Goal: Task Accomplishment & Management: Manage account settings

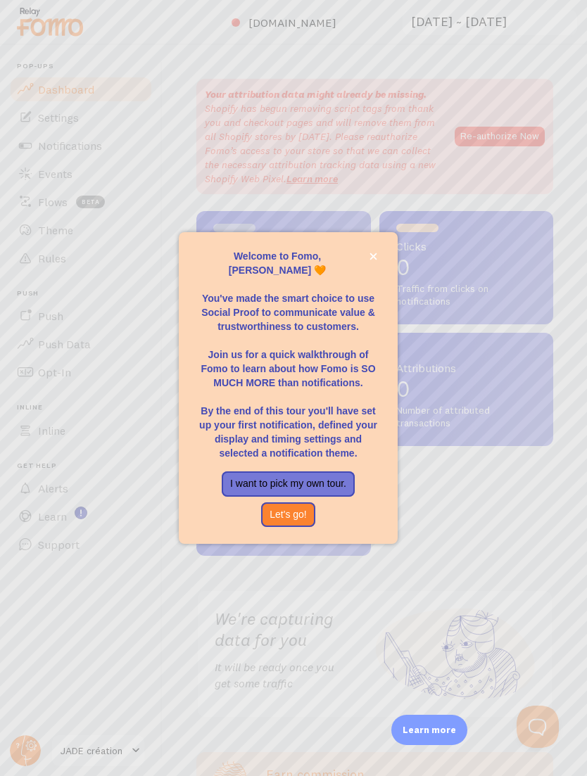
click at [116, 555] on div at bounding box center [293, 388] width 587 height 776
click at [372, 260] on icon "close," at bounding box center [373, 256] width 7 height 7
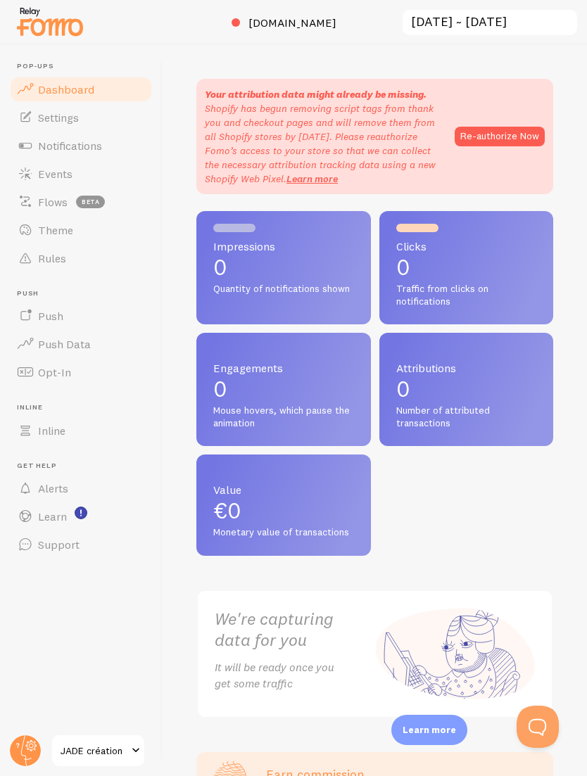
click at [55, 542] on span "Support" at bounding box center [59, 545] width 42 height 14
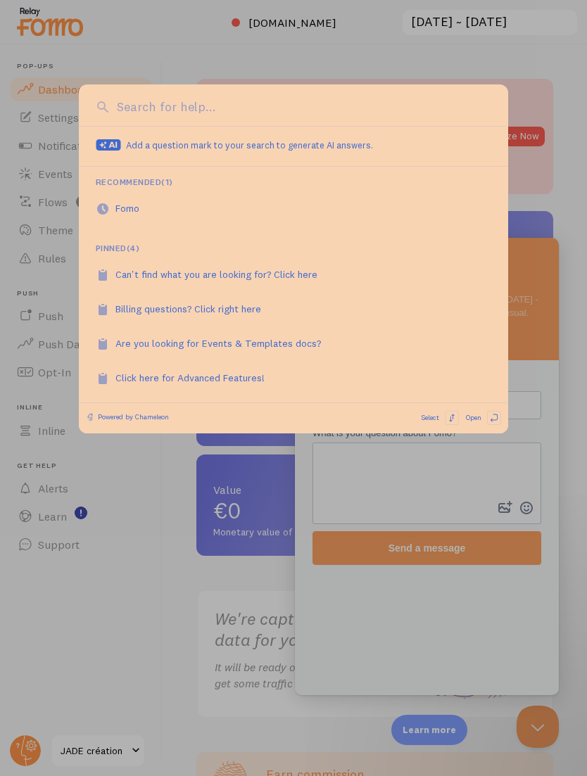
click at [487, 68] on div at bounding box center [293, 388] width 587 height 776
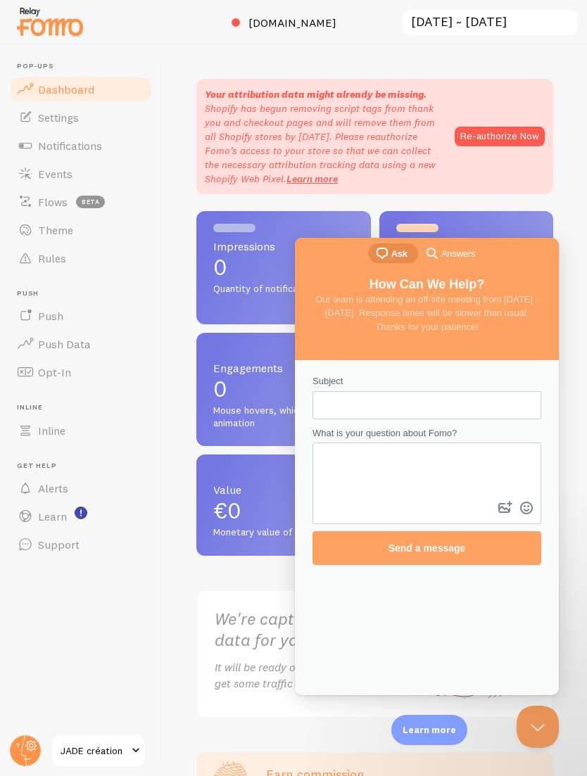
click at [57, 510] on span "Learn" at bounding box center [52, 517] width 29 height 14
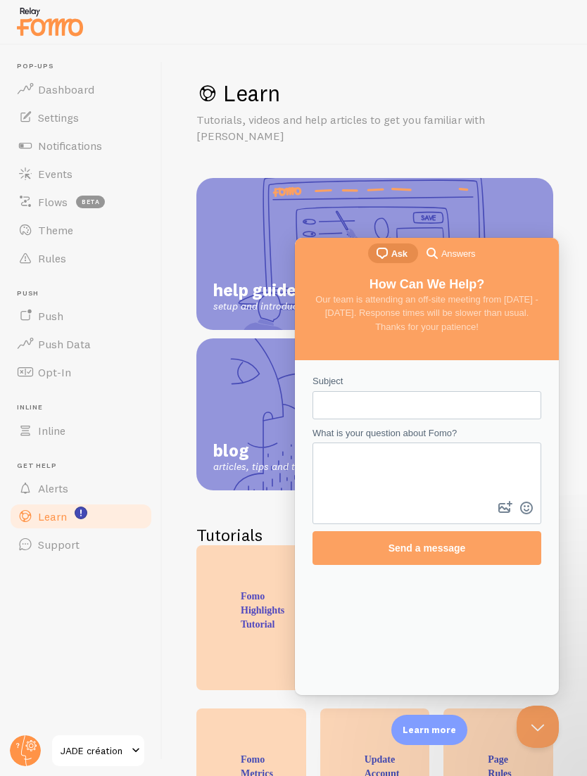
click at [66, 482] on span "Alerts" at bounding box center [53, 489] width 30 height 14
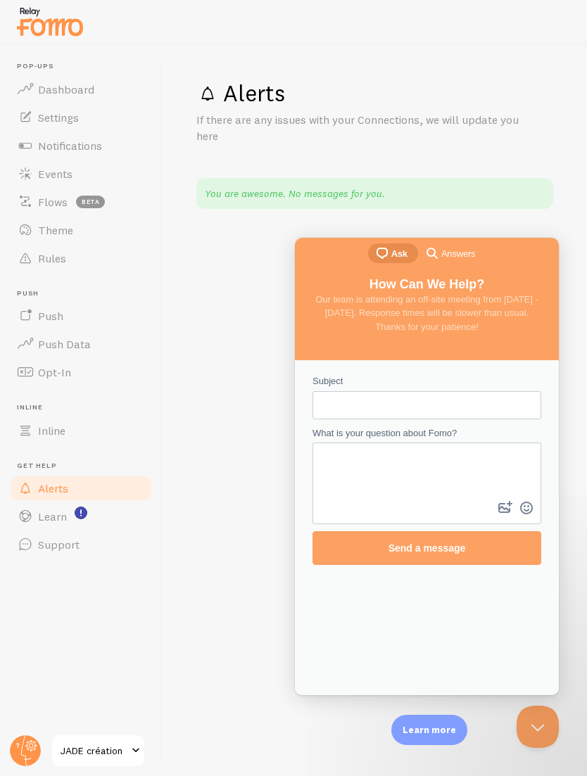
click at [65, 424] on span "Inline" at bounding box center [51, 431] width 27 height 14
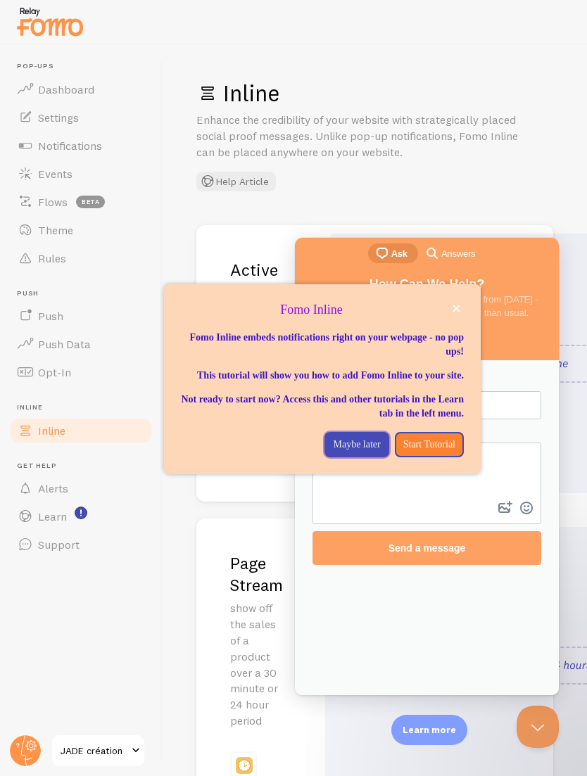
click at [354, 445] on button "Maybe later" at bounding box center [357, 444] width 64 height 25
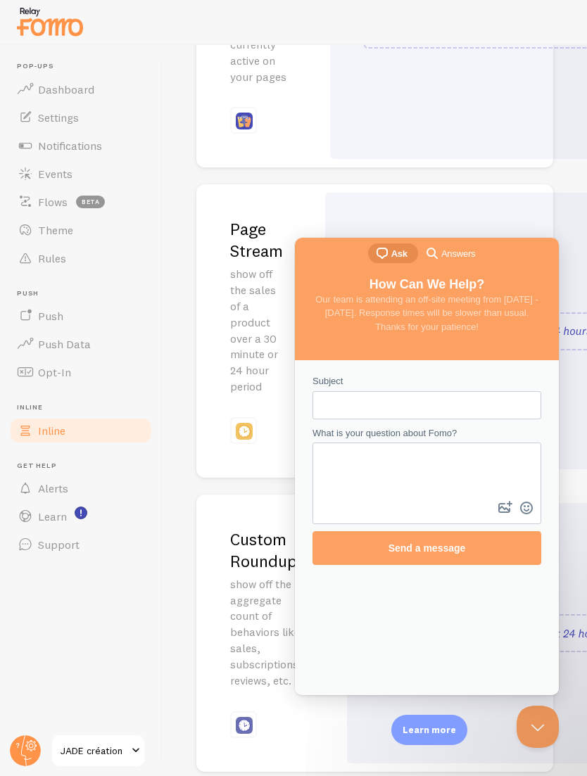
scroll to position [334, 0]
click at [455, 251] on span "Answers" at bounding box center [458, 254] width 34 height 14
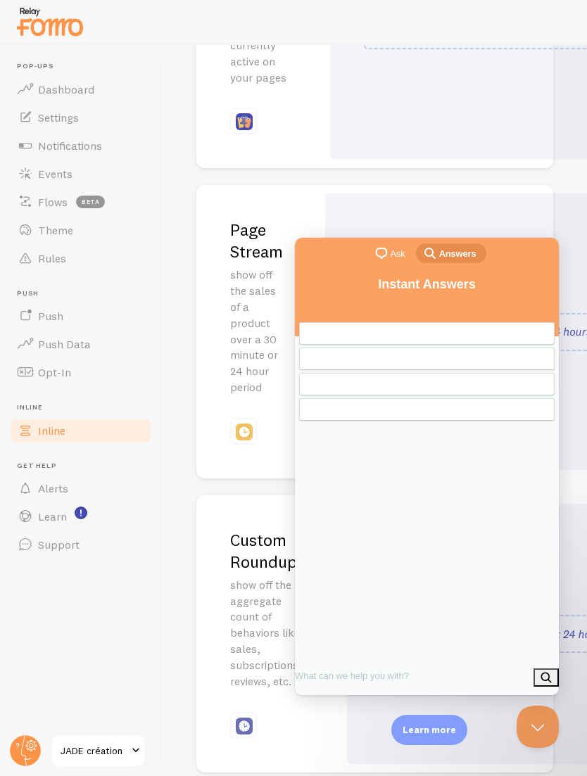
click at [544, 700] on div at bounding box center [529, 634] width 365 height 260
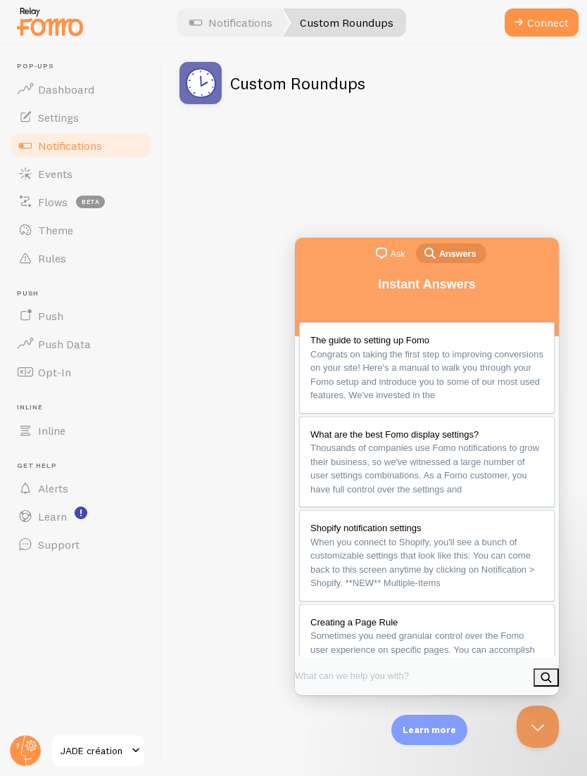
click at [541, 718] on button "Close Beacon popover" at bounding box center [538, 727] width 42 height 42
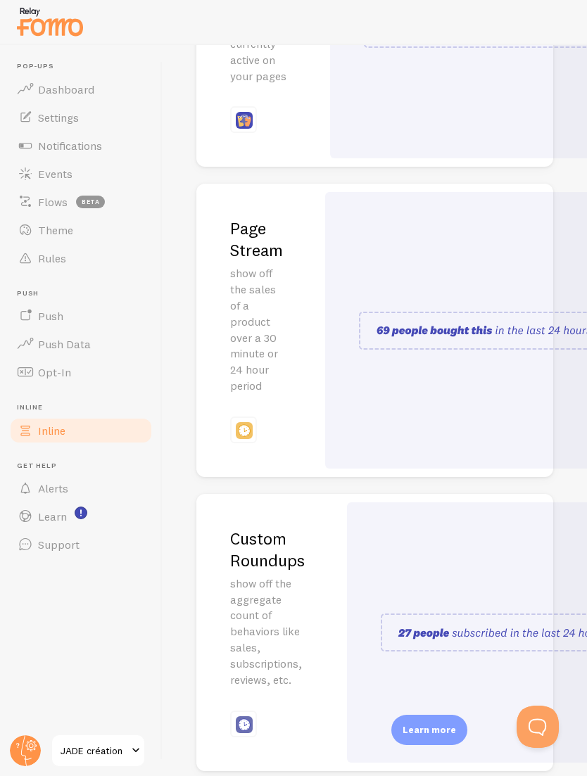
scroll to position [334, 0]
click at [95, 750] on span "JADE création" at bounding box center [94, 751] width 67 height 17
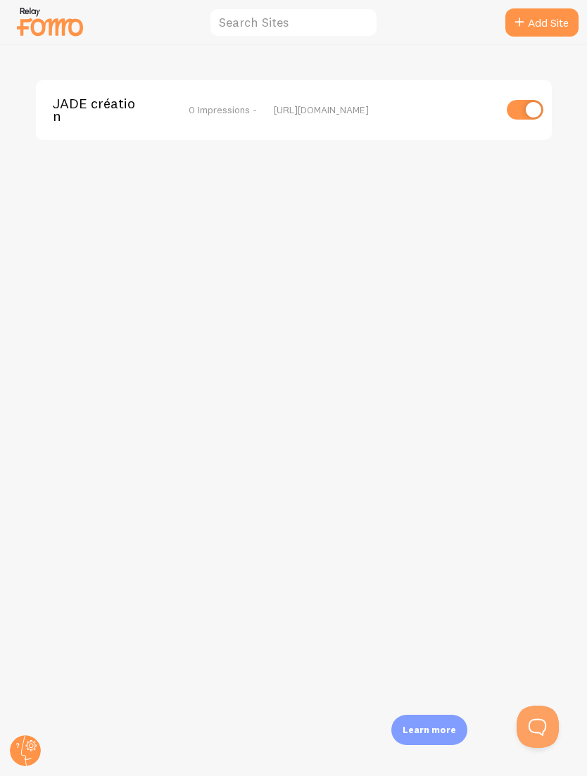
click at [68, 27] on img at bounding box center [50, 22] width 70 height 36
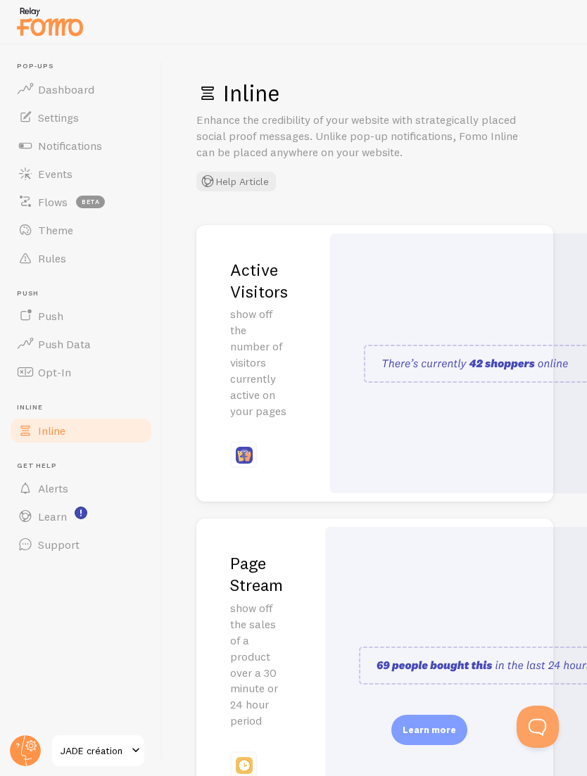
click at [77, 482] on link "Alerts" at bounding box center [80, 488] width 145 height 28
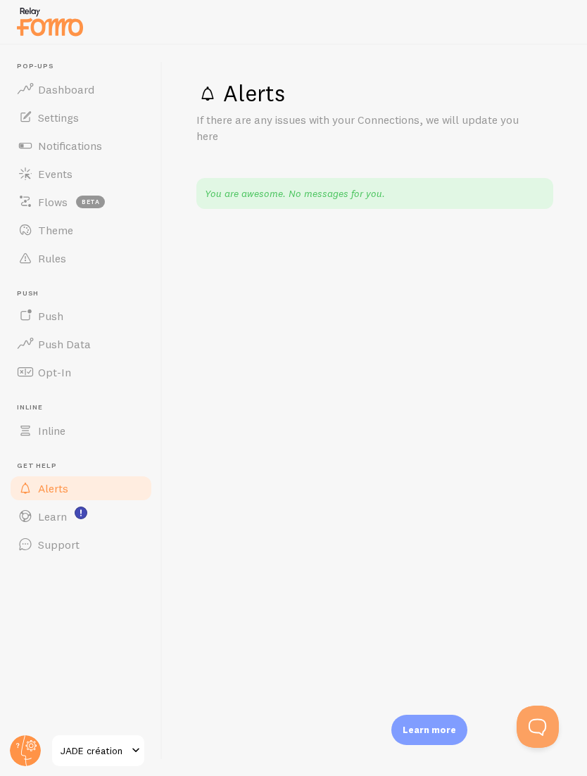
click at [56, 505] on link "Learn" at bounding box center [80, 517] width 145 height 28
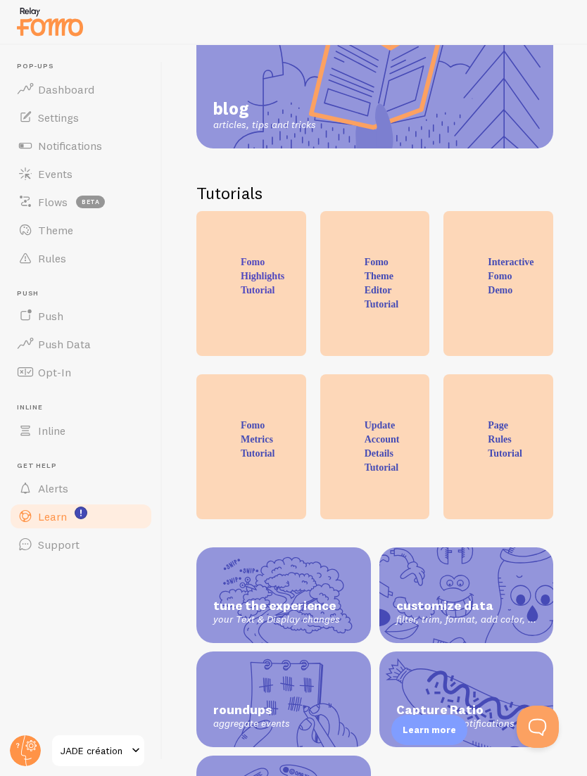
click at [105, 536] on link "Support" at bounding box center [80, 545] width 145 height 28
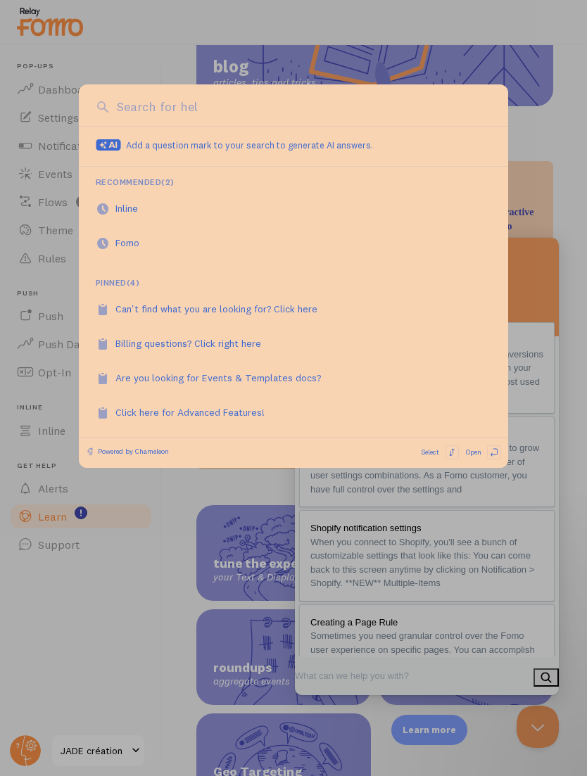
scroll to position [386, 0]
click at [516, 91] on div at bounding box center [293, 388] width 587 height 776
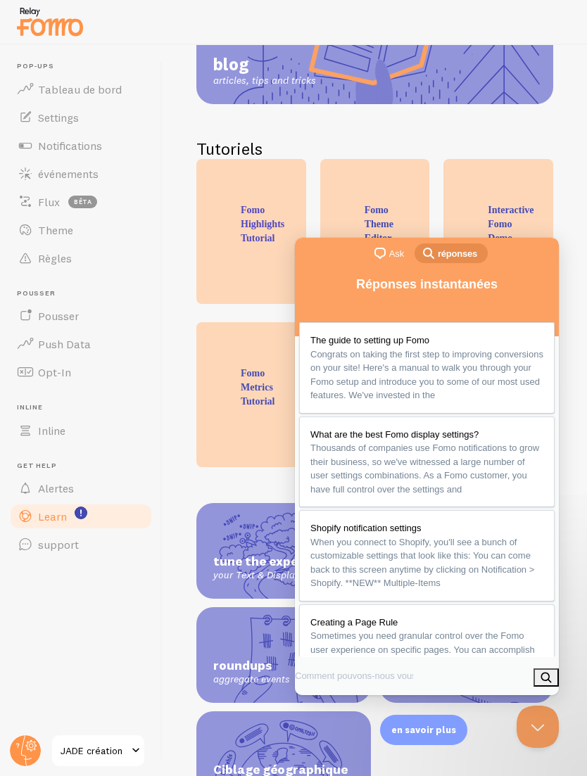
scroll to position [240, 0]
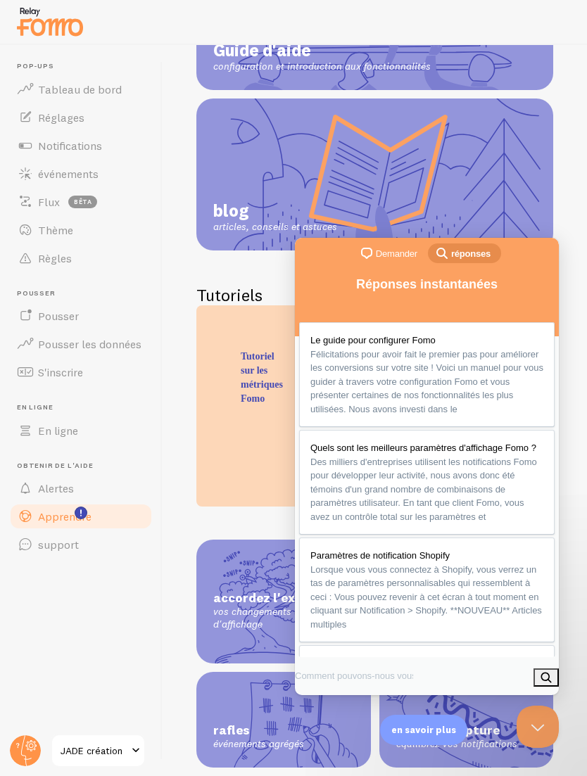
click at [99, 172] on span "événements" at bounding box center [68, 174] width 61 height 14
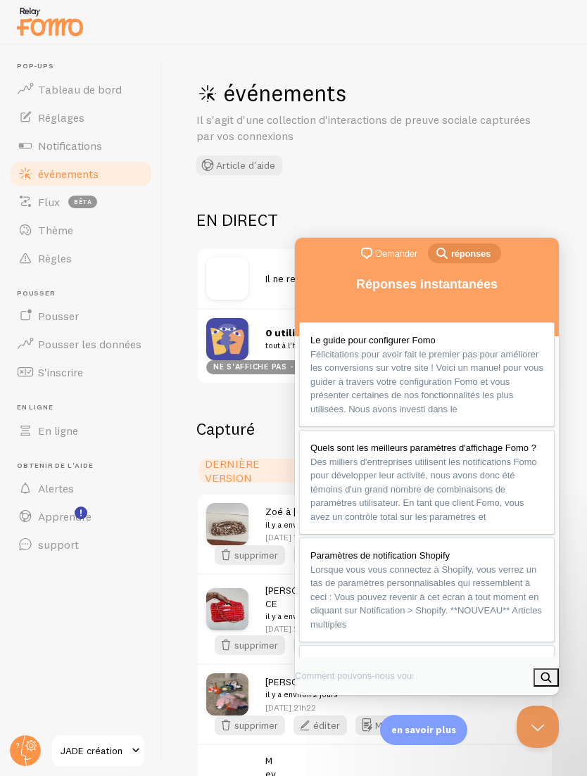
click at [539, 722] on button "Fermer la fenêtre contextuelle Beacon" at bounding box center [538, 727] width 42 height 42
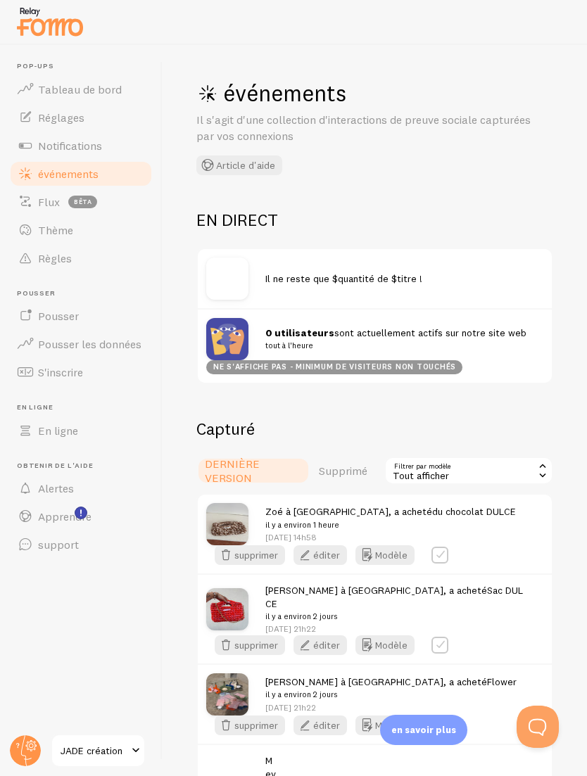
click at [466, 383] on div "0 utilisateurs sont actuellement actifs sur notre site web tout à l'heure NE S'…" at bounding box center [375, 345] width 354 height 75
click at [463, 375] on div "NE S'AFFICHE PAS - MINIMUM DE VISITEURS NON TOUCHÉS" at bounding box center [334, 367] width 256 height 14
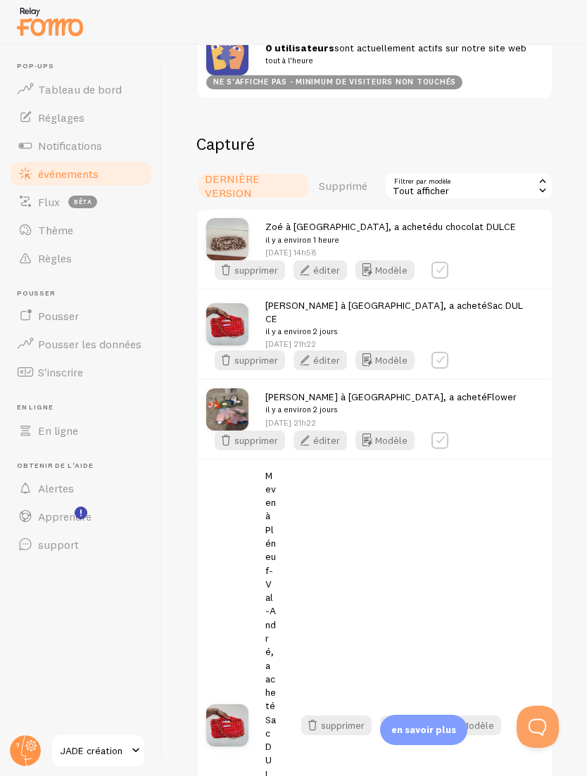
scroll to position [208, 0]
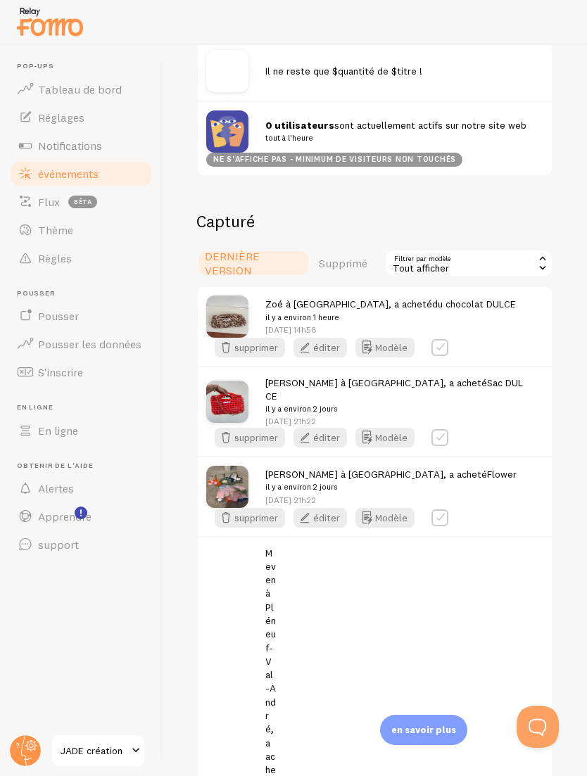
click at [105, 80] on link "Tableau de bord" at bounding box center [80, 89] width 145 height 28
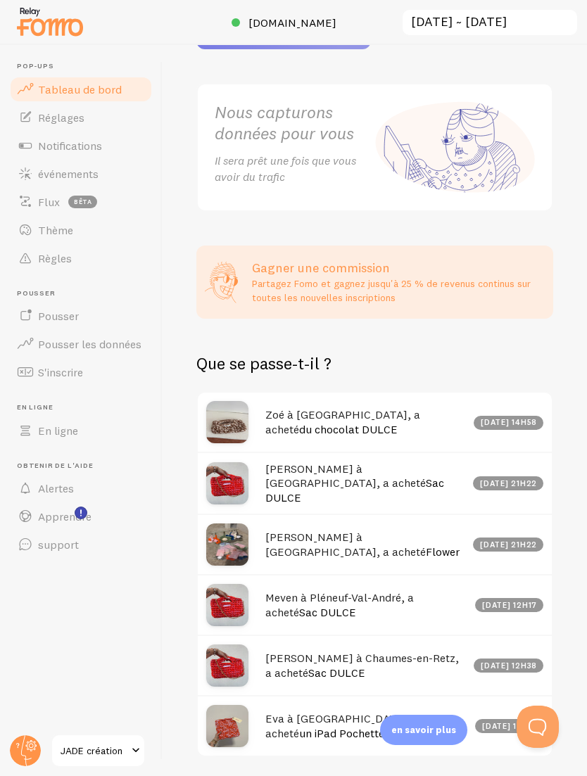
scroll to position [415, 0]
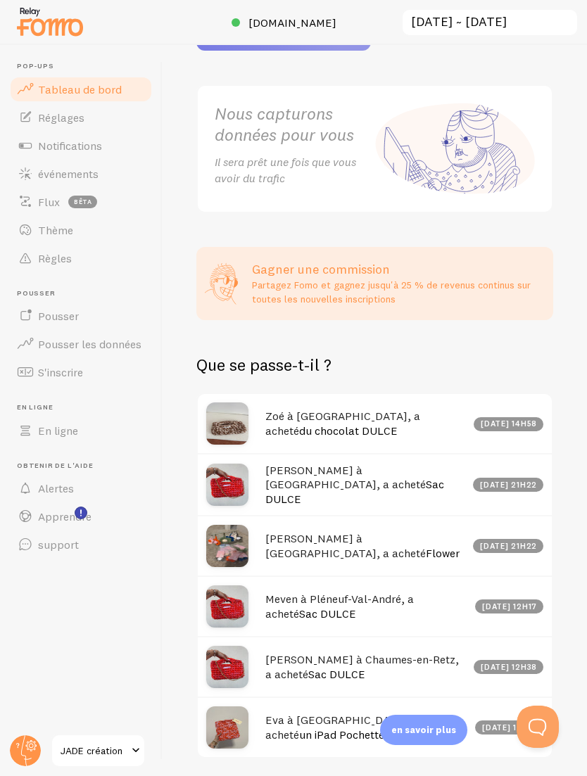
click at [113, 118] on link "Réglages" at bounding box center [80, 117] width 145 height 28
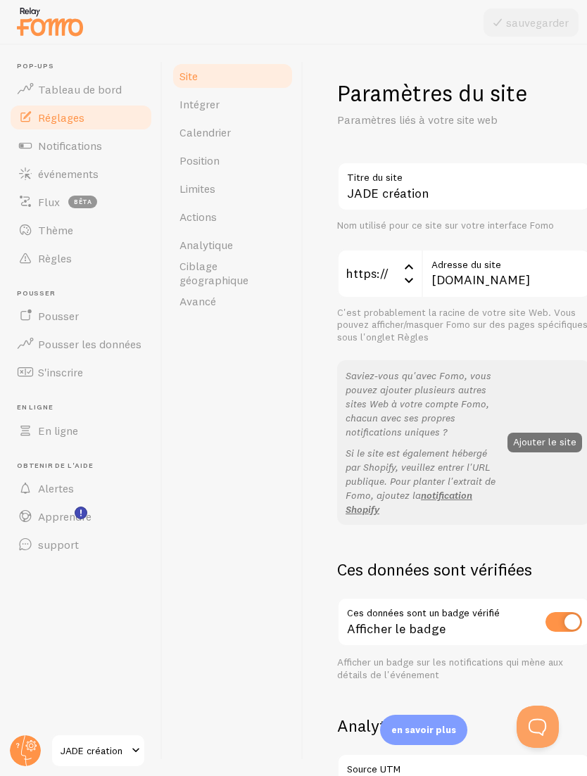
click at [80, 230] on link "Thème" at bounding box center [80, 230] width 145 height 28
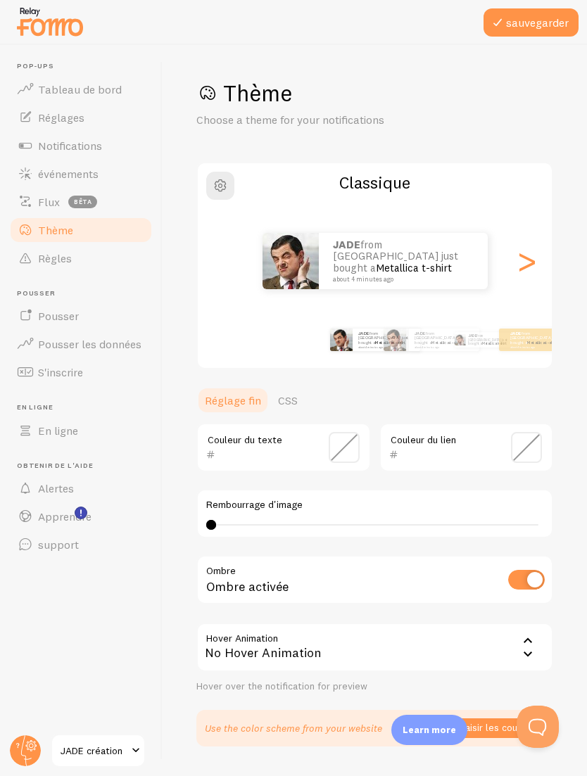
click at [518, 258] on div ">" at bounding box center [526, 260] width 17 height 101
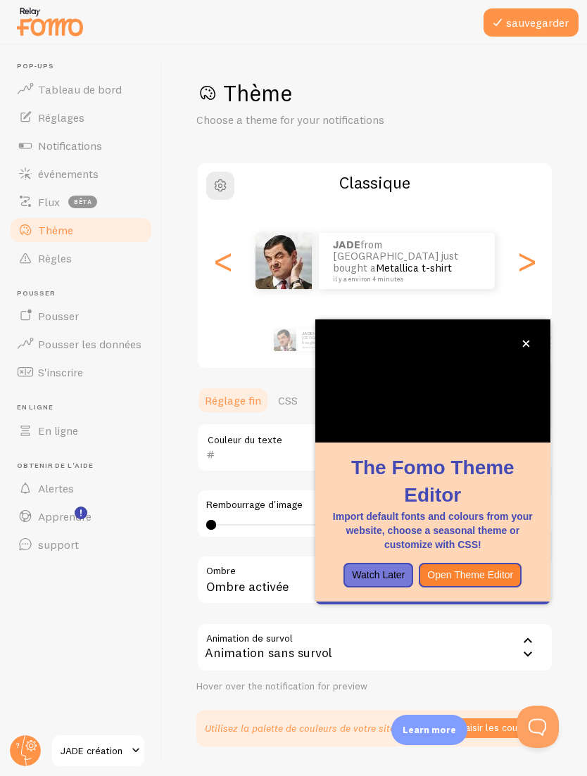
scroll to position [11, 0]
click at [519, 249] on div ">" at bounding box center [526, 260] width 17 height 101
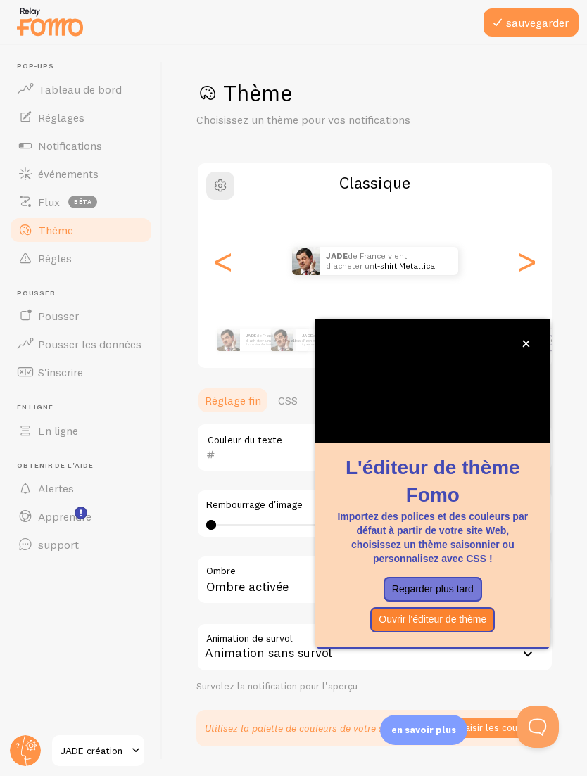
click at [526, 245] on div ">" at bounding box center [526, 260] width 17 height 101
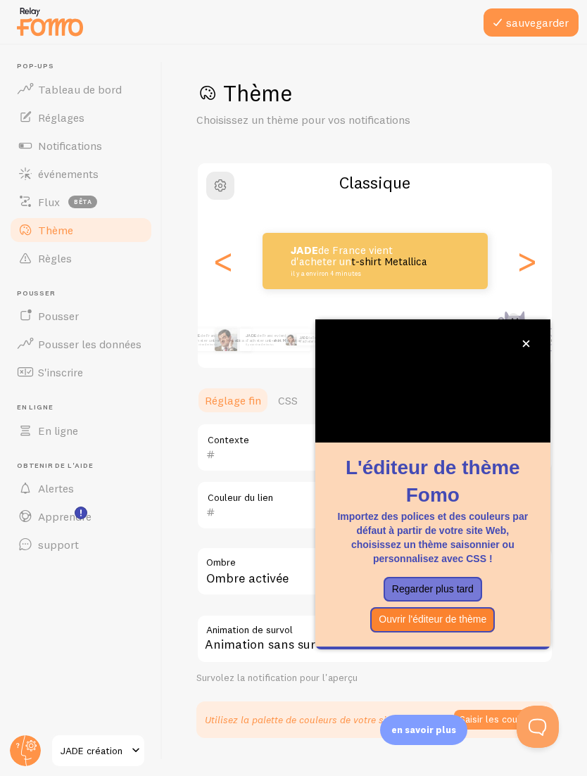
click at [527, 340] on icon "fermer," at bounding box center [526, 344] width 8 height 8
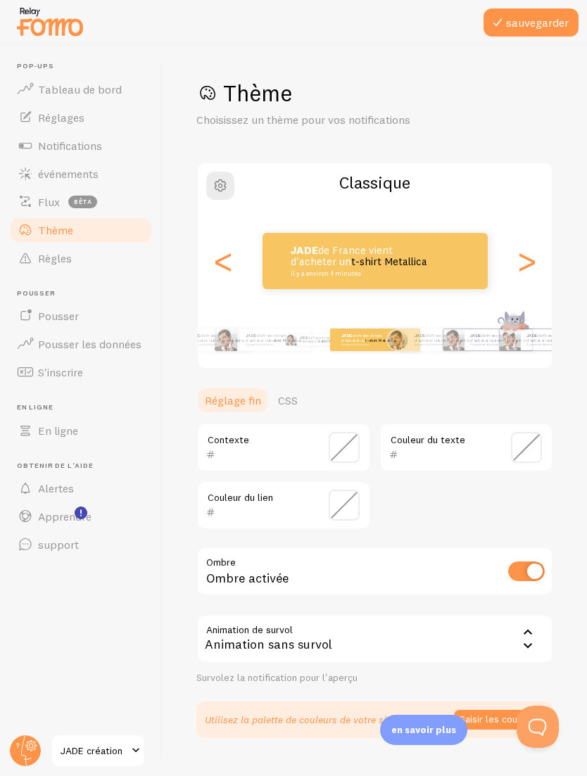
click at [525, 248] on div ">" at bounding box center [526, 260] width 17 height 101
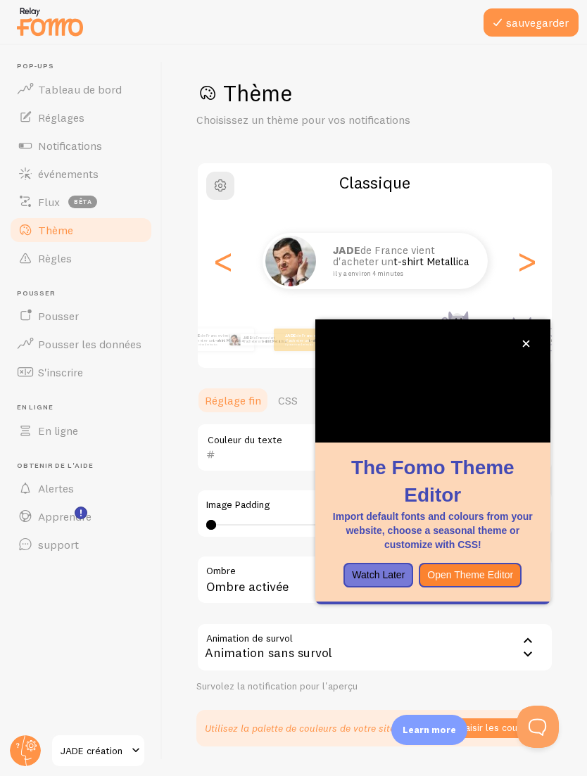
scroll to position [11, 0]
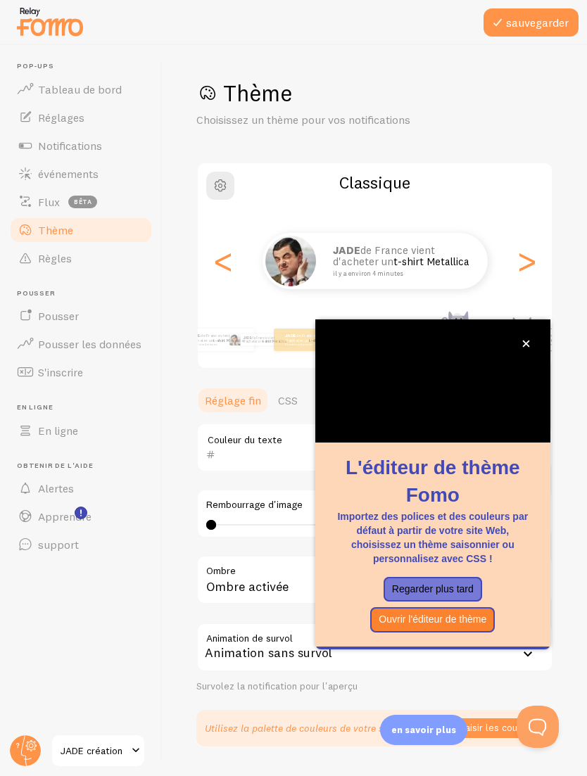
click at [522, 247] on div ">" at bounding box center [526, 260] width 17 height 101
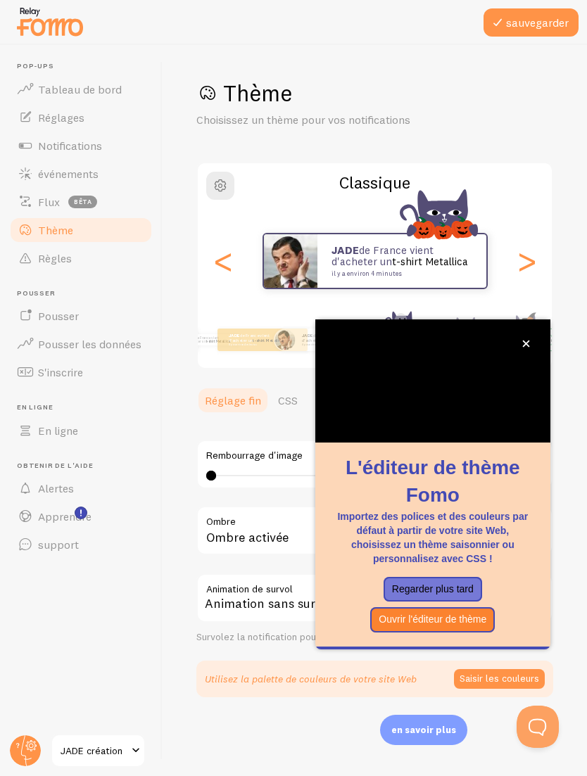
type input "0"
click at [524, 250] on div ">" at bounding box center [526, 260] width 17 height 101
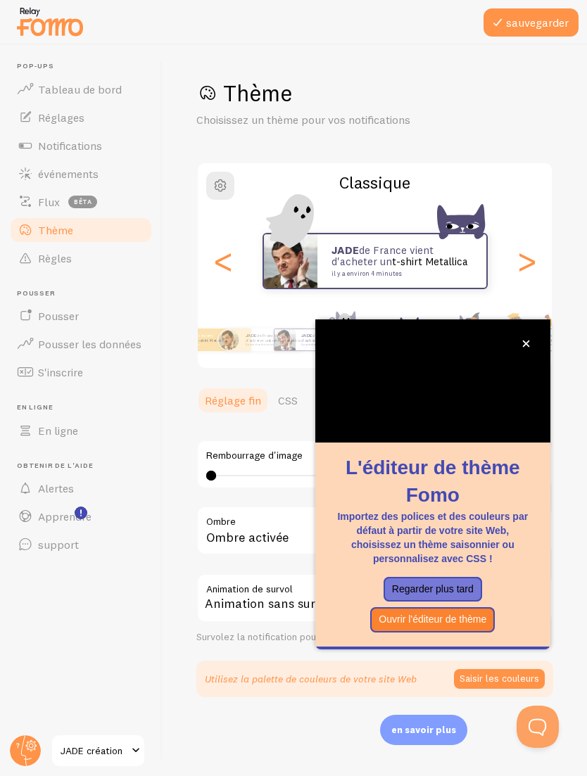
click at [527, 248] on div ">" at bounding box center [526, 260] width 17 height 101
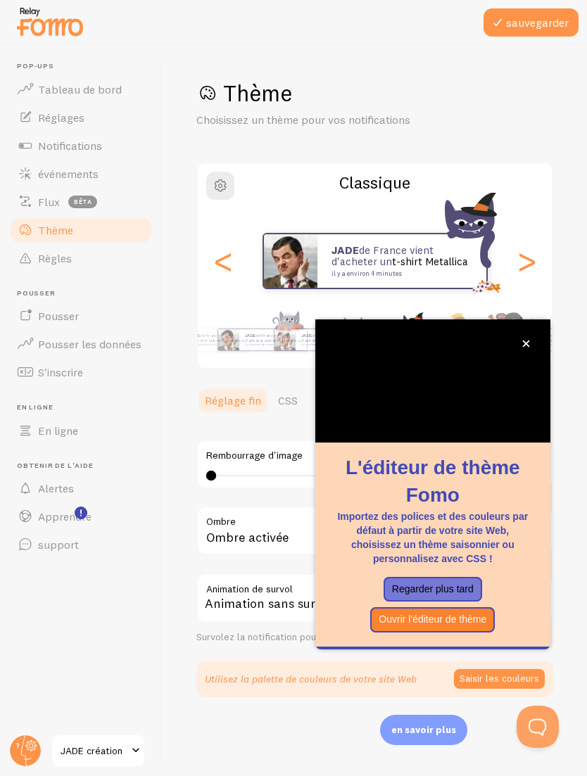
click at [524, 250] on div ">" at bounding box center [526, 260] width 17 height 101
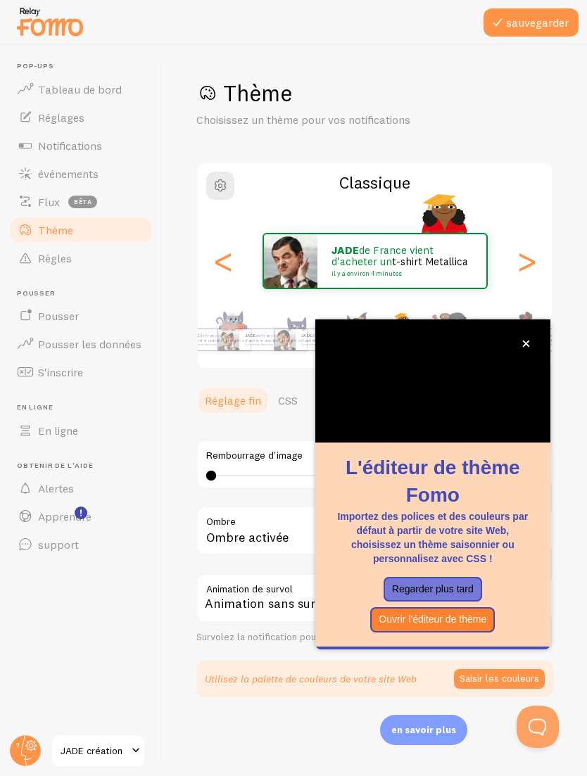
click at [524, 251] on div ">" at bounding box center [526, 260] width 17 height 101
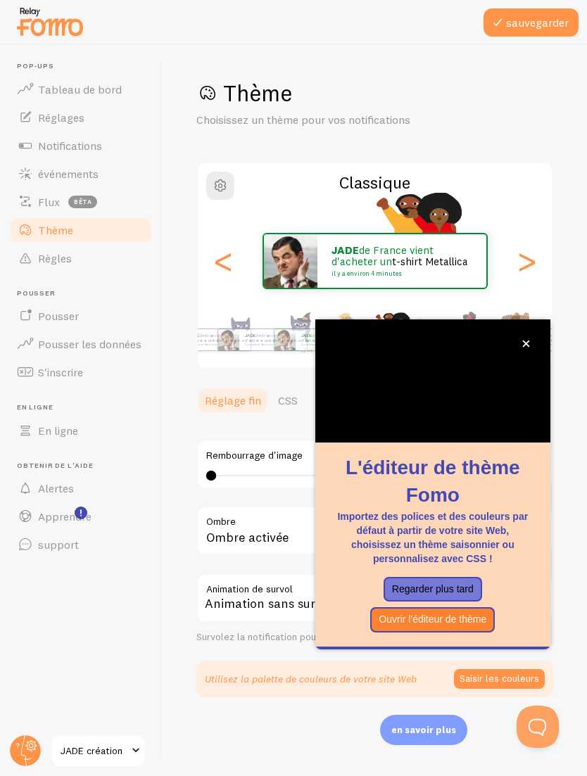
click at [524, 250] on div ">" at bounding box center [526, 260] width 17 height 101
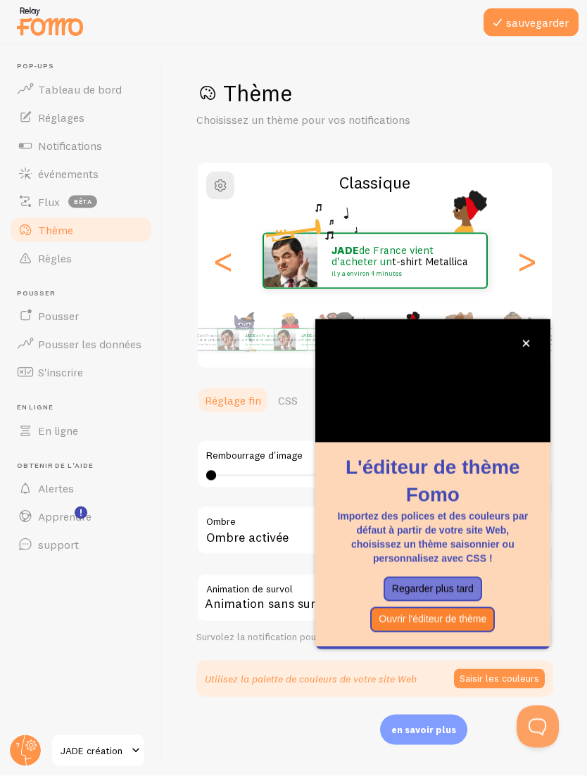
scroll to position [45, 0]
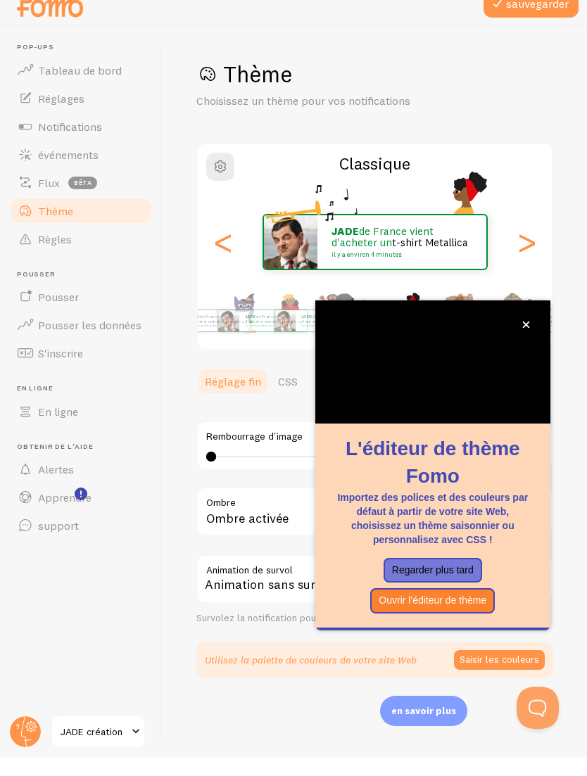
click at [287, 386] on link "CSS" at bounding box center [288, 400] width 37 height 28
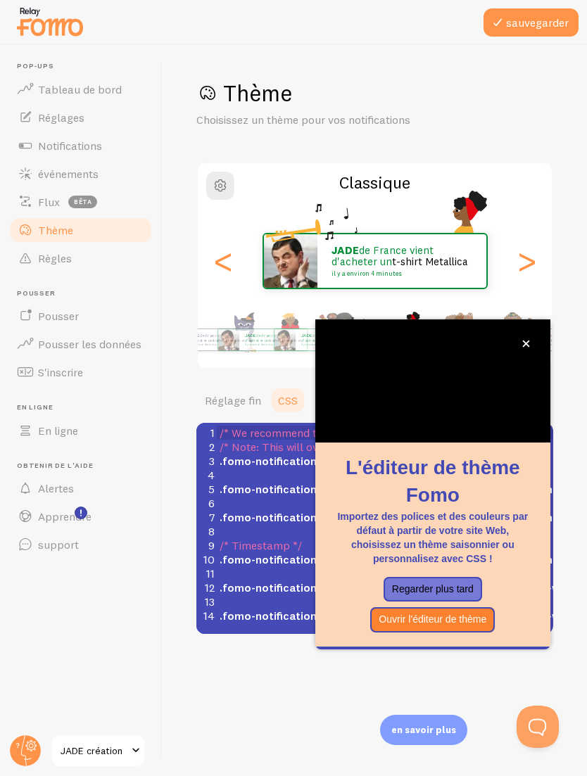
click at [241, 386] on link "Réglage fin" at bounding box center [232, 400] width 73 height 28
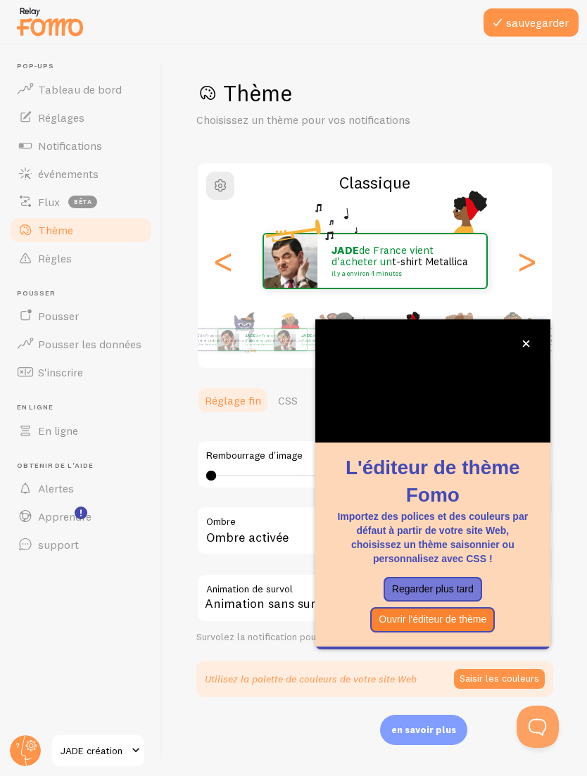
click at [120, 244] on link "Règles" at bounding box center [80, 258] width 145 height 28
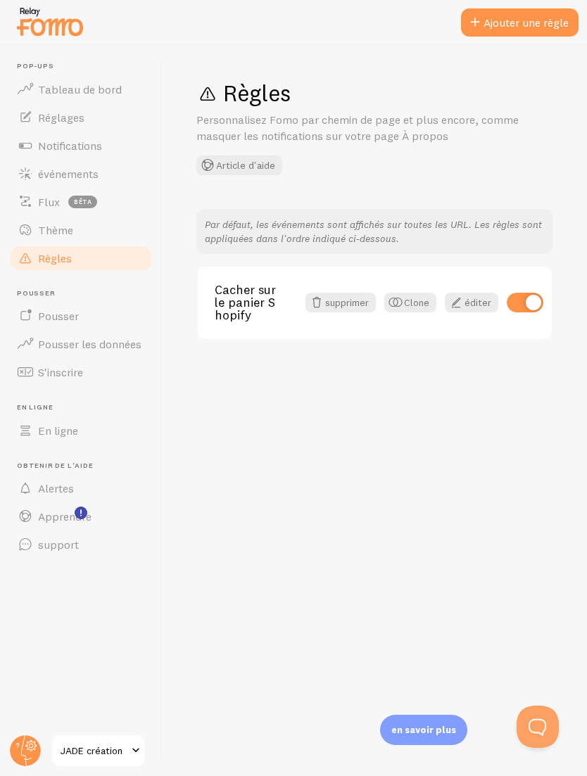
click at [84, 430] on link "En ligne" at bounding box center [80, 431] width 145 height 28
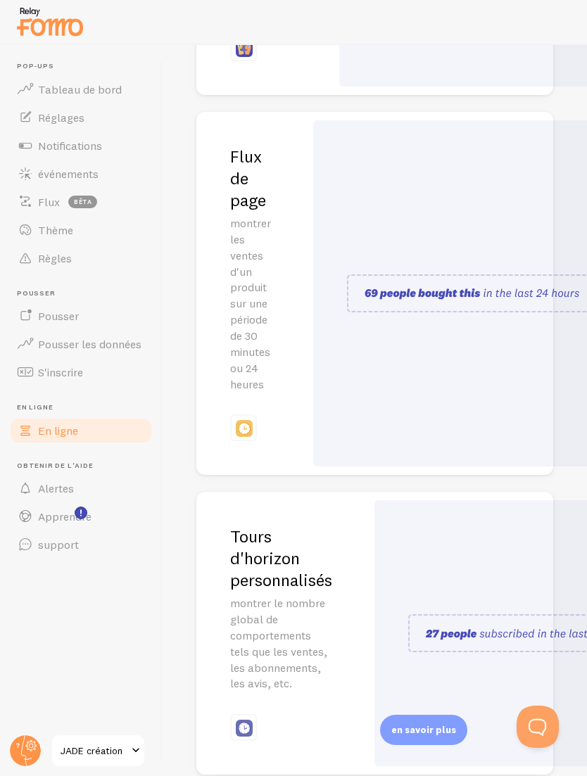
click at [101, 372] on link "S'inscrire" at bounding box center [80, 372] width 145 height 28
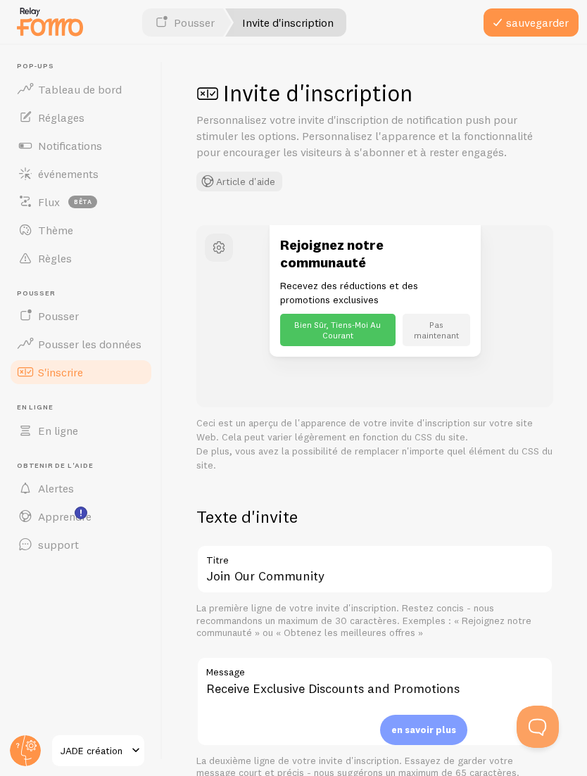
click at [113, 342] on span "Pousser les données" at bounding box center [89, 344] width 103 height 14
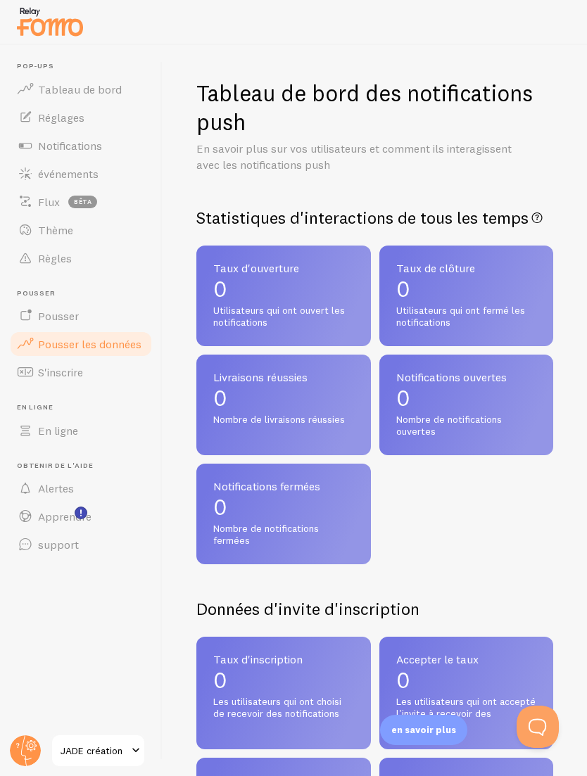
click at [111, 321] on link "Pousser" at bounding box center [80, 316] width 145 height 28
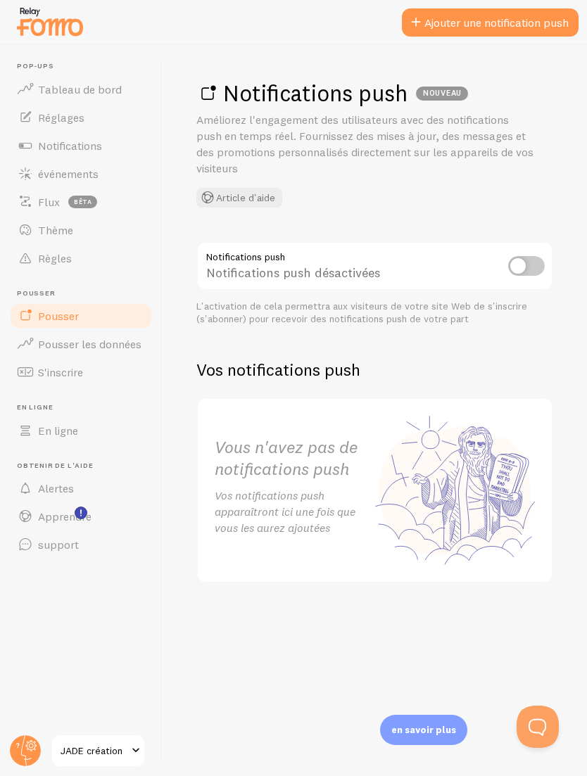
click at [96, 256] on link "Règles" at bounding box center [80, 258] width 145 height 28
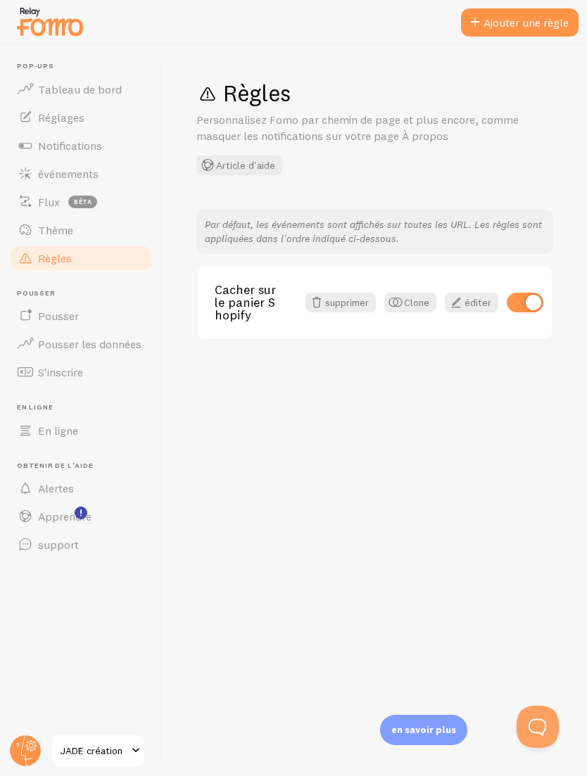
click at [102, 144] on span "Notifications" at bounding box center [70, 146] width 64 height 14
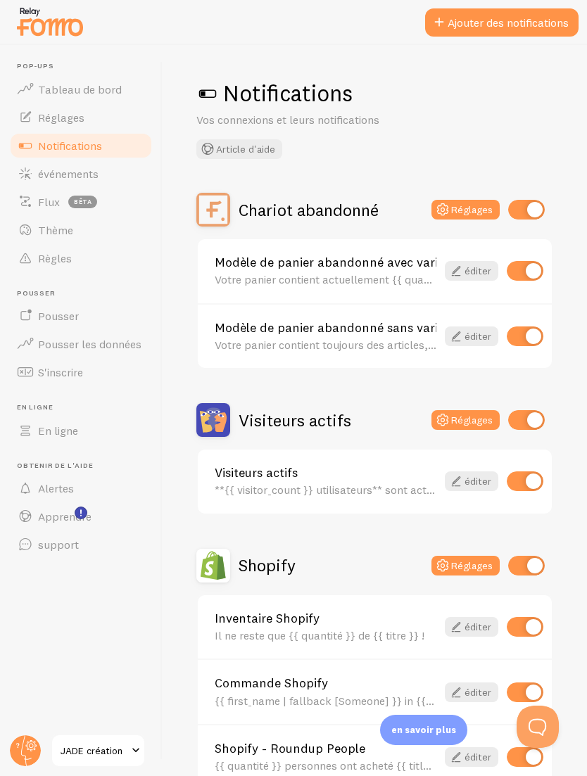
click at [99, 172] on span "événements" at bounding box center [68, 174] width 61 height 14
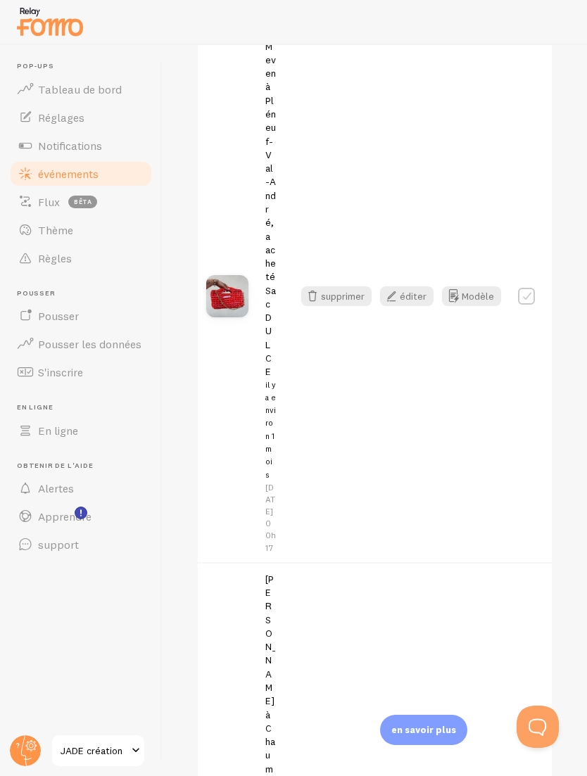
scroll to position [665, 0]
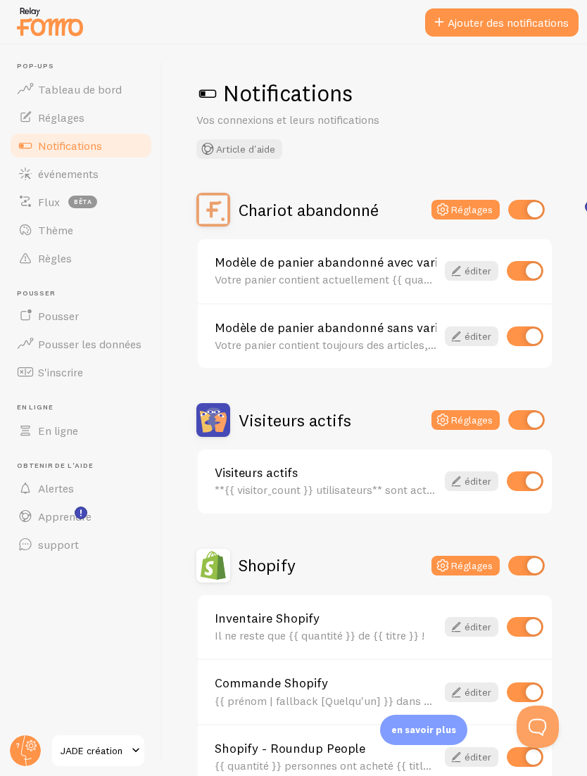
click at [470, 472] on link "éditer" at bounding box center [472, 482] width 54 height 20
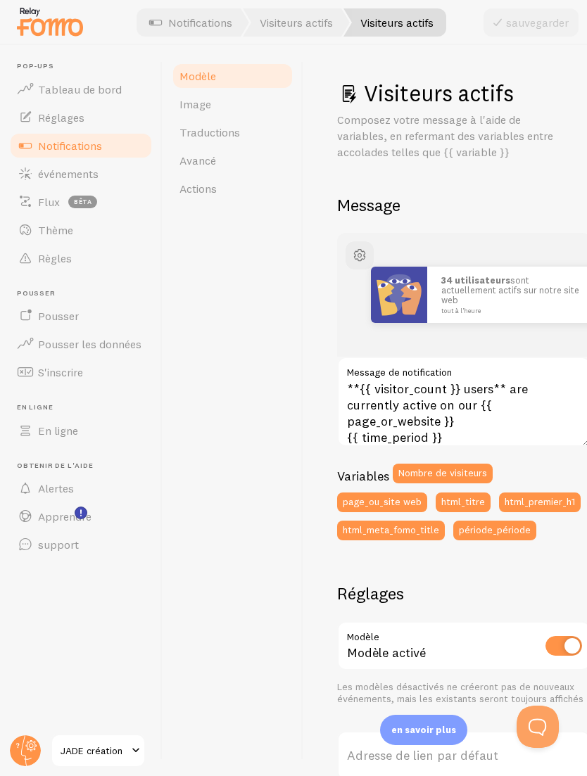
click at [460, 470] on button "Nombre de visiteurs" at bounding box center [443, 474] width 100 height 20
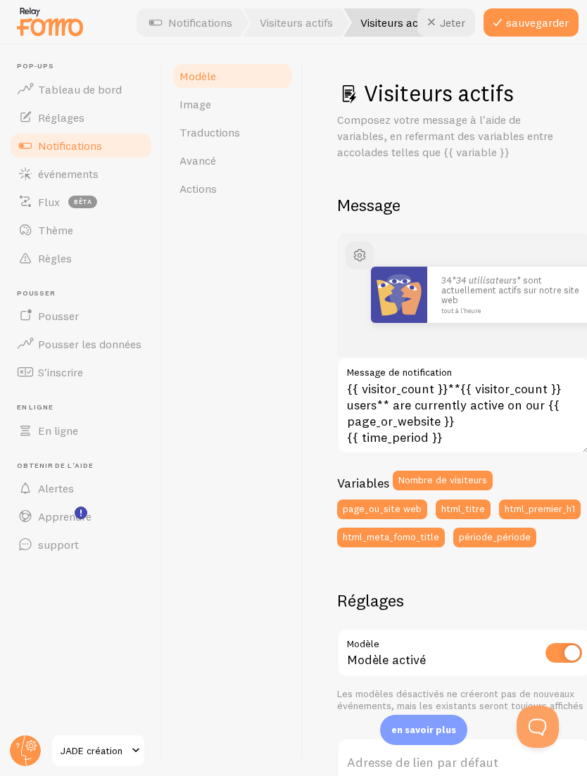
click at [529, 465] on div "34* 34 utilisateurs * sont actuellement actifs sur notre site web tout à l'heur…" at bounding box center [463, 395] width 253 height 324
click at [432, 392] on textarea "{{ visitor_count }}**{{ visitor_count }} users** are currently active on our {{…" at bounding box center [463, 405] width 253 height 97
click at [436, 386] on textarea "{{ visitor_count }}**{{ visitor_count }} users** are currently active on our {{…" at bounding box center [463, 405] width 253 height 97
click at [440, 381] on textarea "{{ visitor_count }}**{{ visitor_count }} users** are currently active on our {{…" at bounding box center [463, 405] width 253 height 97
click at [442, 379] on textarea "{{ visitor_count }}**{{ visitor_count }} users** are currently active on our {{…" at bounding box center [463, 405] width 253 height 97
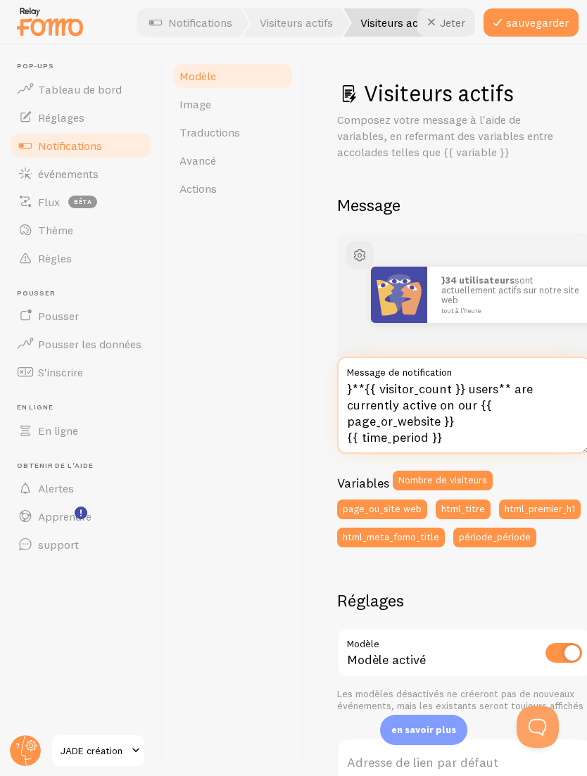
click at [352, 396] on textarea "}**{{ visitor_count }} users** are currently active on our {{ page_or_website }…" at bounding box center [463, 405] width 253 height 97
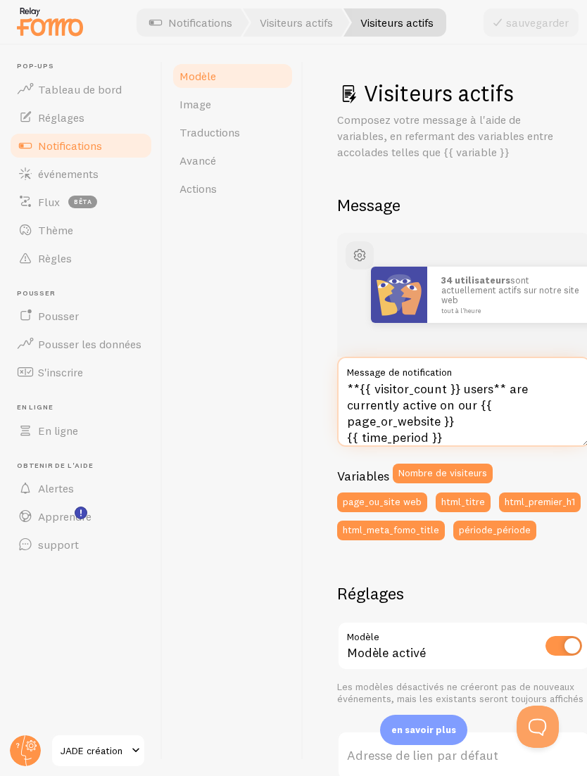
type textarea "**{{ visitor_count }} users** are currently active on our {{ page_or_website }}…"
click at [519, 208] on h2 "Message" at bounding box center [445, 205] width 216 height 22
click at [320, 28] on link "Visiteurs actifs" at bounding box center [296, 22] width 107 height 28
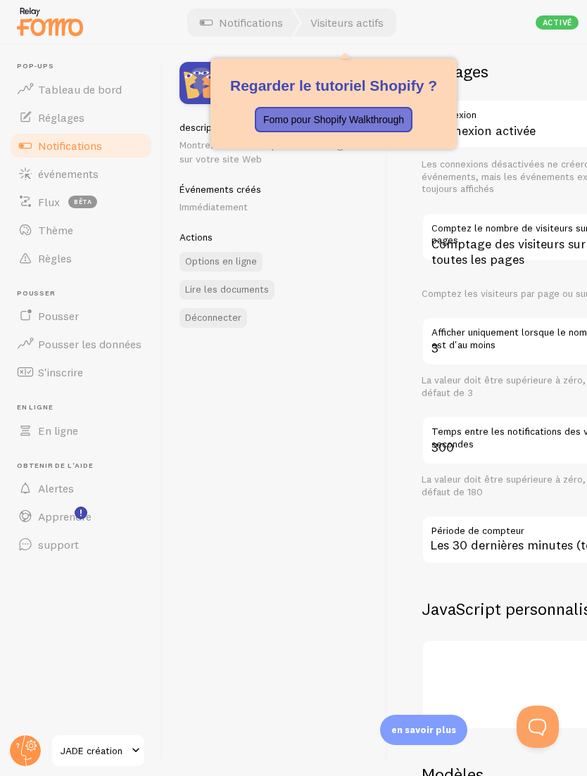
scroll to position [27, 0]
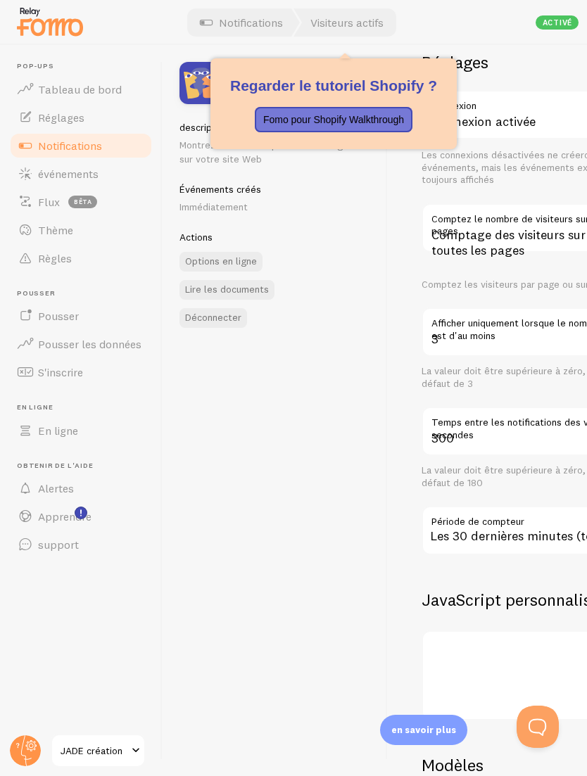
click at [274, 27] on link "Notifications" at bounding box center [241, 22] width 117 height 28
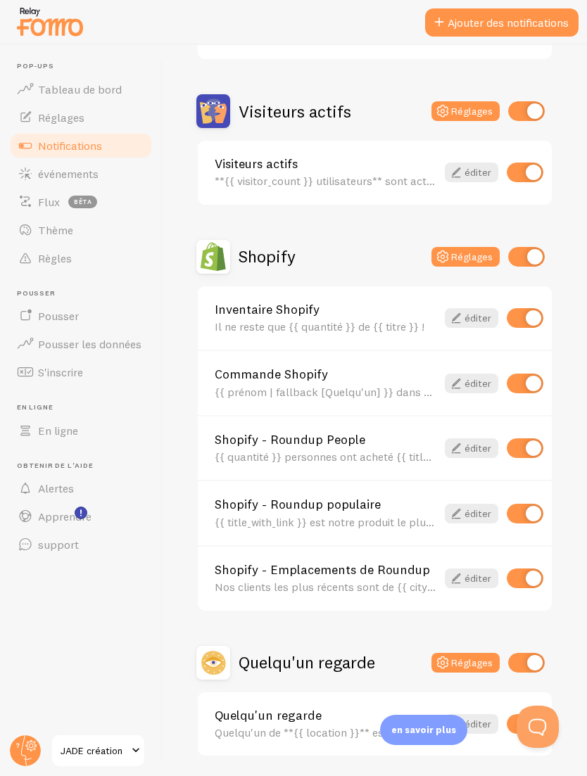
scroll to position [308, 0]
click at [465, 376] on icon at bounding box center [456, 384] width 17 height 17
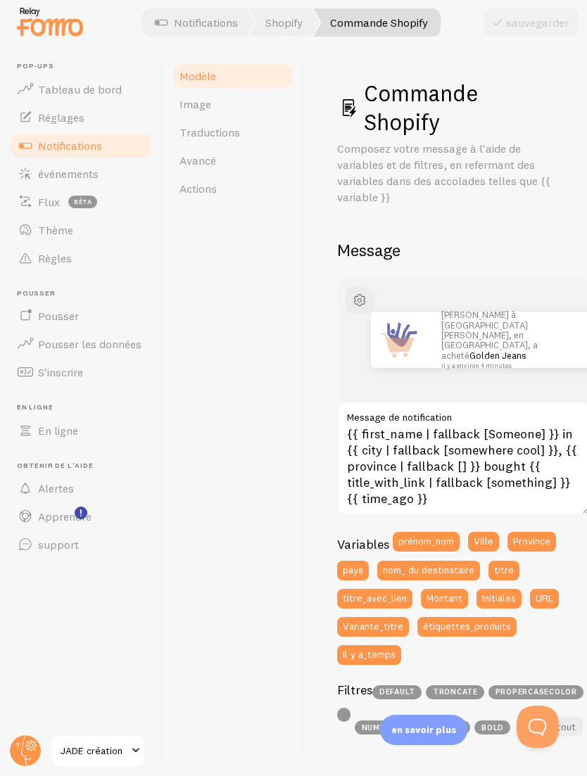
click at [356, 567] on button "pays" at bounding box center [353, 571] width 32 height 20
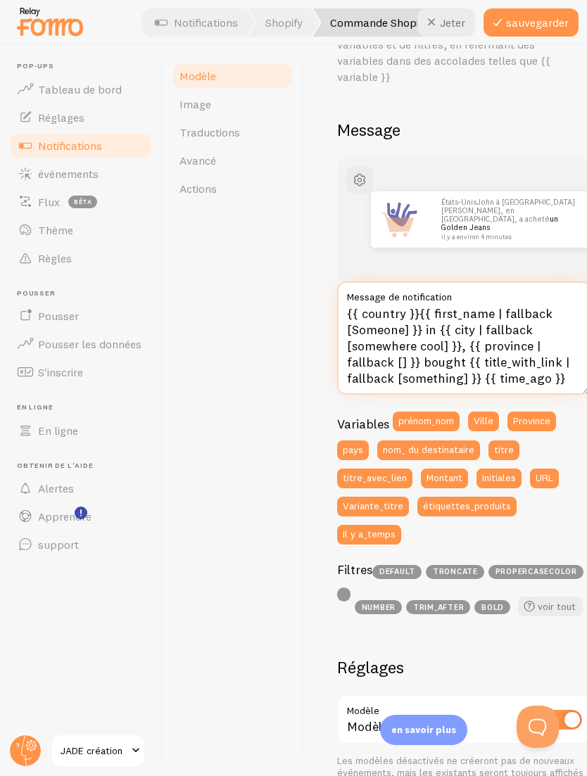
scroll to position [133, 0]
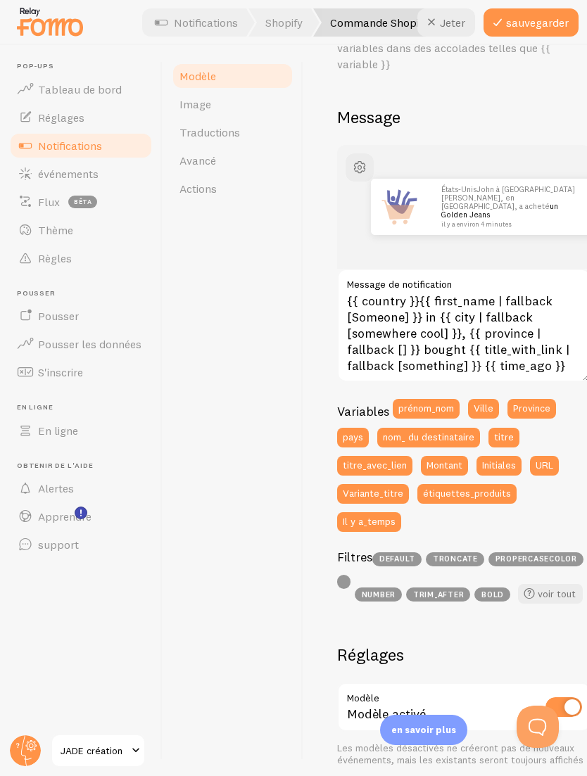
click at [351, 434] on button "pays" at bounding box center [353, 438] width 32 height 20
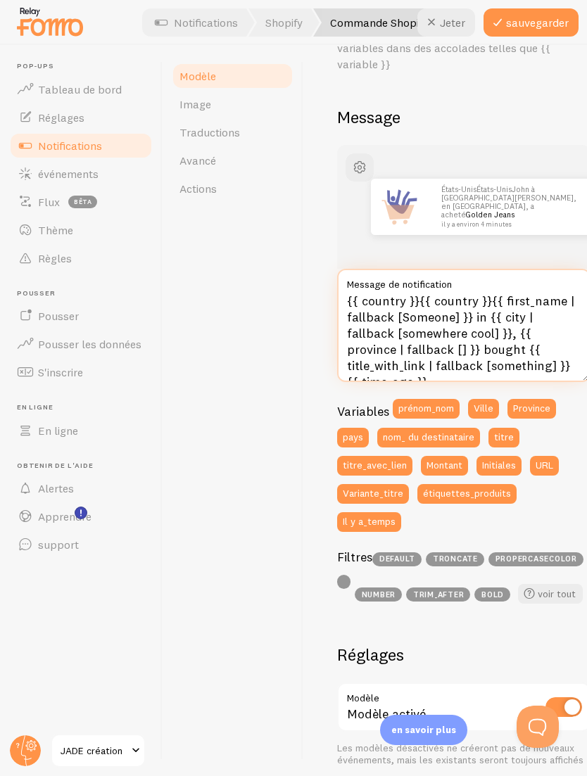
click at [471, 295] on textarea "{{ country }}{{ country }}{{ first_name | fallback [Someone] }} in {{ city | fa…" at bounding box center [463, 325] width 253 height 113
click at [481, 292] on textarea "{{ country }}{{ country }}{{ first_name | fallback [Someone] }} in {{ city | fa…" at bounding box center [463, 325] width 253 height 113
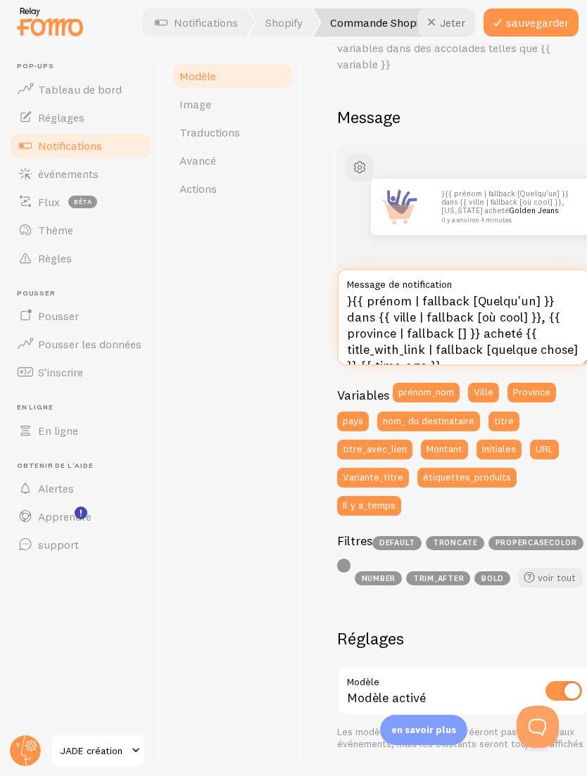
type textarea "{{ prénom | fallback [Quelqu'un] }} dans {{ ville | fallback [où cool] }}, {{ p…"
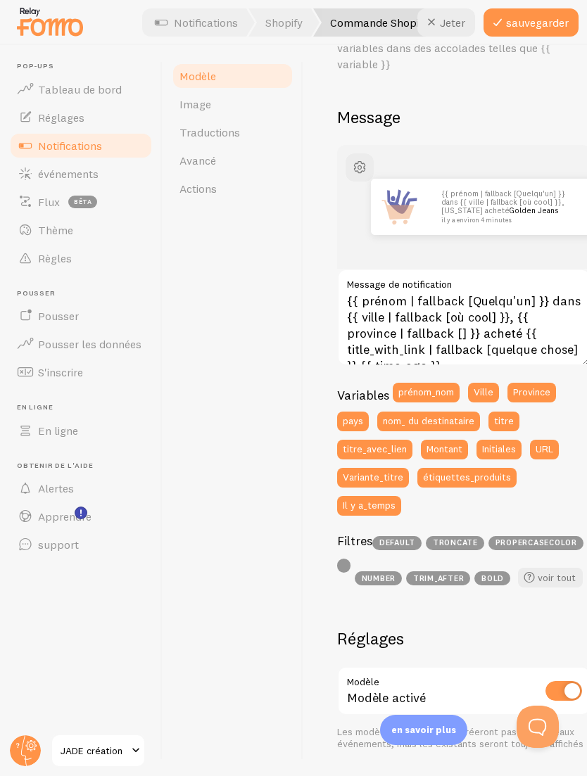
click at [241, 103] on link "Image" at bounding box center [232, 104] width 123 height 28
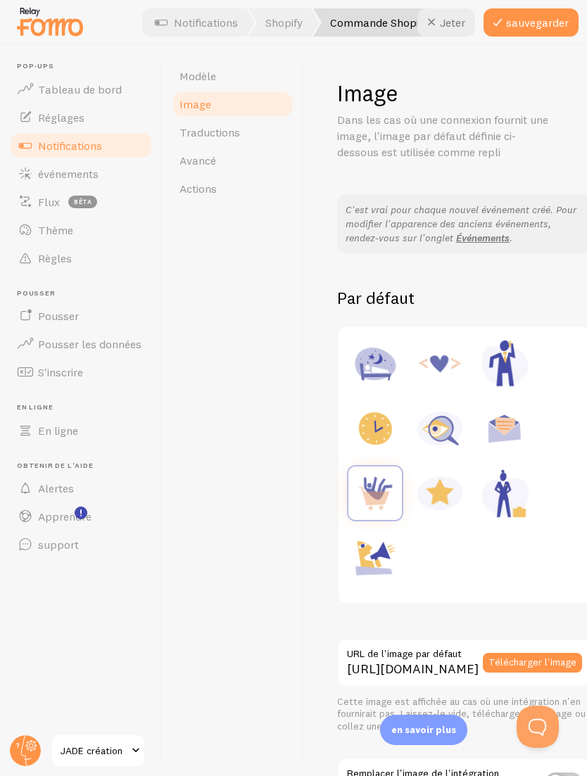
click at [260, 127] on link "Traductions" at bounding box center [232, 132] width 123 height 28
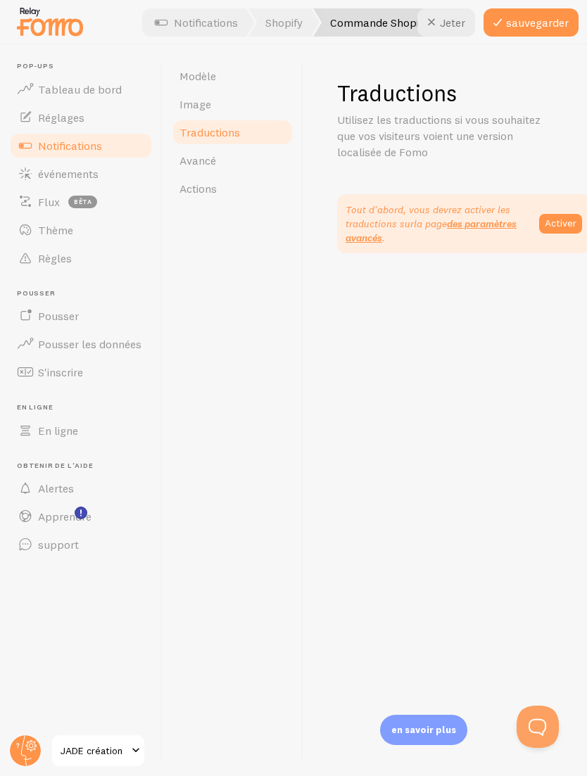
click at [254, 152] on link "Avancé" at bounding box center [232, 160] width 123 height 28
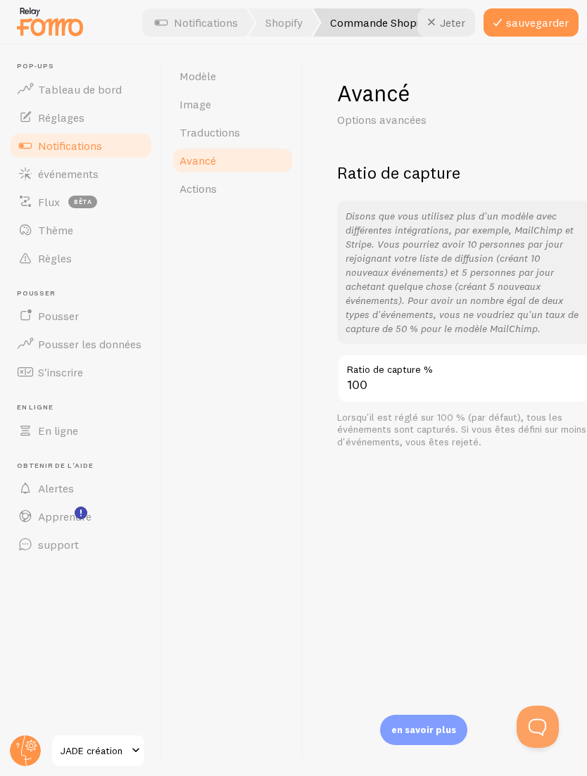
click at [246, 187] on link "Actions" at bounding box center [232, 189] width 123 height 28
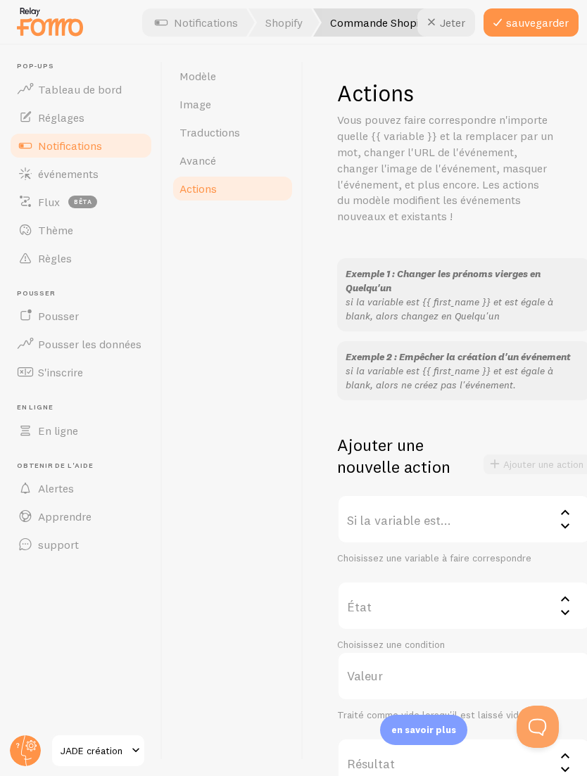
click at [239, 99] on link "Image" at bounding box center [232, 104] width 123 height 28
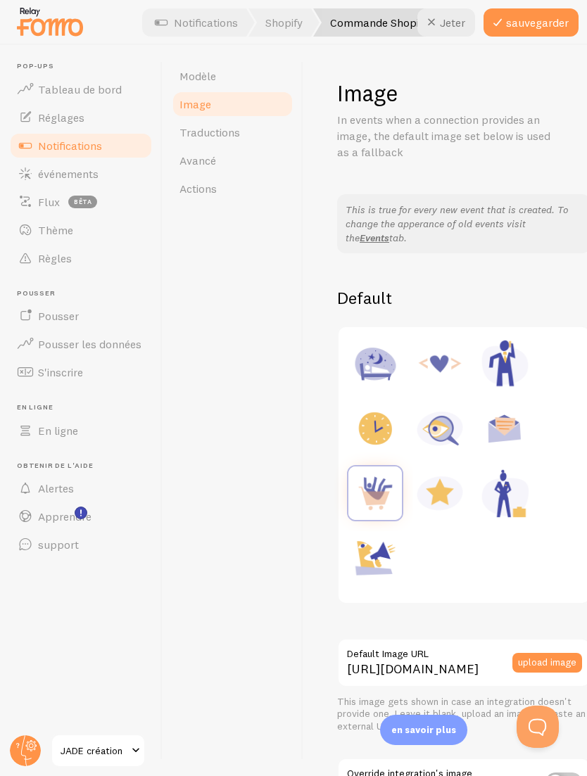
click at [244, 77] on link "Modèle" at bounding box center [232, 76] width 123 height 28
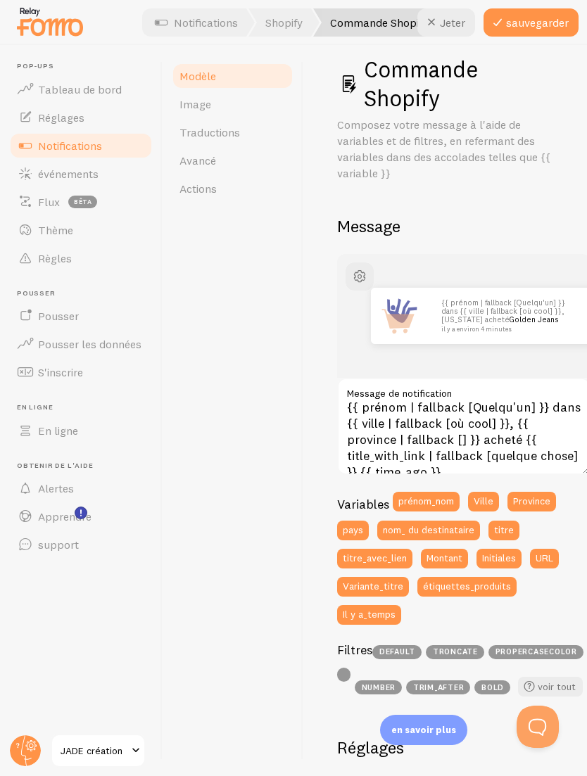
scroll to position [27, 0]
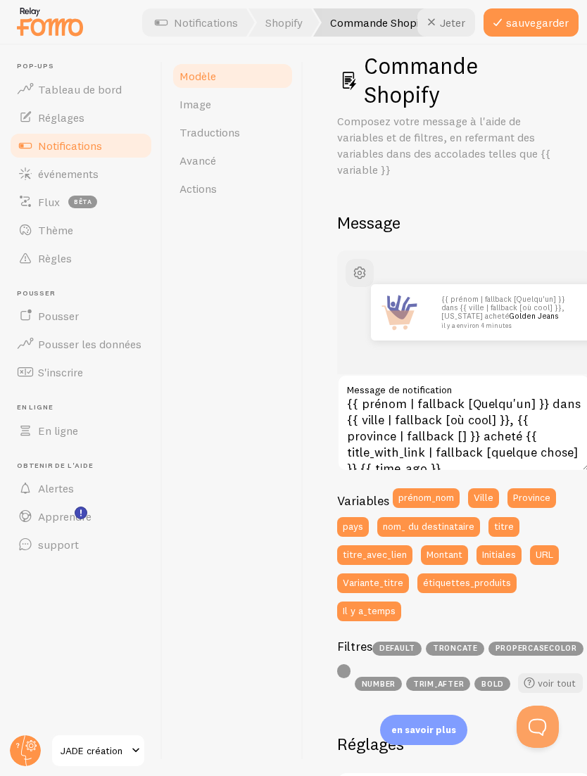
click at [534, 22] on button "sauvegarder" at bounding box center [531, 22] width 95 height 28
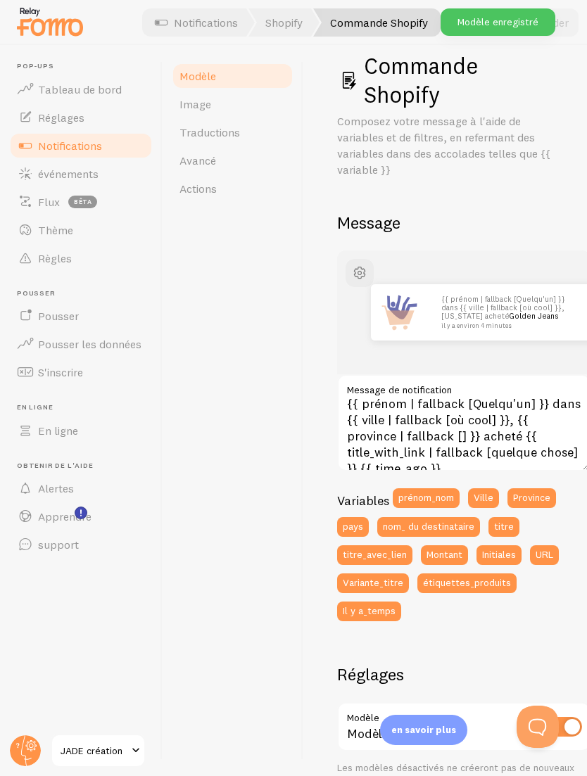
click at [295, 17] on link "Shopify" at bounding box center [283, 22] width 71 height 28
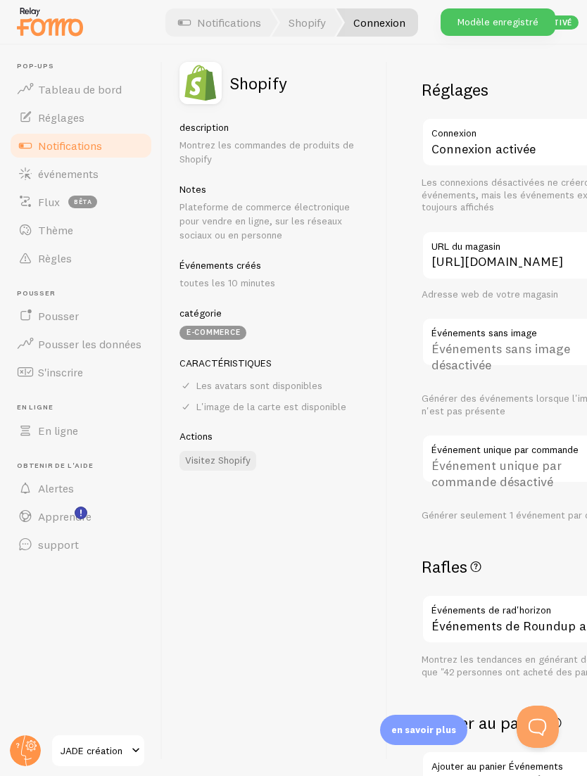
click at [247, 28] on link "Notifications" at bounding box center [219, 22] width 117 height 28
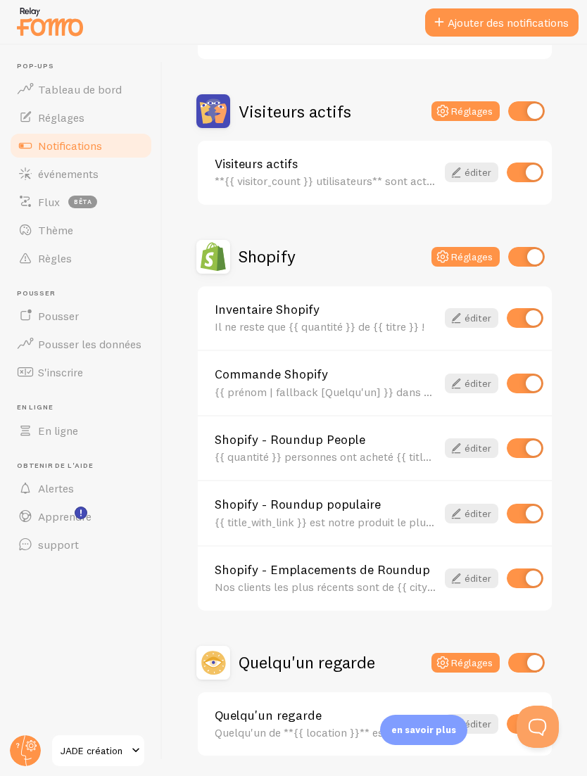
scroll to position [308, 0]
click at [446, 509] on link "éditer" at bounding box center [472, 515] width 54 height 20
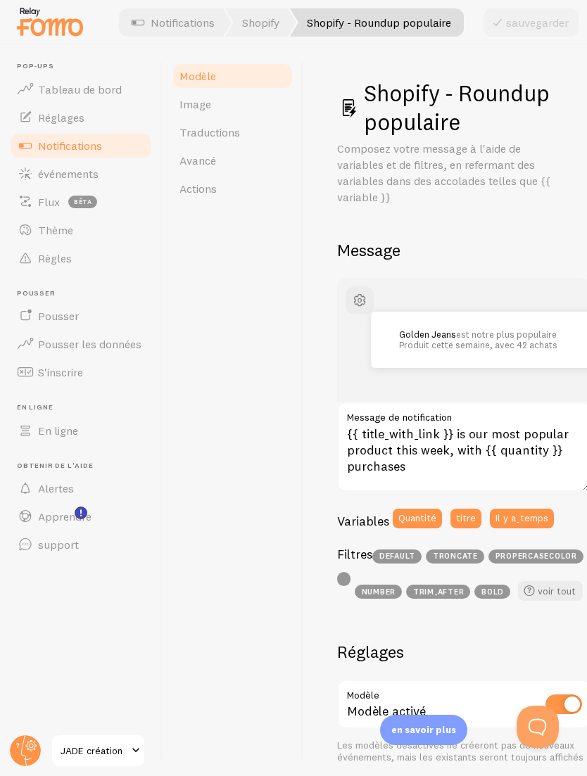
click at [206, 28] on link "Notifications" at bounding box center [173, 22] width 117 height 28
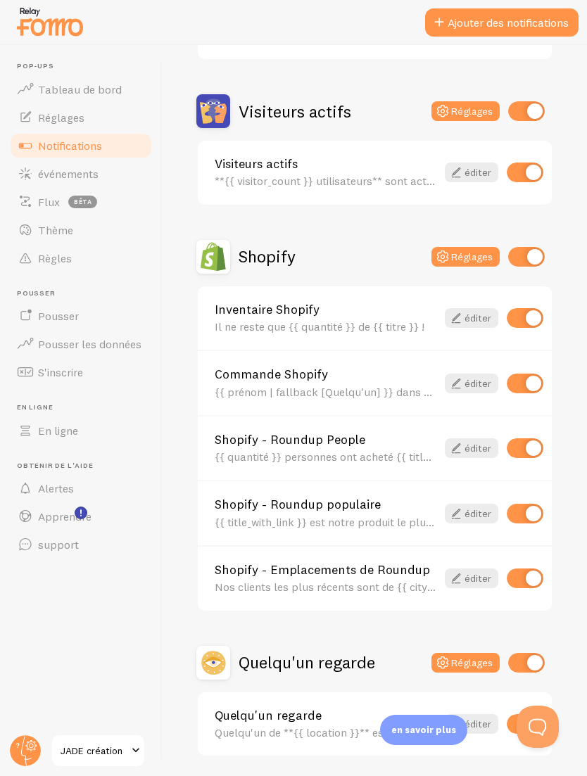
scroll to position [308, 0]
click at [375, 437] on link "Shopify - Roundup People" at bounding box center [326, 440] width 222 height 13
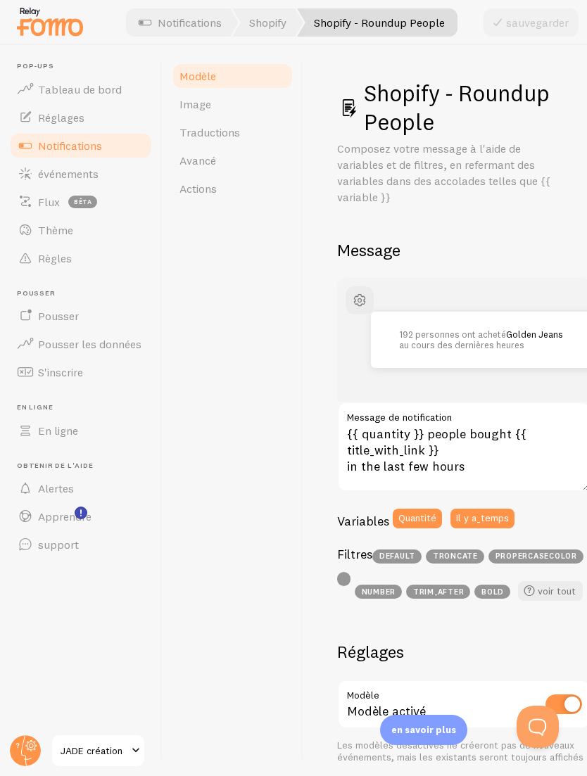
click at [199, 23] on link "Notifications" at bounding box center [180, 22] width 117 height 28
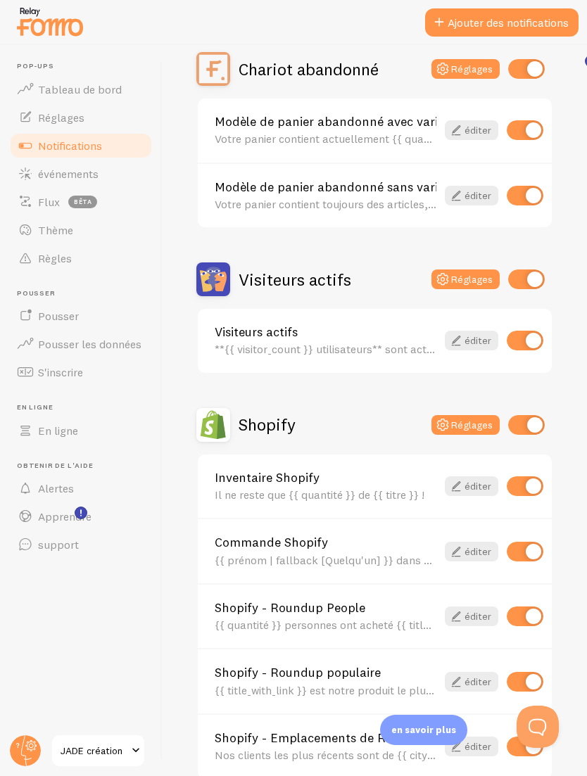
scroll to position [147, 0]
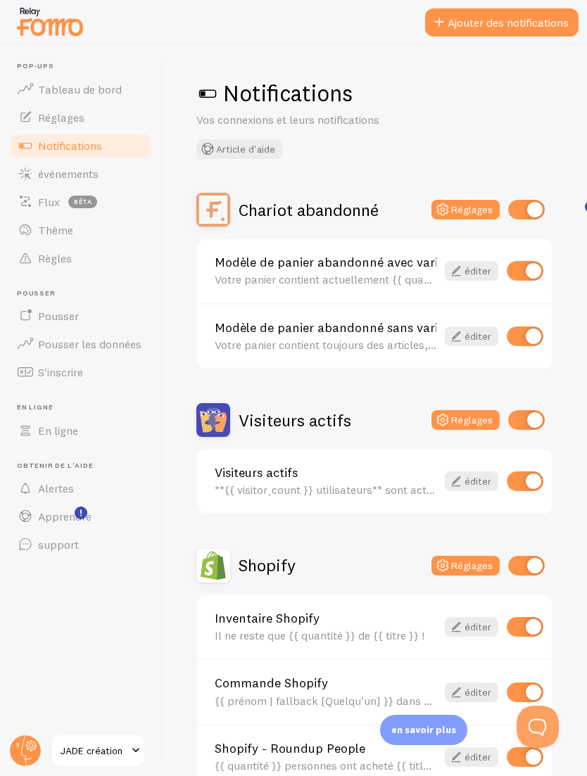
click at [470, 214] on button "Réglages" at bounding box center [466, 210] width 68 height 20
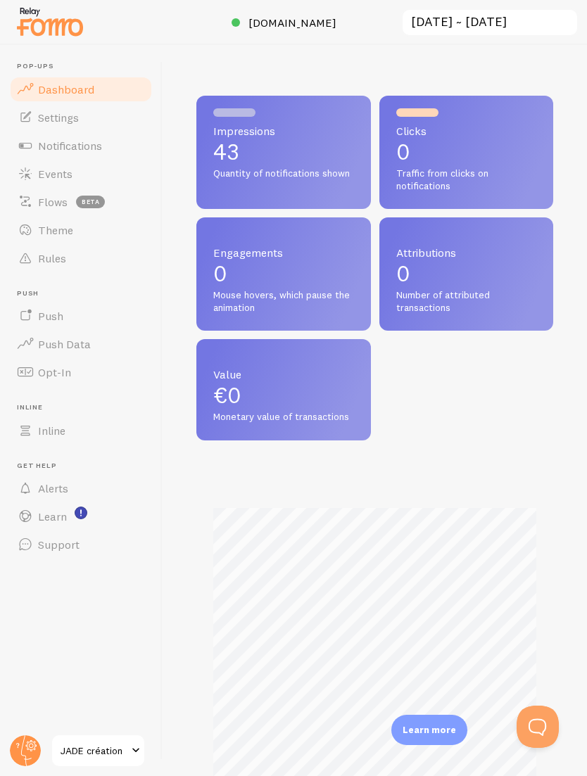
click at [108, 231] on link "Theme" at bounding box center [80, 230] width 145 height 28
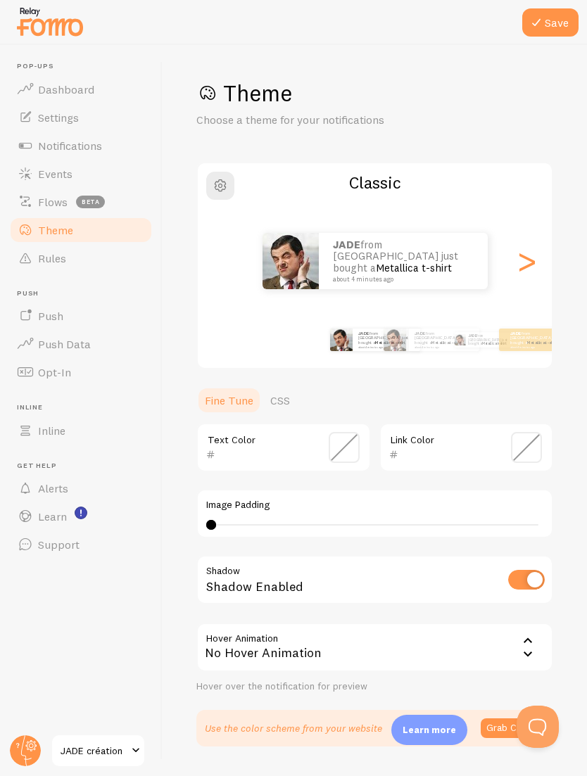
scroll to position [45, 0]
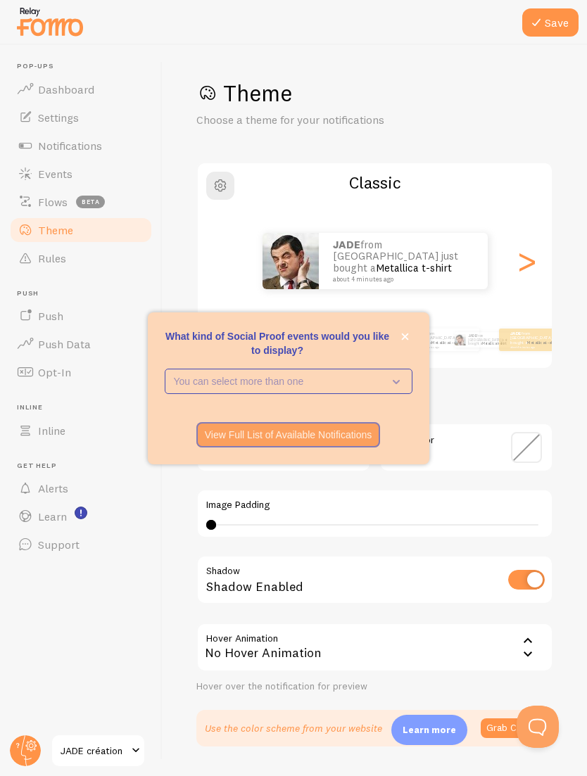
click at [401, 344] on button "close," at bounding box center [405, 336] width 15 height 15
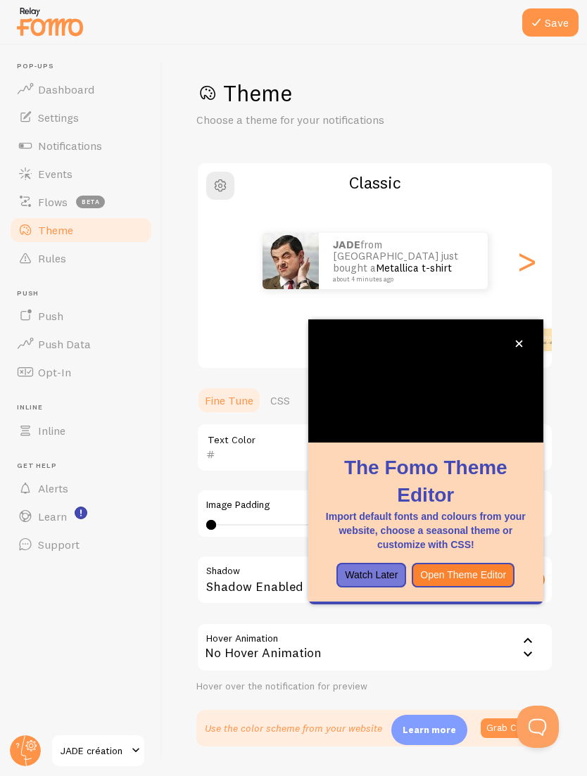
click at [430, 276] on small "about 4 minutes ago" at bounding box center [401, 279] width 137 height 7
click at [524, 336] on button "close," at bounding box center [519, 343] width 15 height 15
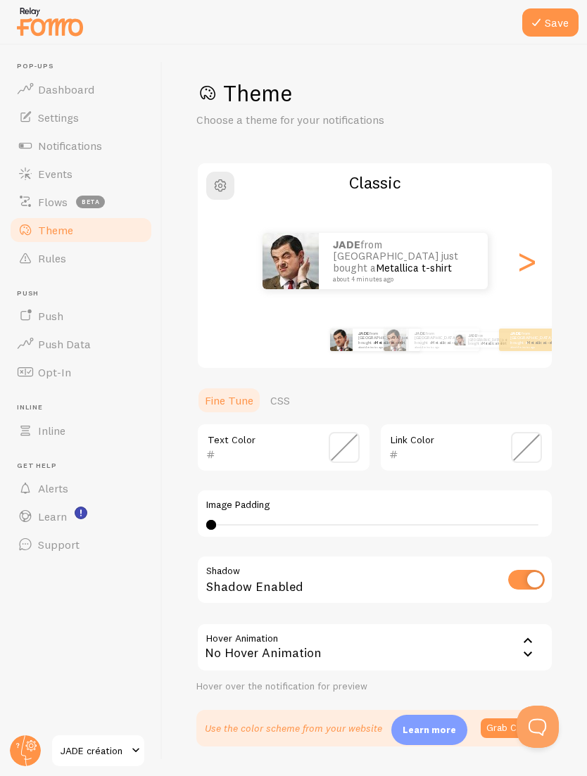
click at [524, 258] on div ">" at bounding box center [526, 260] width 17 height 101
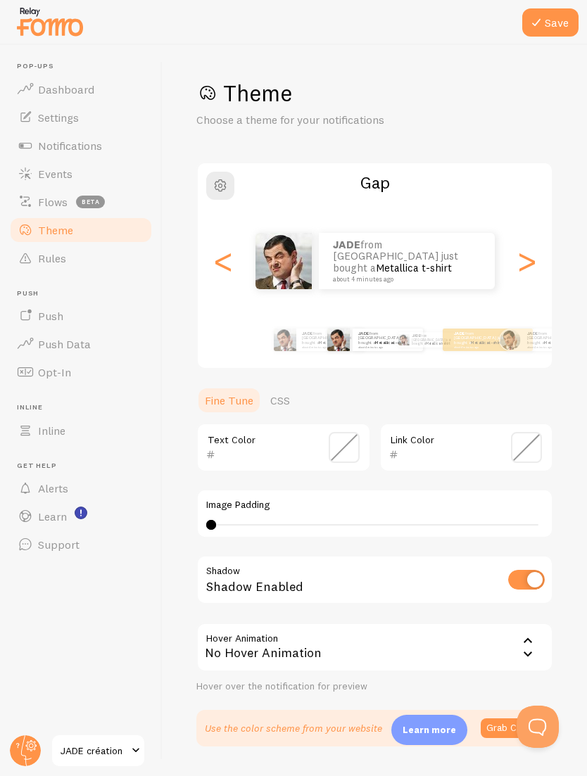
click at [221, 250] on div "<" at bounding box center [223, 260] width 17 height 101
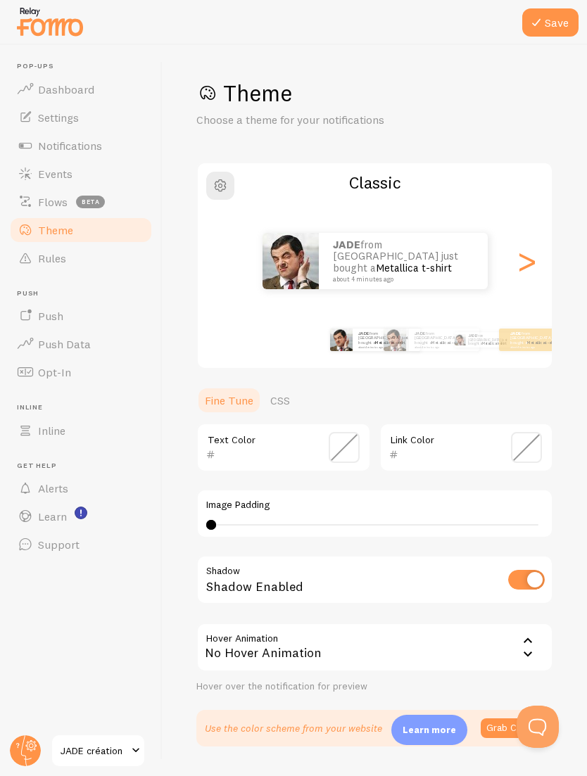
click at [285, 393] on link "CSS" at bounding box center [280, 400] width 37 height 28
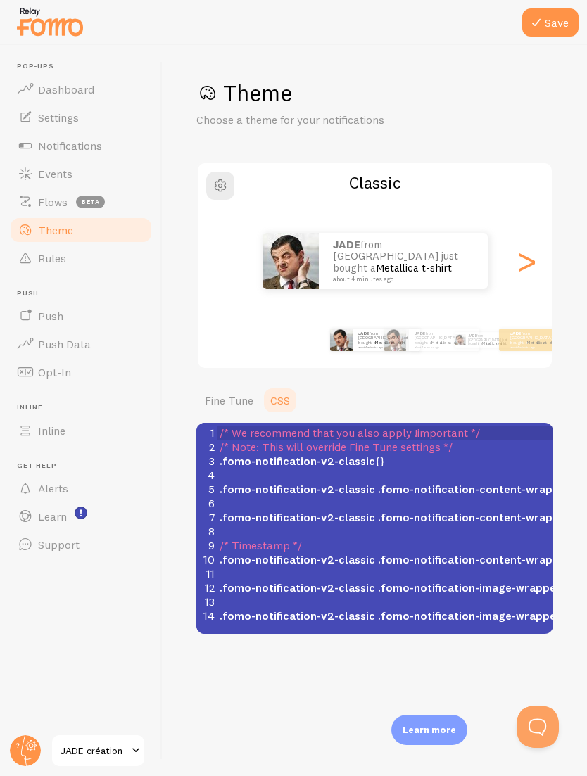
click at [227, 392] on link "Fine Tune" at bounding box center [228, 400] width 65 height 28
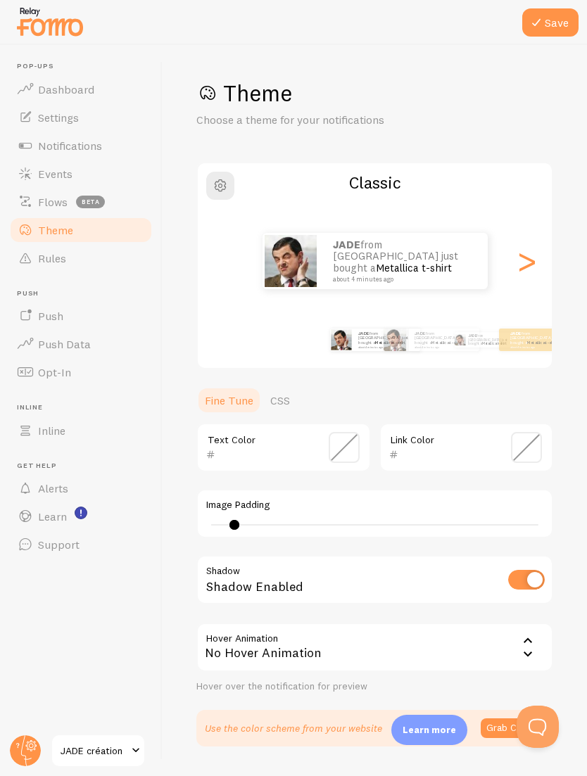
type input "4"
click at [533, 570] on input "checkbox" at bounding box center [526, 580] width 37 height 20
click at [527, 570] on input "checkbox" at bounding box center [526, 580] width 37 height 20
checkbox input "true"
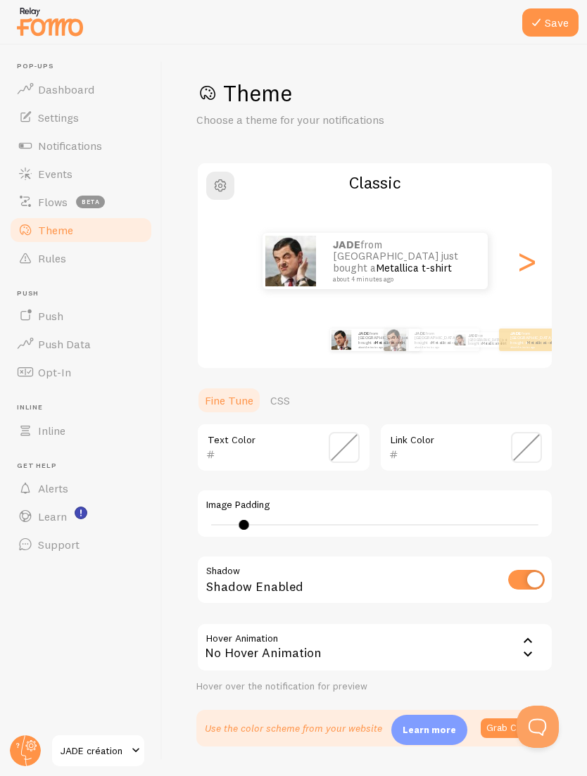
click at [546, 29] on button "Save" at bounding box center [550, 22] width 56 height 28
click at [214, 172] on button "button" at bounding box center [220, 186] width 28 height 28
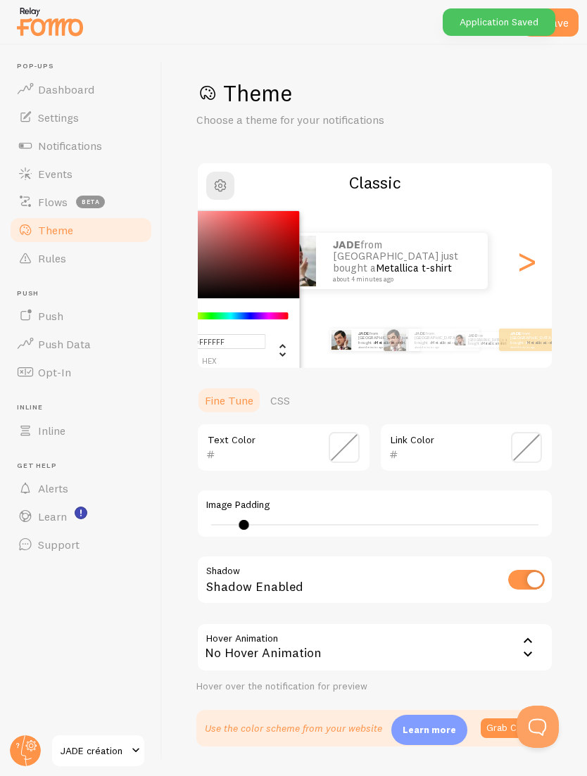
click at [431, 112] on p "Choose a theme for your notifications" at bounding box center [365, 120] width 338 height 16
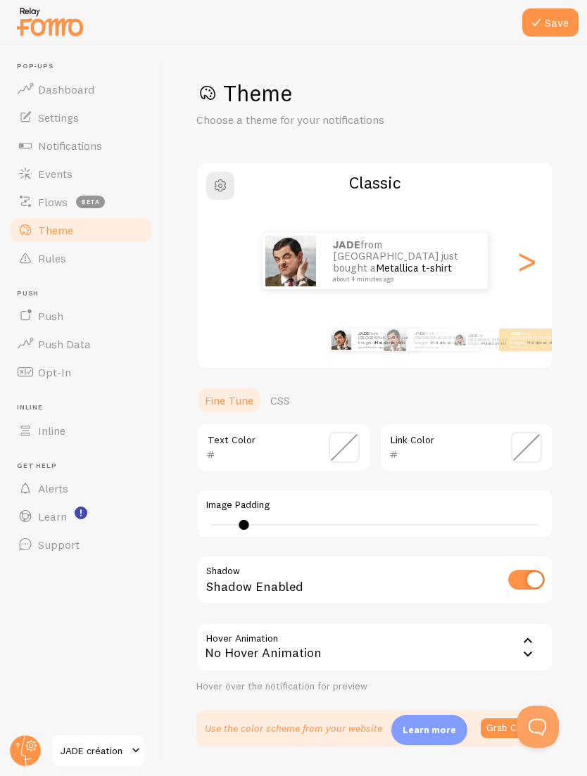
click at [103, 188] on link "Flows beta" at bounding box center [80, 202] width 145 height 28
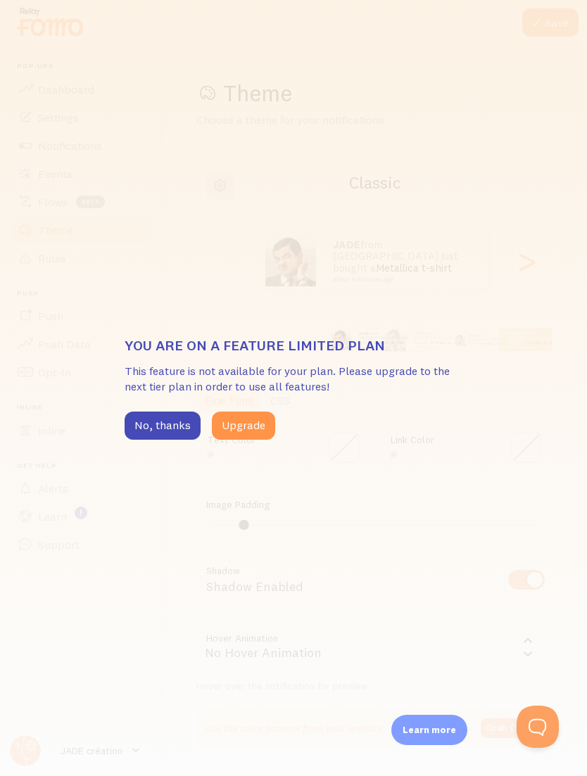
click at [174, 419] on button "No, thanks" at bounding box center [163, 426] width 76 height 28
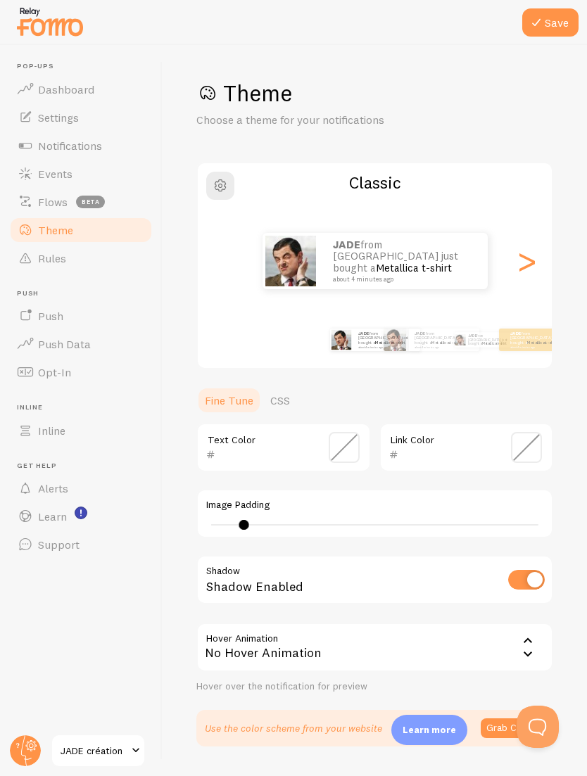
click at [95, 244] on link "Rules" at bounding box center [80, 258] width 145 height 28
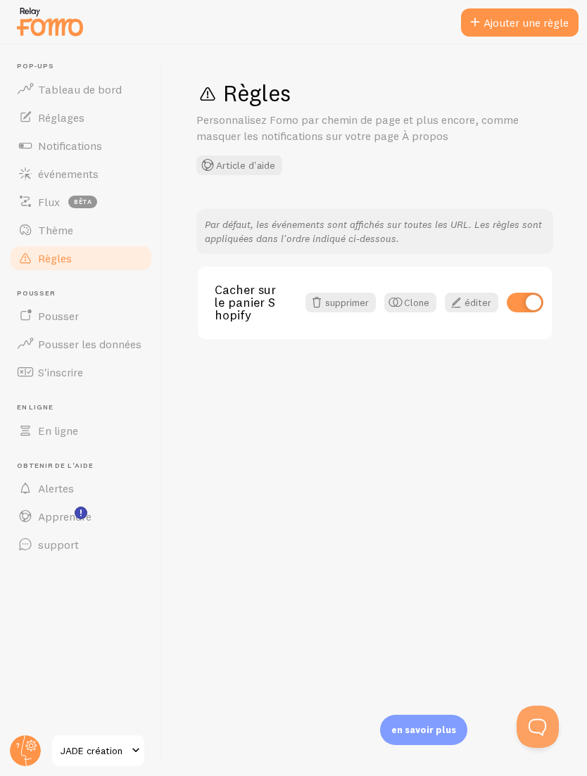
click at [99, 170] on span "événements" at bounding box center [68, 174] width 61 height 14
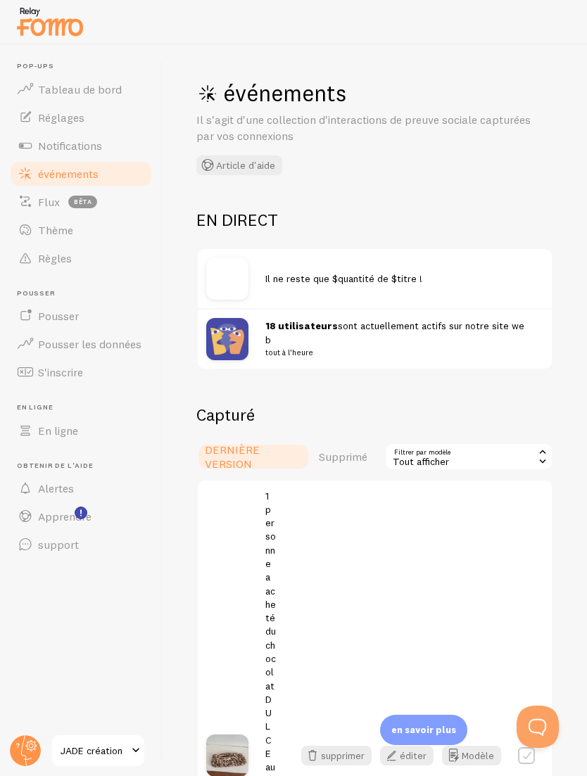
click at [361, 281] on span "Il ne reste que $quantité de $titre !" at bounding box center [343, 278] width 157 height 13
click at [358, 329] on span "18 utilisateurs sont actuellement actifs sur notre site web tout à l'heure" at bounding box center [395, 339] width 261 height 39
click at [358, 279] on span "Il ne reste que $quantité de $titre !" at bounding box center [343, 278] width 157 height 13
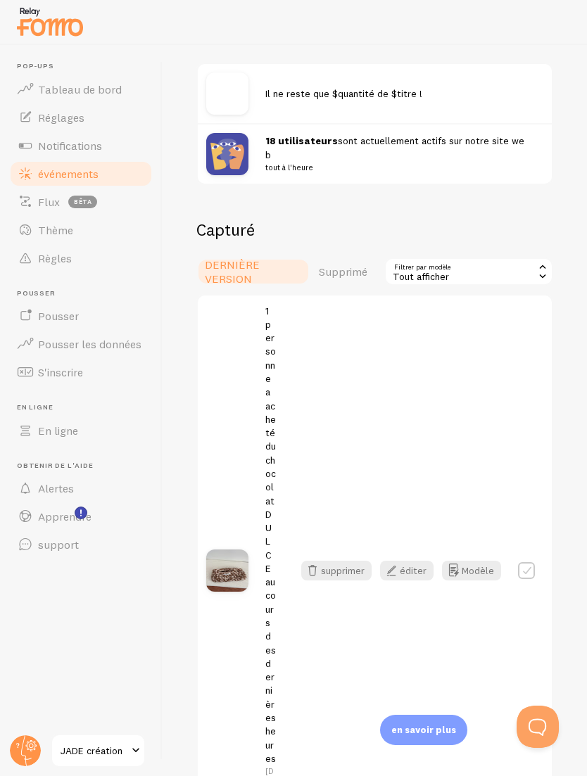
scroll to position [196, 0]
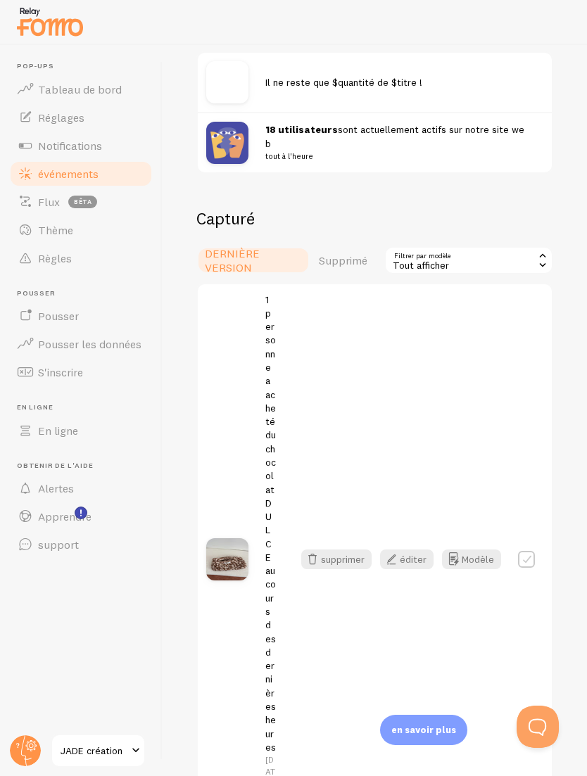
click at [486, 255] on div "Tout afficher" at bounding box center [468, 260] width 169 height 28
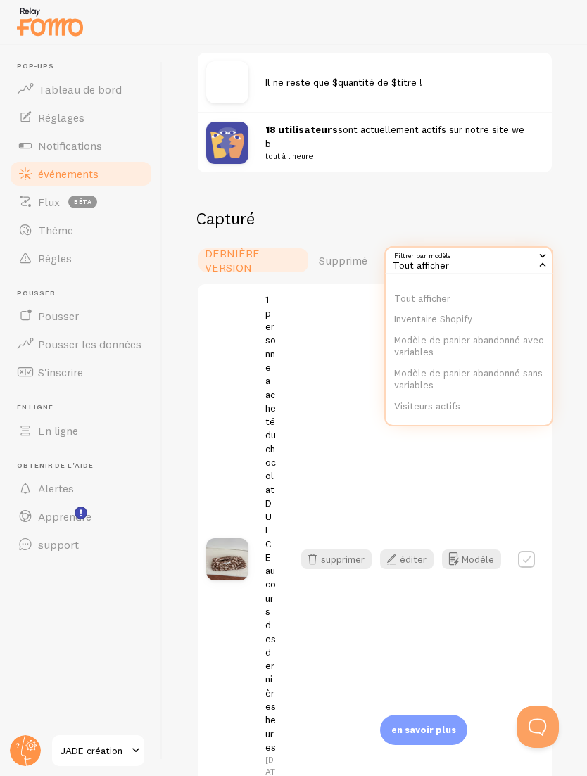
click at [490, 315] on li "Inventaire Shopify" at bounding box center [469, 319] width 166 height 21
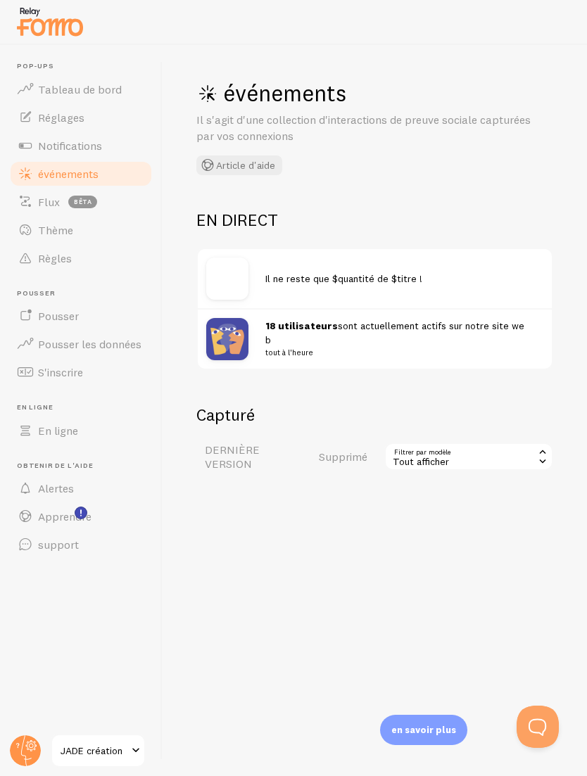
scroll to position [45, 0]
click at [105, 358] on link "S'inscrire" at bounding box center [80, 372] width 145 height 28
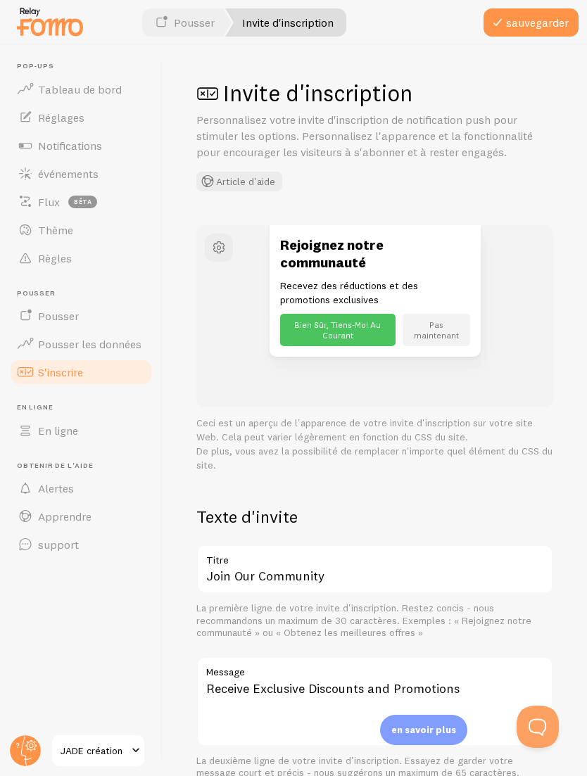
click at [108, 234] on link "Thème" at bounding box center [80, 230] width 145 height 28
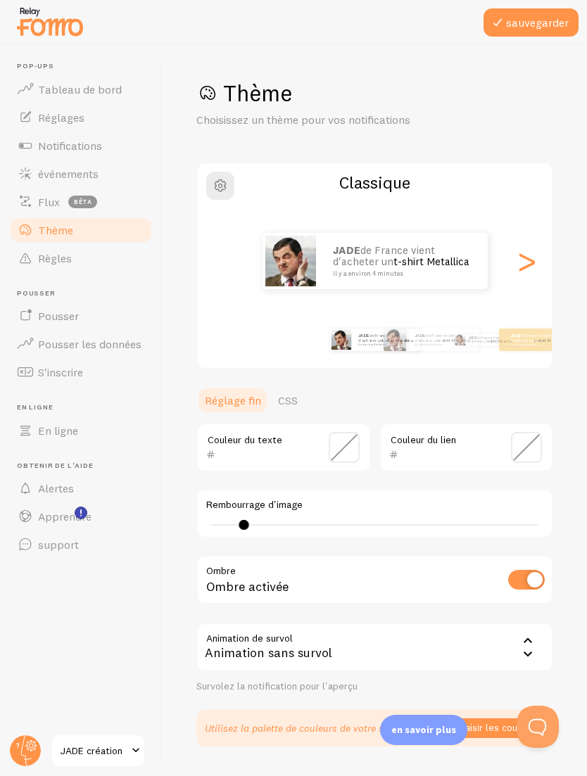
scroll to position [45, 0]
click at [414, 255] on link "t-shirt Metallica" at bounding box center [432, 261] width 76 height 13
click at [409, 255] on link "t-shirt Metallica" at bounding box center [432, 261] width 76 height 13
click at [473, 231] on span at bounding box center [478, 243] width 24 height 24
click at [475, 231] on span at bounding box center [478, 243] width 24 height 24
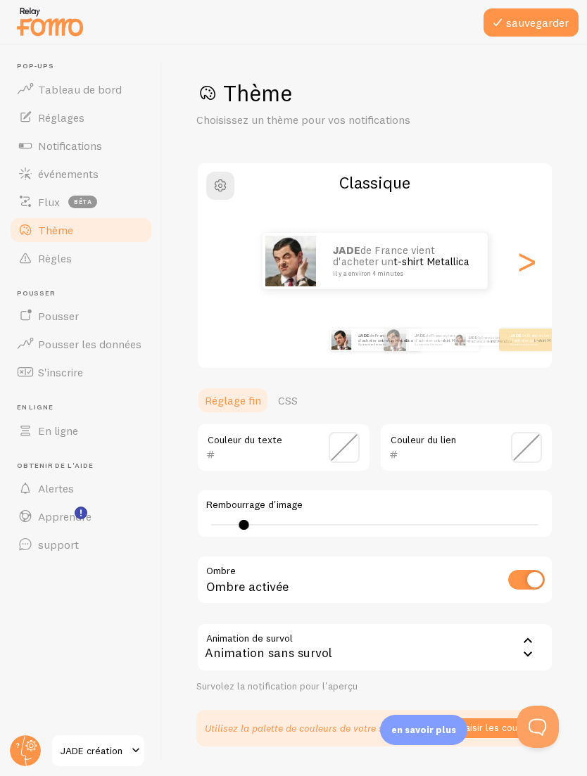
type input "4"
click at [101, 188] on link "Flux BÊTA" at bounding box center [80, 202] width 145 height 28
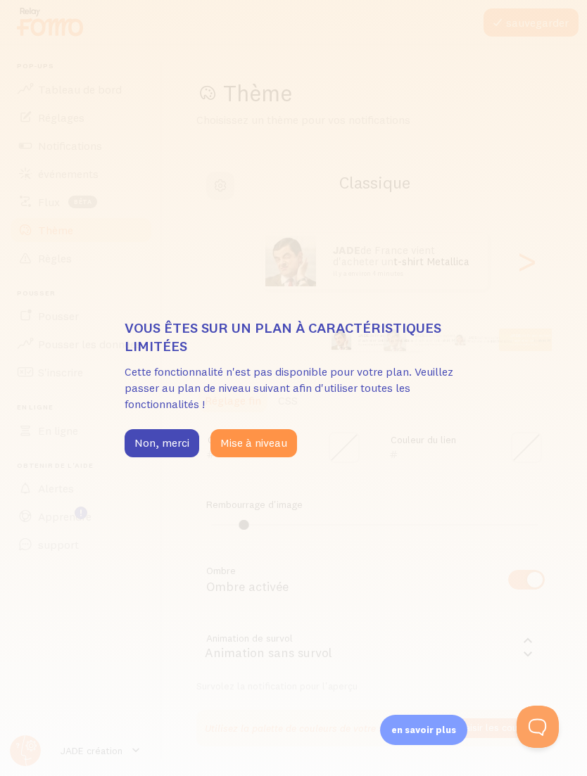
click at [174, 439] on button "Non, merci" at bounding box center [162, 443] width 75 height 28
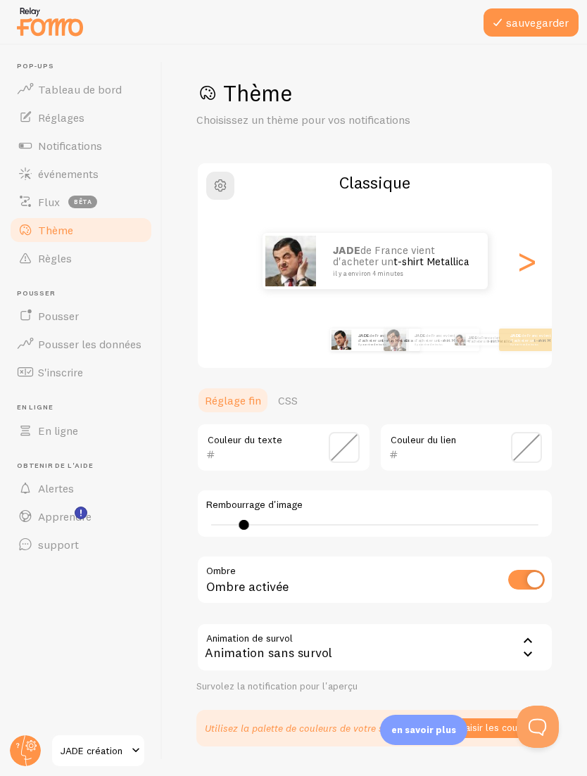
click at [82, 244] on link "Règles" at bounding box center [80, 258] width 145 height 28
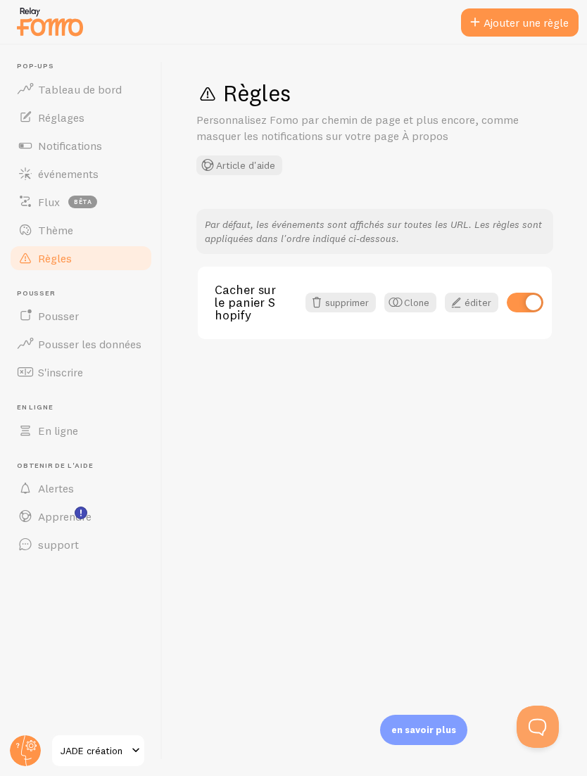
click at [106, 151] on link "Notifications" at bounding box center [80, 146] width 145 height 28
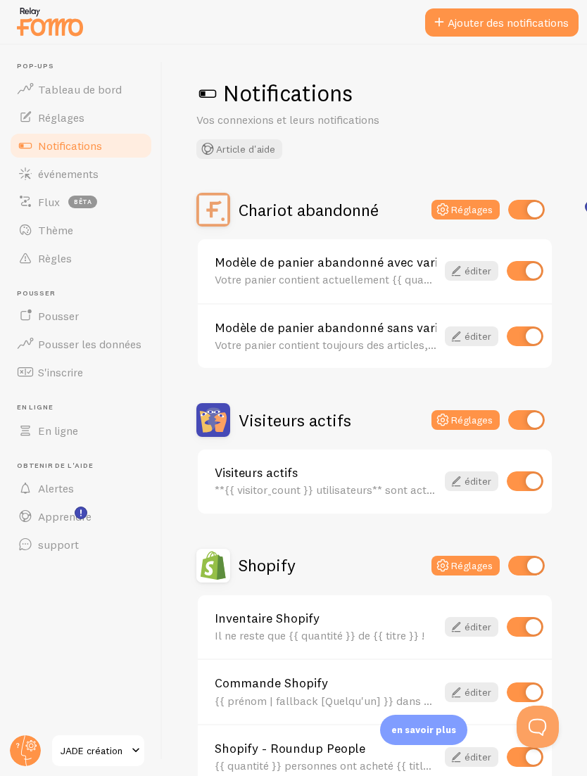
click at [365, 478] on div "Visiteurs actifs **{{ visitor_count }} utilisateurs** sont actuellement actifs …" at bounding box center [326, 482] width 222 height 30
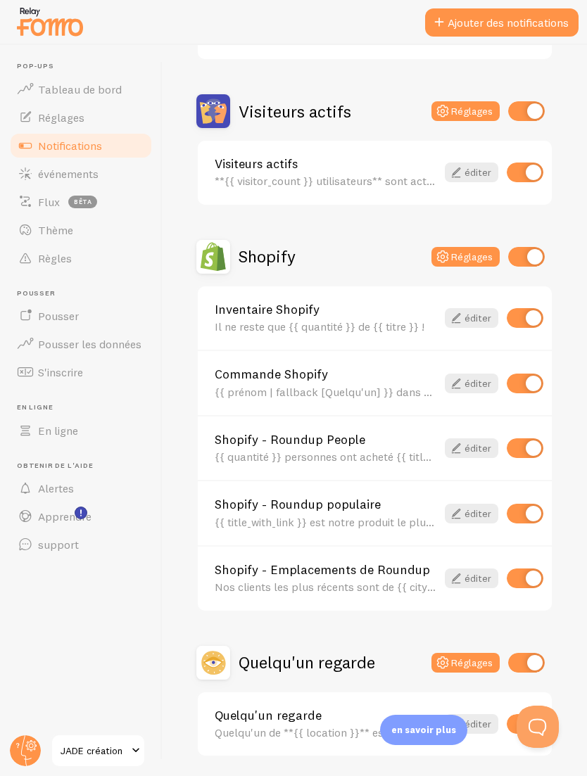
scroll to position [308, 0]
click at [385, 446] on div "Shopify - Roundup People {{ quantité }} personnes ont acheté {{ title_with_link…" at bounding box center [326, 449] width 222 height 30
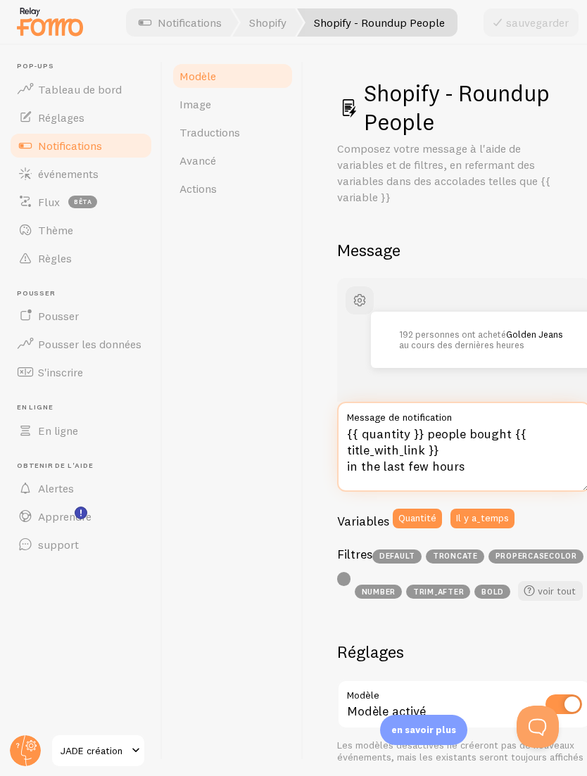
click at [472, 461] on textarea "{{ quantity }} people bought {{ title_with_link }} in the last few hours" at bounding box center [463, 447] width 253 height 90
click at [475, 462] on textarea "{{ quantity }} people bought {{ title_with_link }} in the last few hours" at bounding box center [463, 447] width 253 height 90
click at [473, 469] on textarea "{{ quantity }} people bought {{ title_with_link }} in the last few hours" at bounding box center [463, 447] width 253 height 90
click at [474, 467] on textarea "{{ quantity }} people bought {{ title_with_link }} in the last few hours" at bounding box center [463, 447] width 253 height 90
click at [522, 372] on div "192 personnes ont acheté Golden Jeans au cours des dernières heures" at bounding box center [463, 340] width 253 height 124
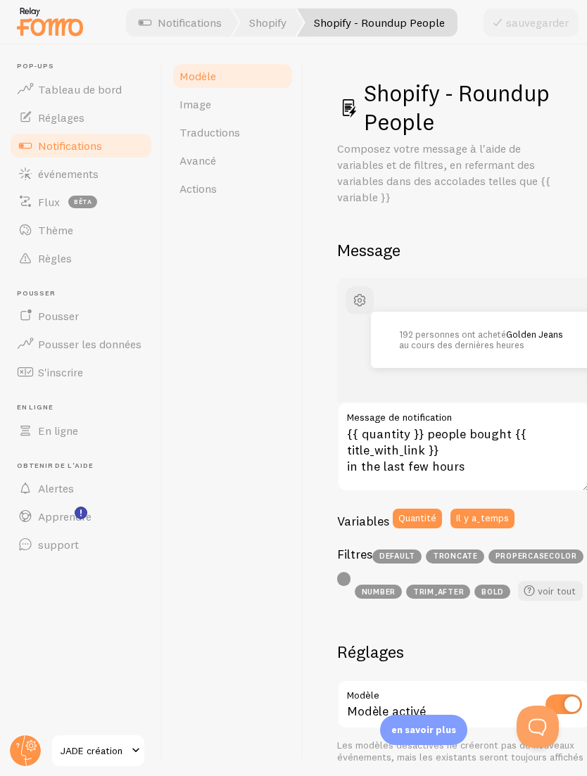
click at [206, 32] on link "Notifications" at bounding box center [180, 22] width 117 height 28
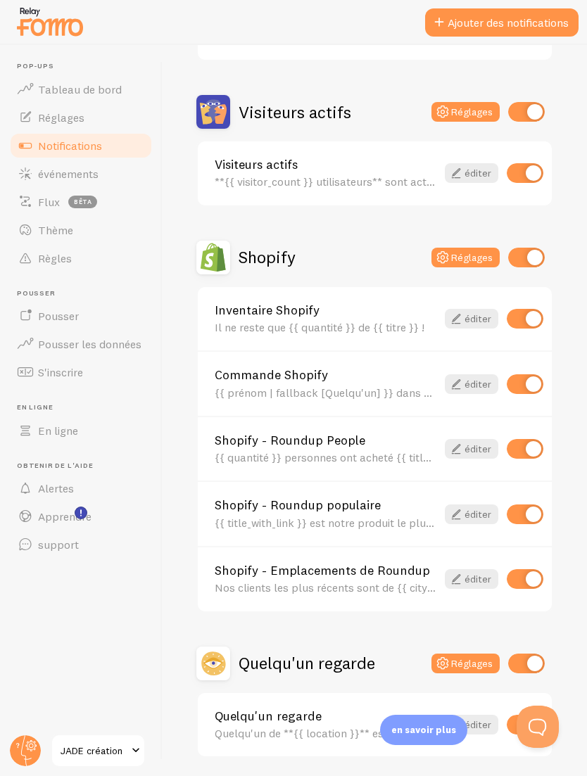
scroll to position [308, 0]
click at [371, 322] on div "Il ne reste que {{ quantité }} de {{ titre }} !" at bounding box center [326, 327] width 222 height 13
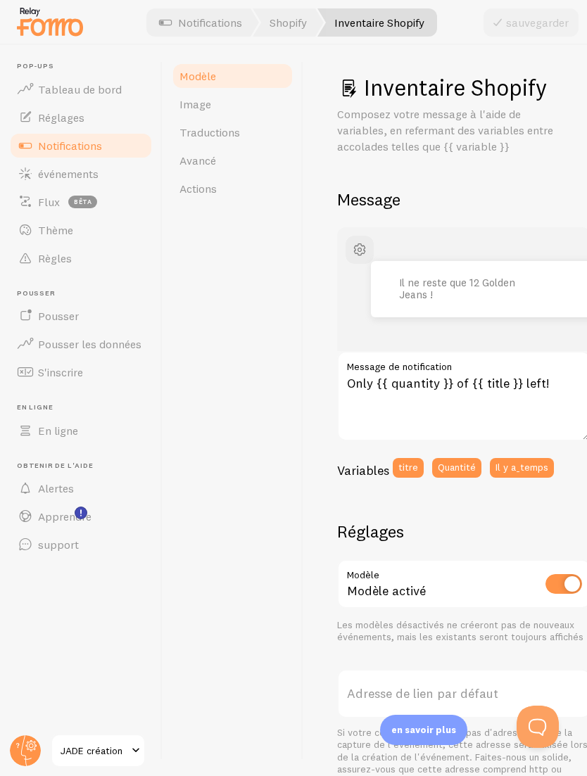
scroll to position [7, 0]
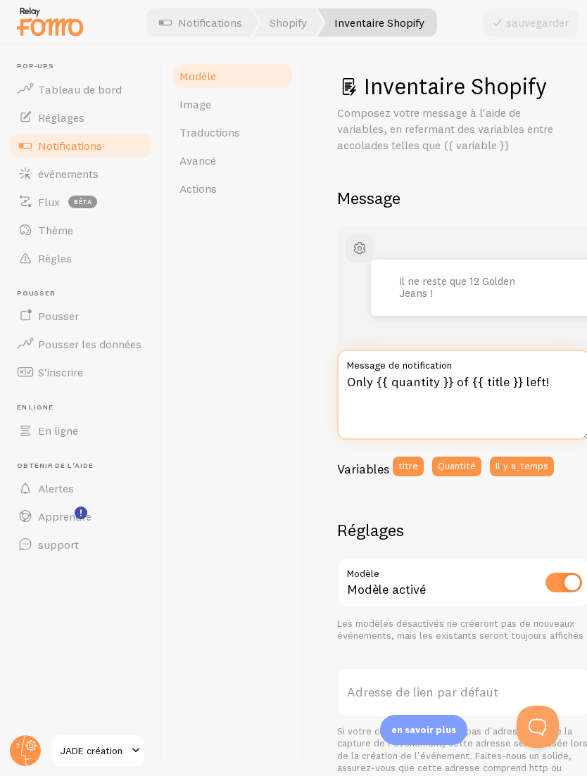
click at [436, 393] on textarea "Only {{ quantity }} of {{ title }} left!" at bounding box center [463, 395] width 253 height 90
click at [448, 460] on button "Quantité" at bounding box center [456, 467] width 49 height 20
type textarea "Only {{ quantity }} of {{ title }} left!{{ quantity }}"
type input "Shopify Inventory"
type textarea "Only {{ quantity }} of {{ title }} left!"
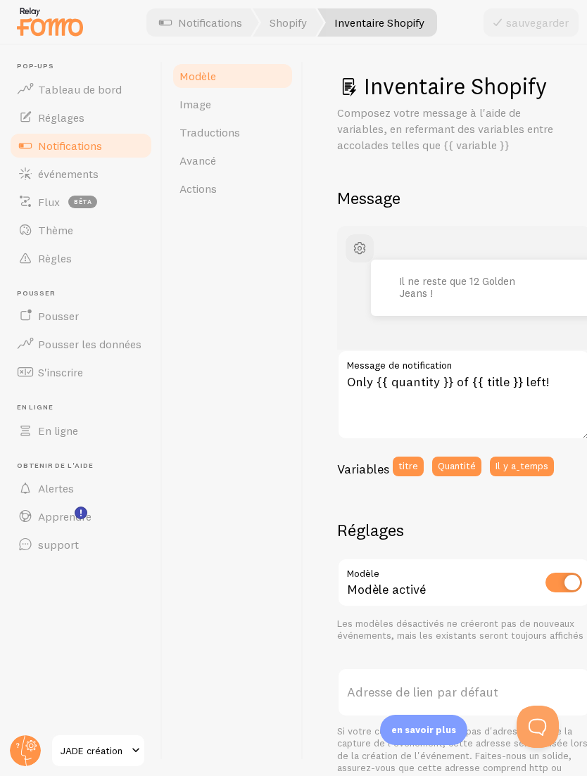
click at [465, 328] on div "Il ne reste que 12 Golden Jeans !" at bounding box center [463, 288] width 253 height 124
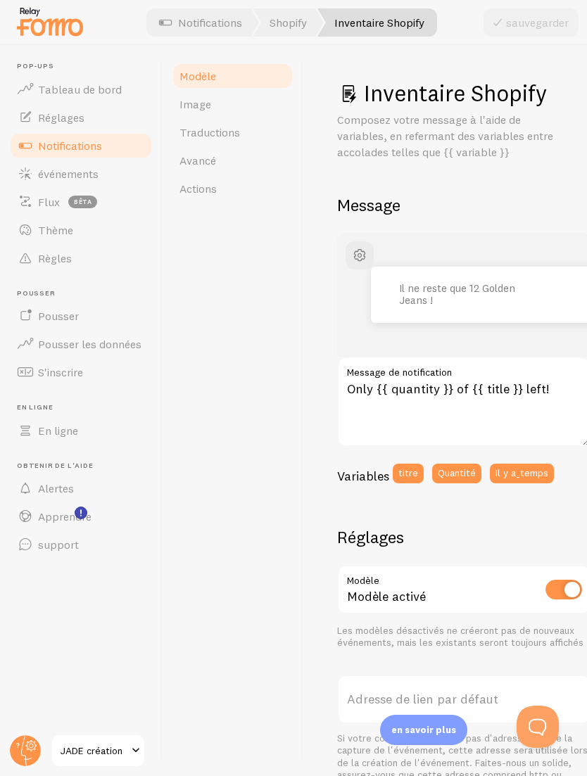
scroll to position [0, 0]
click at [297, 31] on link "Shopify" at bounding box center [288, 22] width 71 height 28
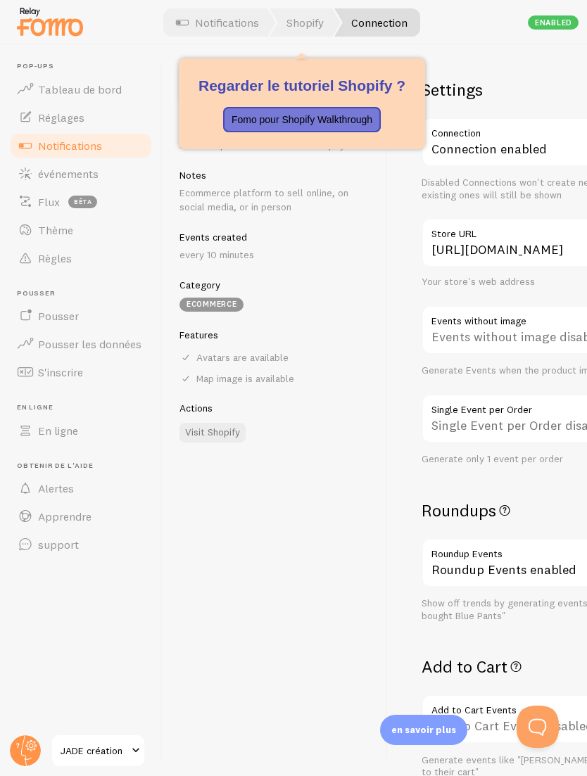
click at [372, 31] on link "Connection" at bounding box center [377, 22] width 86 height 28
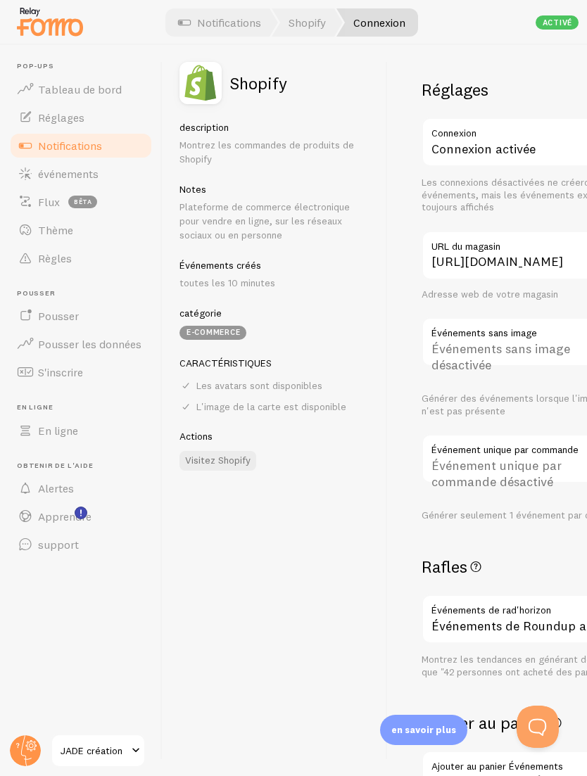
click at [223, 451] on link "Visitez Shopify" at bounding box center [218, 461] width 77 height 20
click at [318, 32] on link "Shopify" at bounding box center [307, 22] width 71 height 28
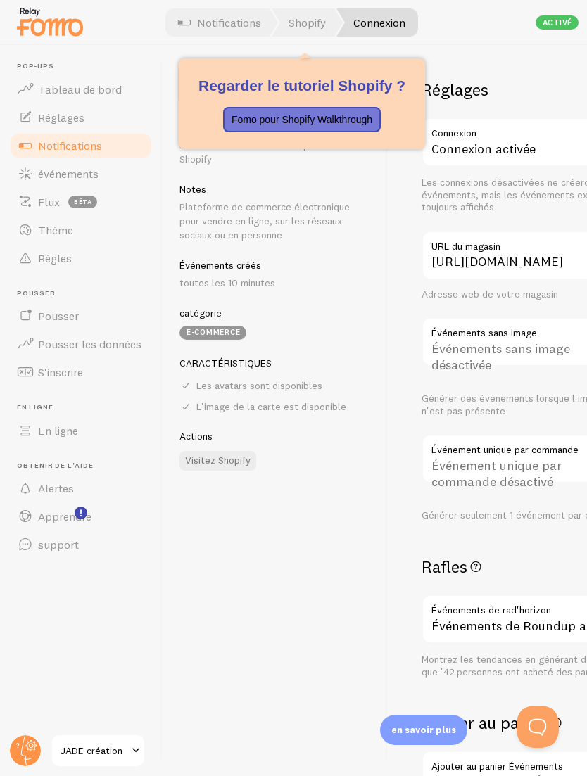
click at [358, 193] on div "Notes Plateforme de commerce électronique pour vendre en ligne, sur les réseaux…" at bounding box center [275, 212] width 191 height 59
click at [375, 28] on link "Connexion" at bounding box center [377, 22] width 82 height 28
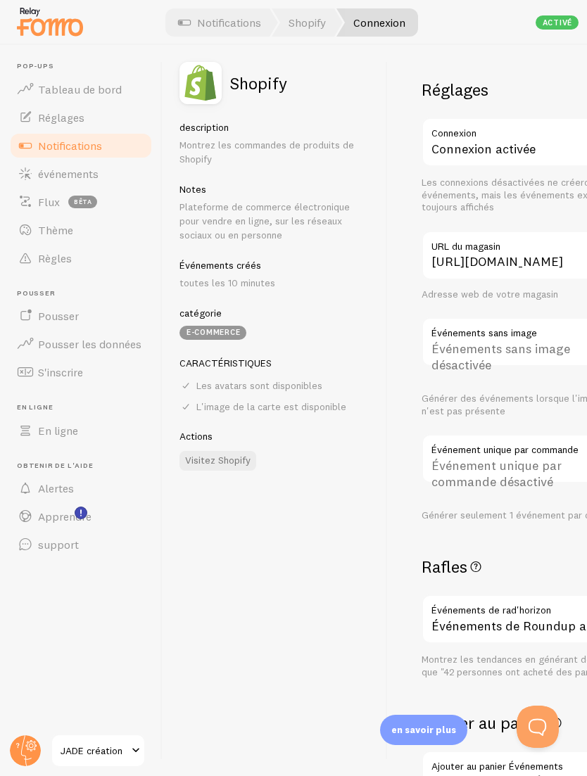
click at [234, 32] on link "Notifications" at bounding box center [219, 22] width 117 height 28
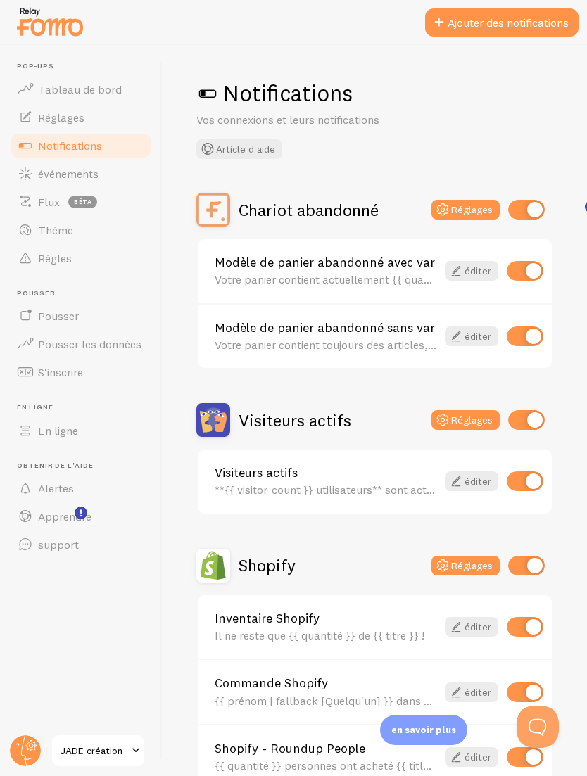
click at [398, 271] on div "Modèle de panier abandonné avec variables Votre panier contient actuellement {{…" at bounding box center [326, 271] width 222 height 30
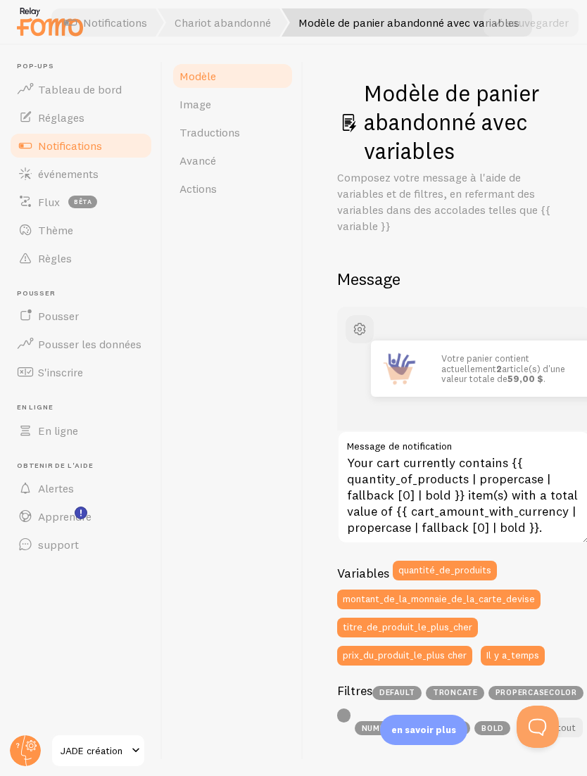
click at [227, 108] on link "Image" at bounding box center [232, 104] width 123 height 28
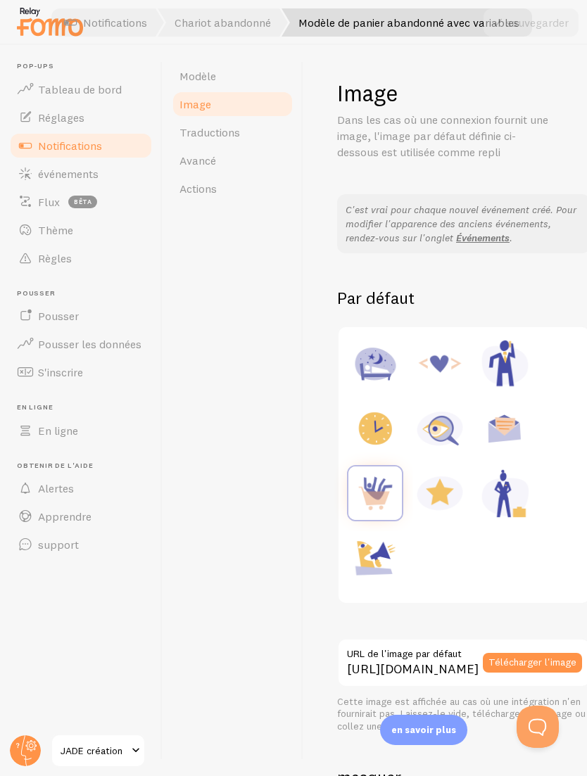
click at [251, 136] on link "Traductions" at bounding box center [232, 132] width 123 height 28
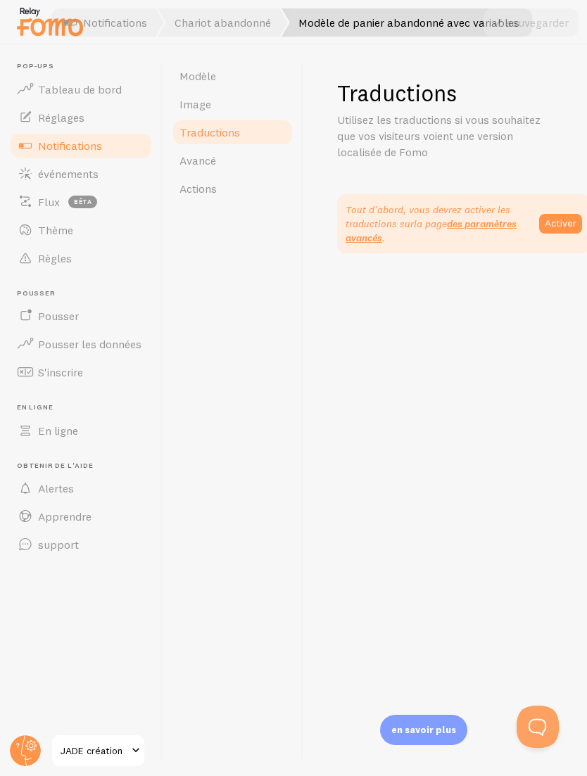
click at [249, 76] on link "Modèle" at bounding box center [232, 76] width 123 height 28
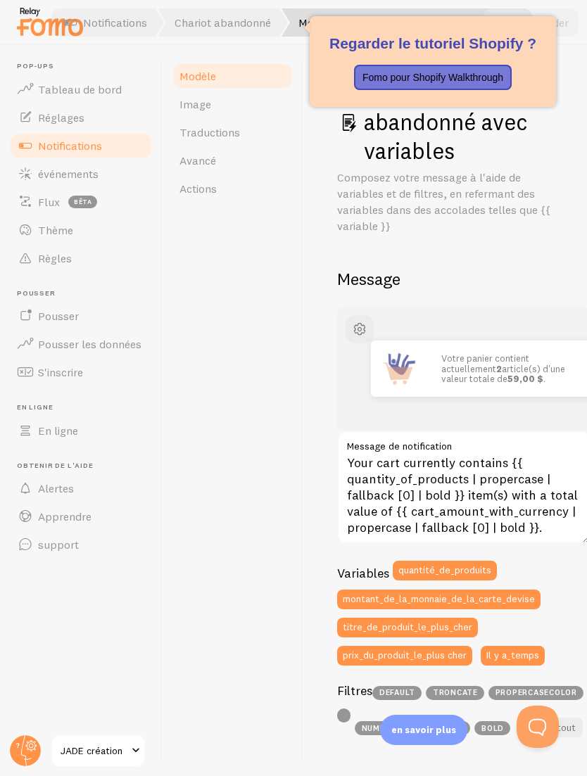
click at [123, 35] on link "Notifications" at bounding box center [105, 22] width 117 height 28
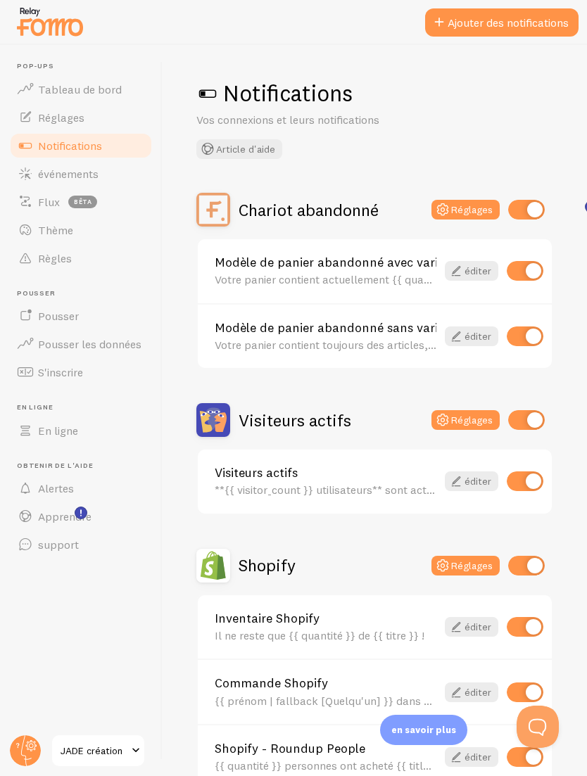
click at [405, 339] on div "Votre panier contient toujours des articles, qu'en est-il du paiement ?" at bounding box center [326, 345] width 222 height 13
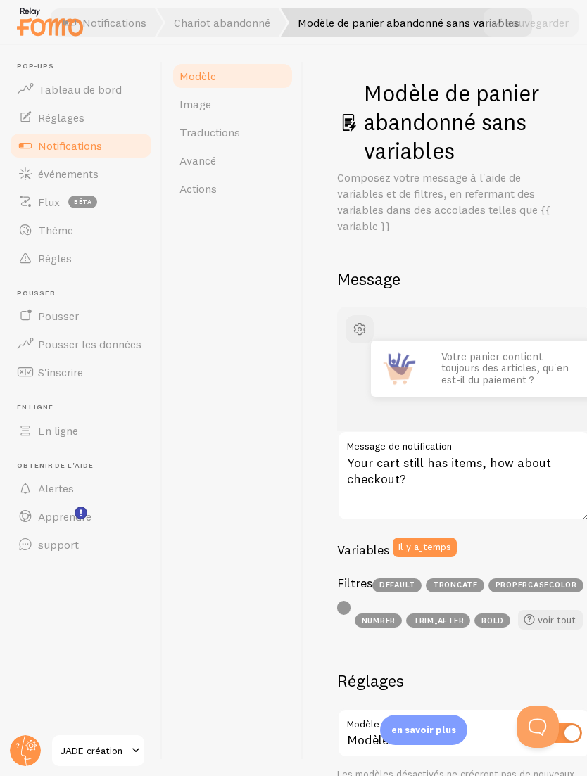
click at [127, 35] on link "Notifications" at bounding box center [104, 22] width 117 height 28
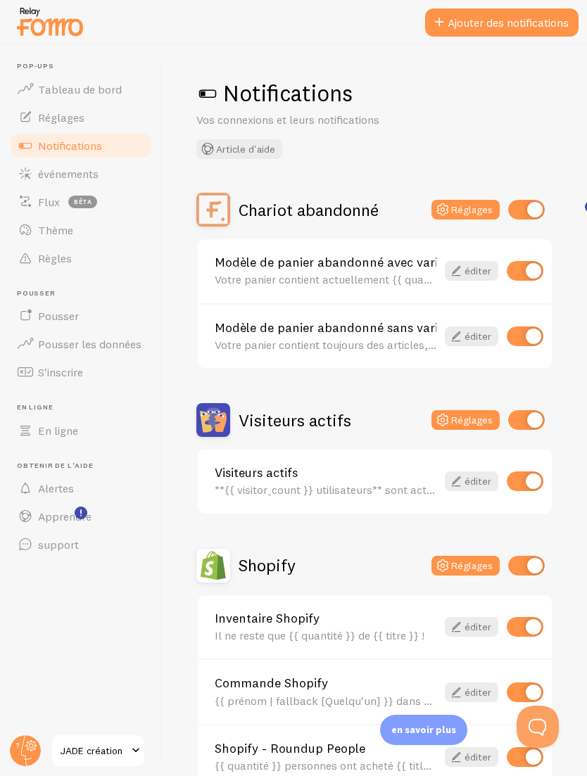
click at [523, 337] on input "checkbox" at bounding box center [525, 337] width 37 height 20
checkbox input "false"
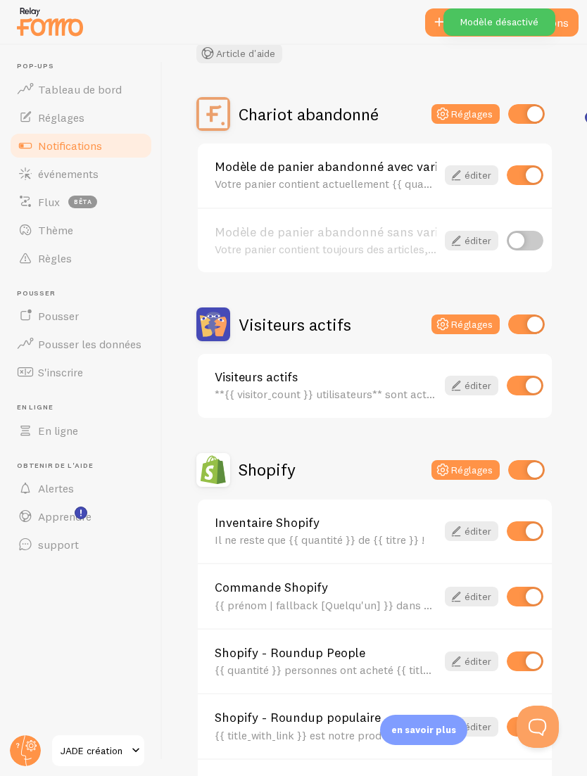
scroll to position [105, 0]
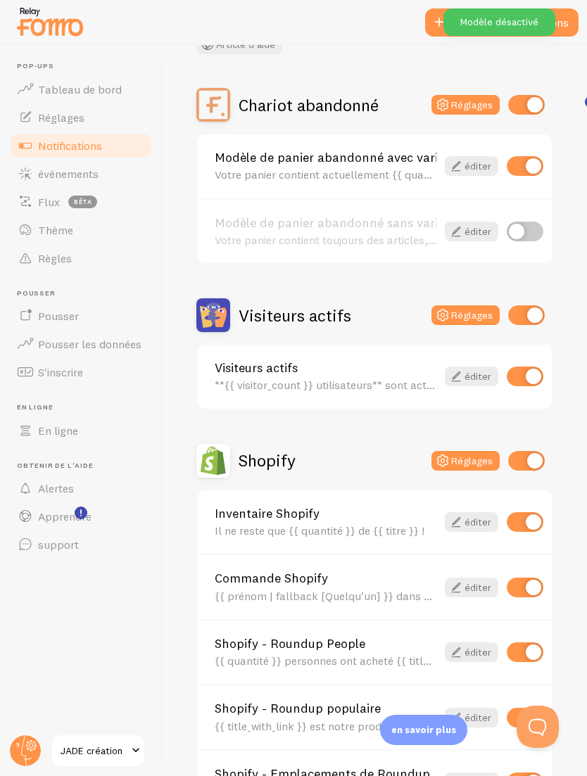
click at [367, 379] on div "**{{ visitor_count }} utilisateurs** sont actuellement actifs sur notre {{ page…" at bounding box center [326, 385] width 222 height 13
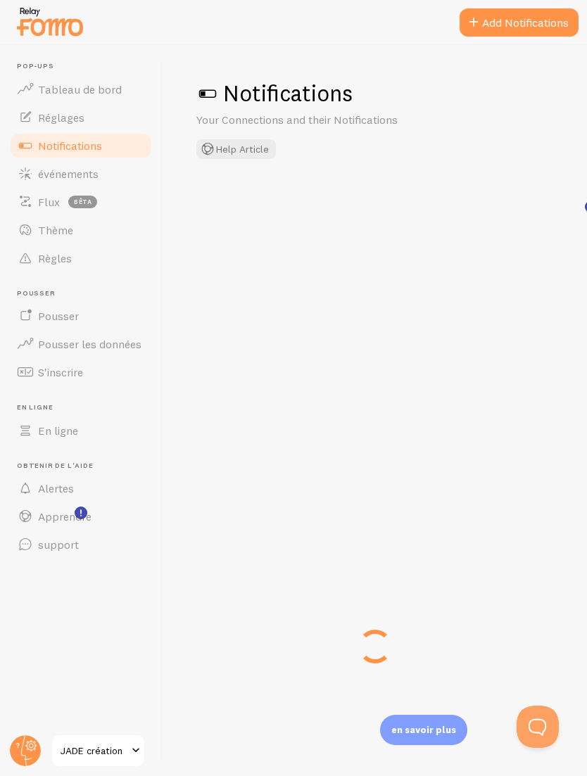
checkbox input "false"
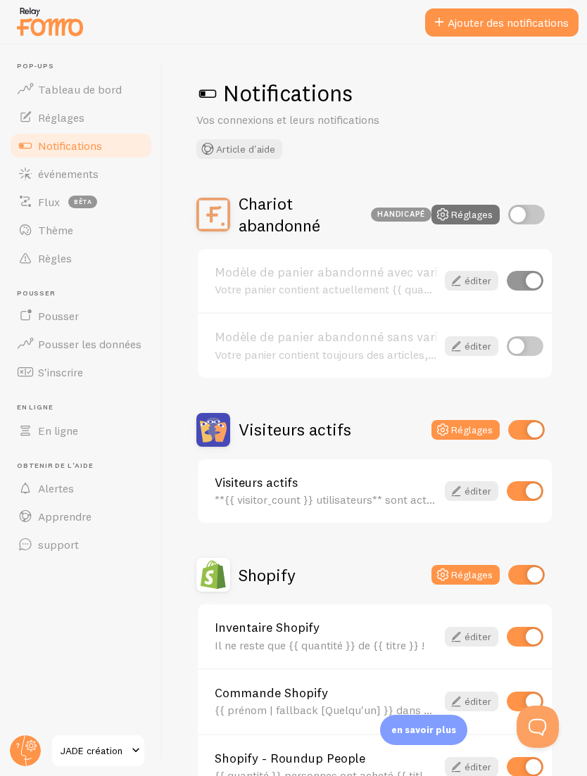
click at [522, 427] on input "checkbox" at bounding box center [526, 430] width 37 height 20
checkbox input "false"
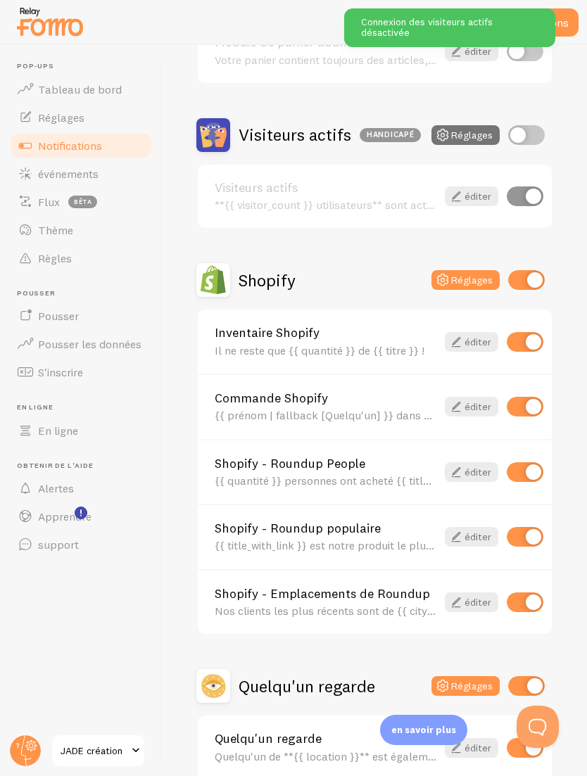
scroll to position [298, 0]
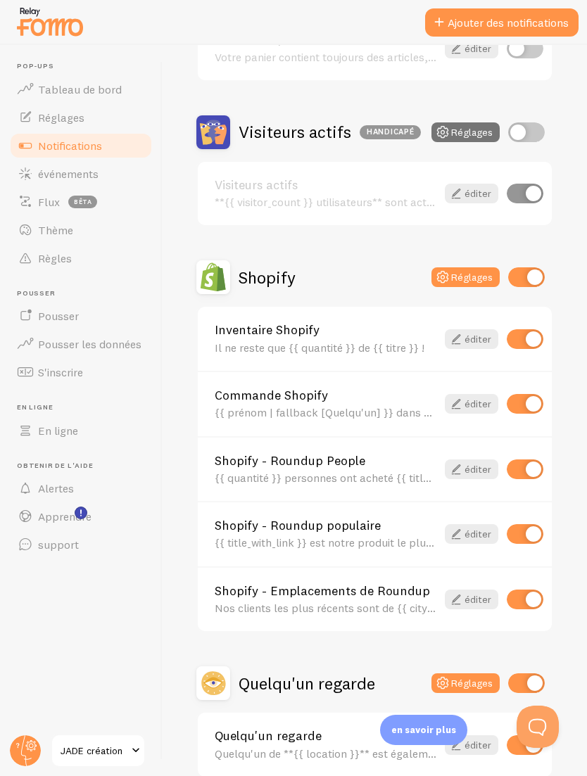
click at [396, 408] on div "{{ prénom | fallback [Quelqu'un] }} dans {{ ville | fallback [où cool] }}, {{ p…" at bounding box center [326, 412] width 222 height 13
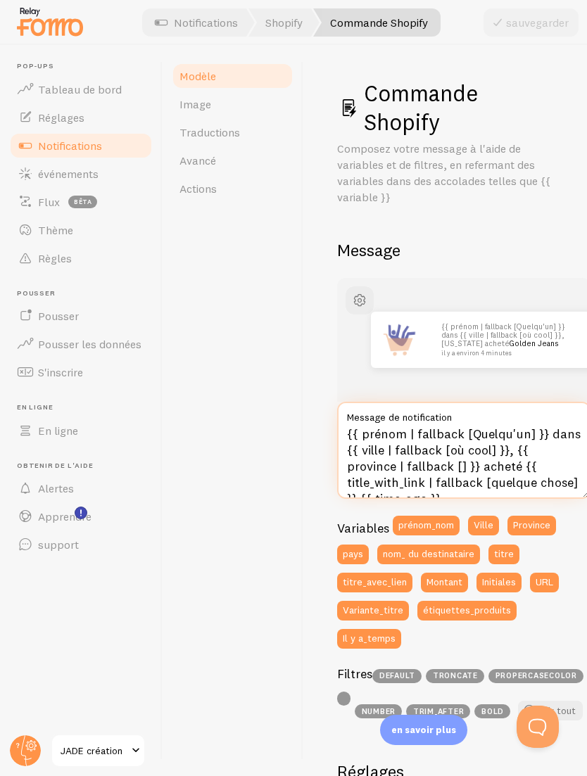
click at [415, 463] on textarea "{{ prénom | fallback [Quelqu'un] }} dans {{ ville | fallback [où cool] }}, {{ p…" at bounding box center [463, 450] width 253 height 97
click at [417, 463] on textarea "{{ prénom | fallback [Quelqu'un] }} dans {{ ville | fallback [où cool] }}, {{ p…" at bounding box center [463, 450] width 253 height 97
click at [423, 460] on textarea "{{ prénom | fallback [Quelqu'un] }} dans {{ ville | fallback [où cool] }}, {{ p…" at bounding box center [463, 450] width 253 height 97
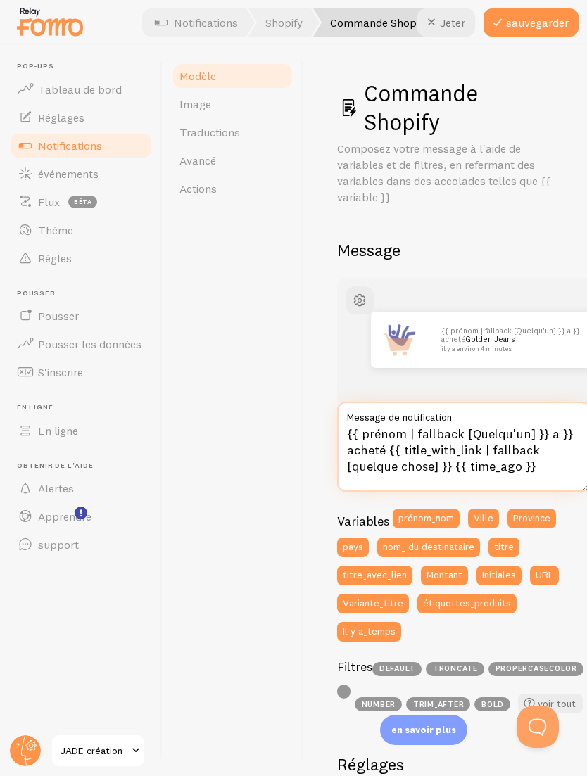
click at [562, 435] on textarea "{{ prénom | fallback [Quelqu'un] }} a }} acheté {{ title_with_link | fallback […" at bounding box center [463, 447] width 253 height 90
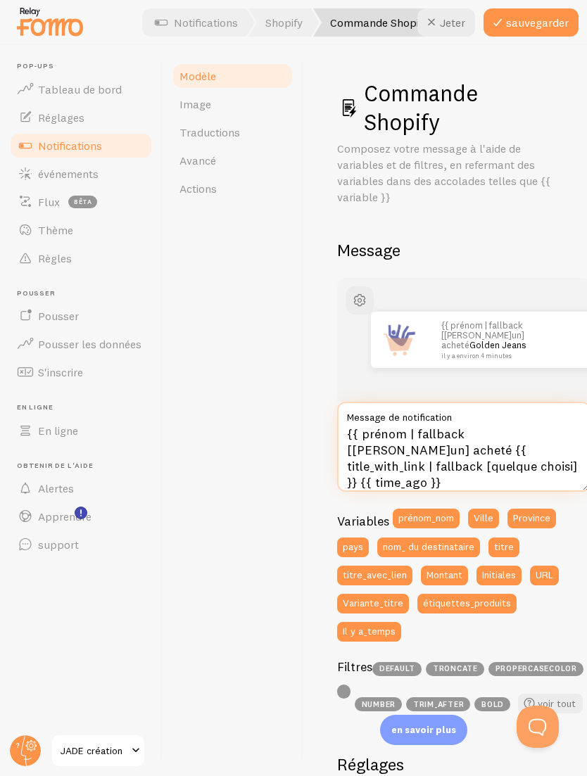
click at [440, 433] on textarea "{{ prénom | fallback [Quelqu'un] acheté {{ title_with_link | fallback [quelque …" at bounding box center [463, 447] width 253 height 90
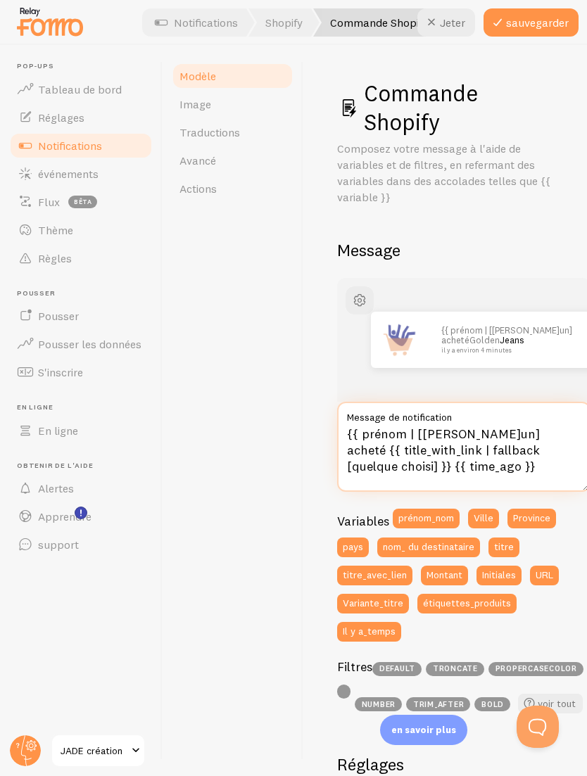
click at [522, 432] on textarea "{{ prénom | [Quelqu'un] acheté {{ title_with_link | fallback [quelque choisi] }…" at bounding box center [463, 447] width 253 height 90
click at [483, 454] on textarea "{{ prénom | [Quelqu'un] acheté {{ title_with_link | fallback [quelque choisi] }…" at bounding box center [463, 447] width 253 height 90
click at [422, 455] on textarea "{{ prénom | [Quelqu'un] acheté {{ title_with_link | fallback [quelque choisi] }…" at bounding box center [463, 447] width 253 height 90
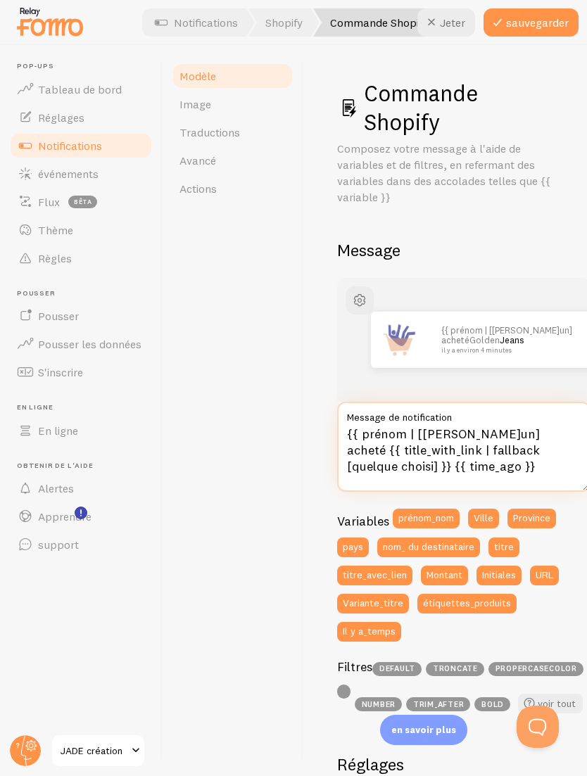
click at [428, 445] on textarea "{{ prénom | [Quelqu'un] acheté {{ title_with_link | fallback [quelque choisi] }…" at bounding box center [463, 447] width 253 height 90
click at [448, 22] on button "Jeter" at bounding box center [446, 22] width 58 height 28
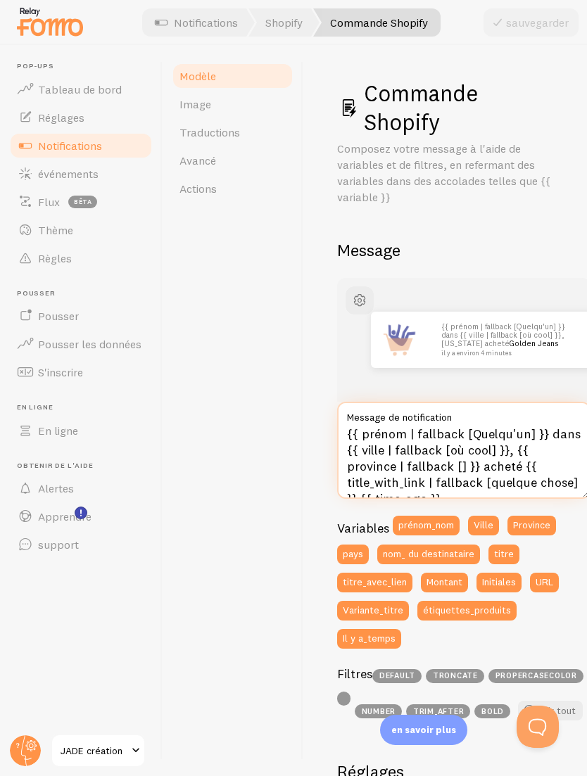
click at [558, 432] on textarea "{{ prénom | fallback [Quelqu'un] }} dans {{ ville | fallback [où cool] }}, {{ p…" at bounding box center [463, 450] width 253 height 97
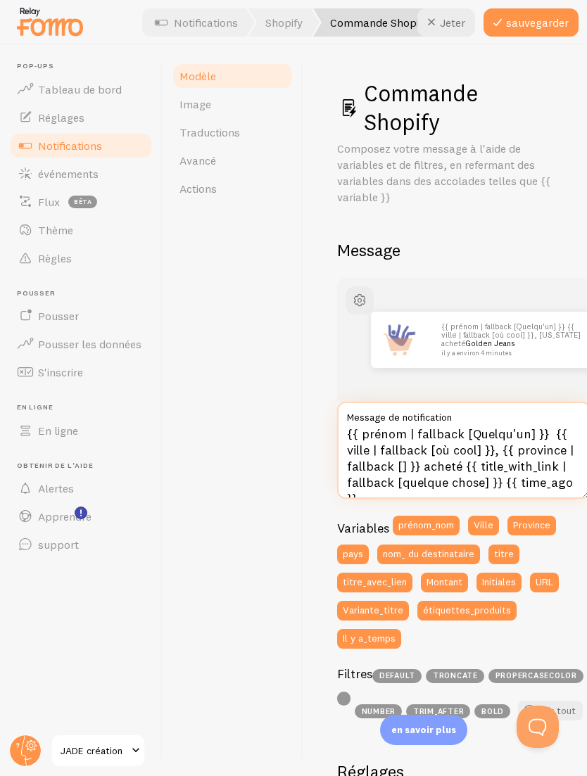
click at [489, 446] on textarea "{{ prénom | fallback [Quelqu'un] }} {{ ville | fallback [où cool] }}, {{ provin…" at bounding box center [463, 450] width 253 height 97
click at [407, 463] on textarea "{{ prénom | fallback [Quelqu'un] }} {{ ville | fallback [où cool] }}, {{ provin…" at bounding box center [463, 450] width 253 height 97
click at [410, 461] on textarea "{{ prénom | fallback [Quelqu'un] }} {{ ville | fallback [où cool] }}, {{ provin…" at bounding box center [463, 450] width 253 height 97
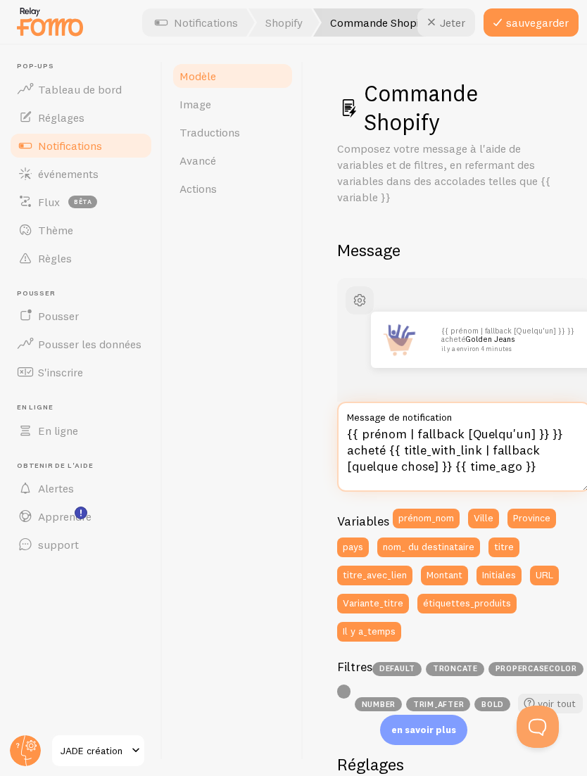
click at [556, 427] on textarea "{{ prénom | fallback [Quelqu'un] }} }} acheté {{ title_with_link | fallback [qu…" at bounding box center [463, 447] width 253 height 90
type textarea "{{ prénom | fallback [Quelqu'un] }} à acheté {{ title_with_link | fallback [que…"
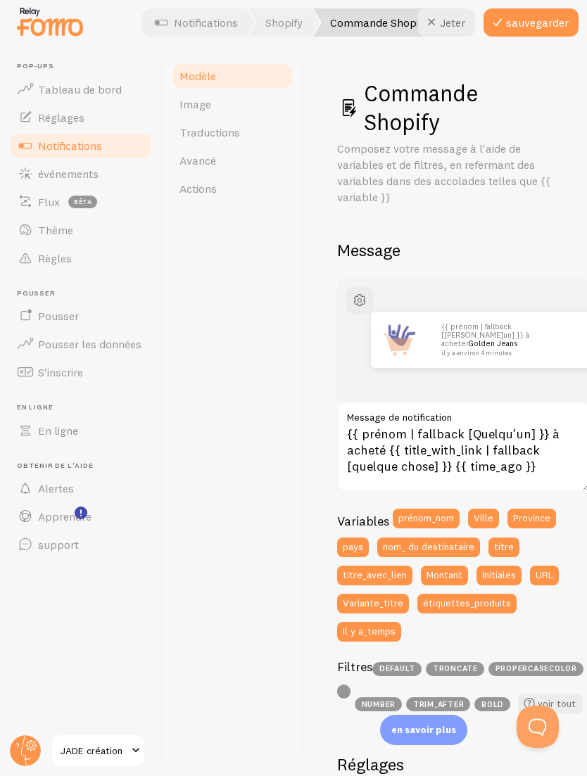
click at [546, 26] on button "sauvegarder" at bounding box center [531, 22] width 95 height 28
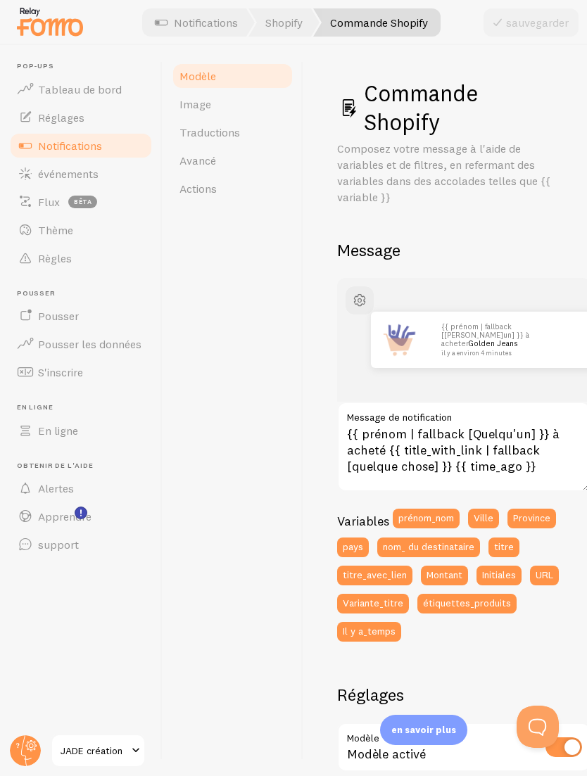
click at [210, 32] on link "Notifications" at bounding box center [196, 22] width 117 height 28
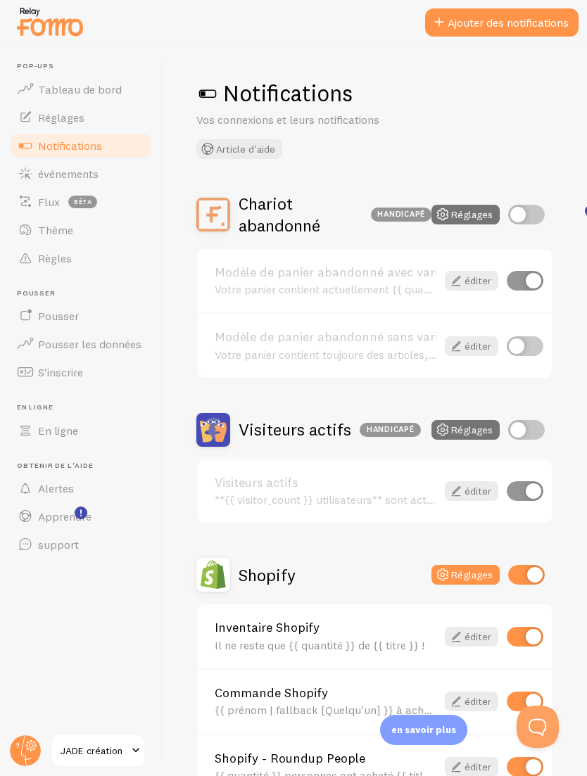
click at [250, 156] on button "Article d'aide" at bounding box center [239, 149] width 86 height 20
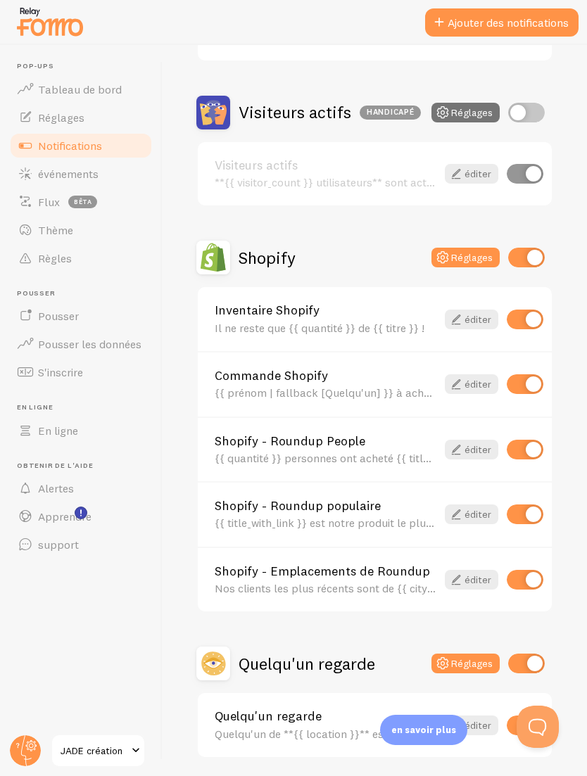
scroll to position [317, 0]
click at [465, 258] on button "Réglages" at bounding box center [466, 258] width 68 height 20
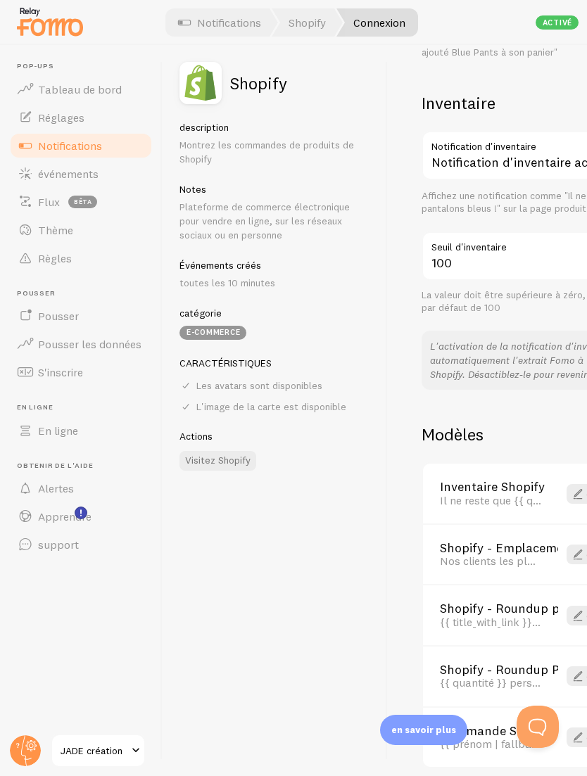
scroll to position [792, 0]
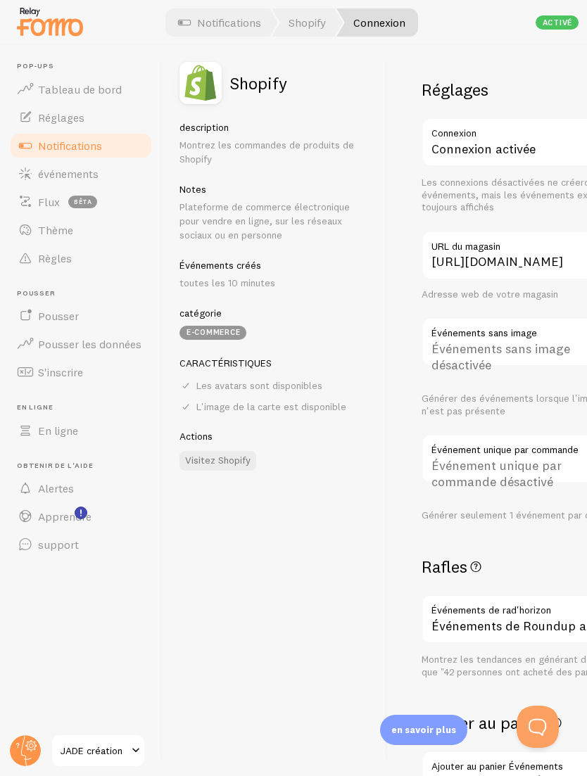
scroll to position [792, 0]
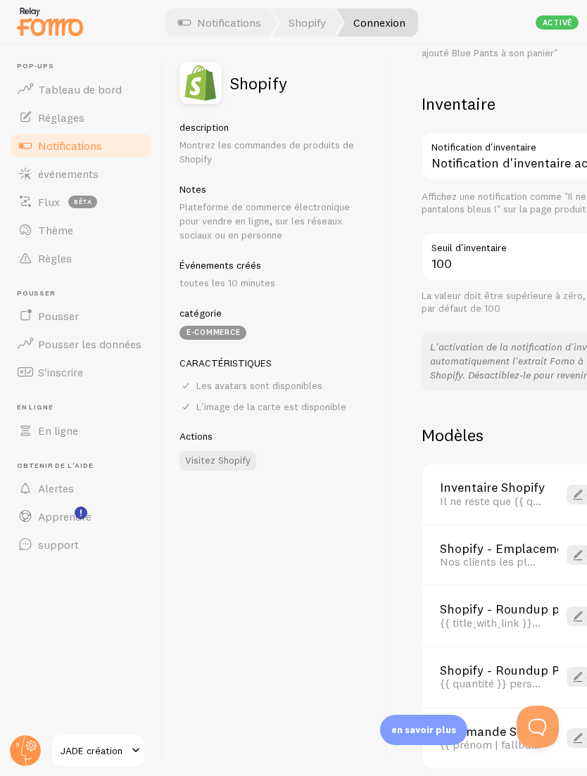
click at [574, 486] on span at bounding box center [578, 494] width 17 height 17
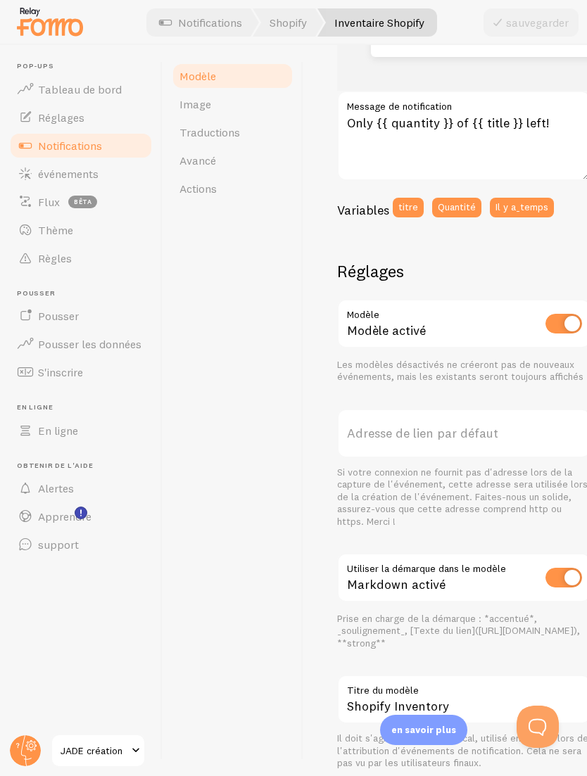
scroll to position [265, 0]
click at [270, 34] on link "Shopify" at bounding box center [288, 22] width 71 height 28
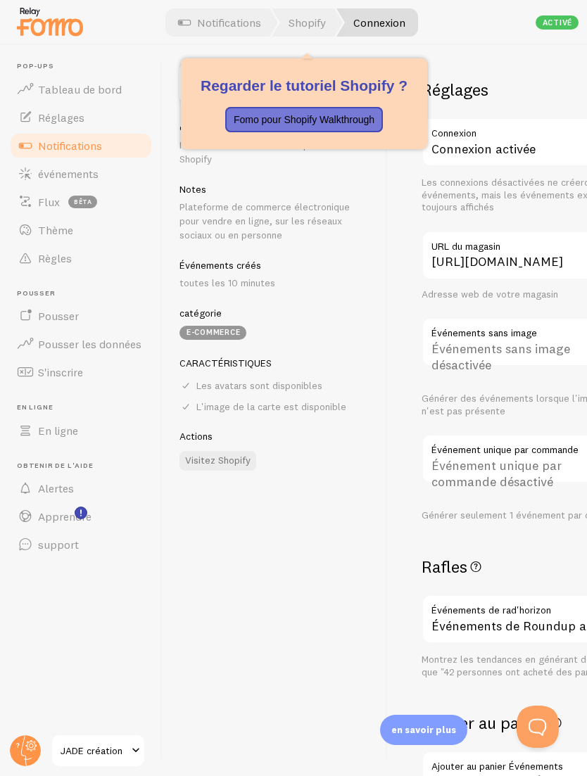
click at [322, 33] on link "Shopify" at bounding box center [307, 22] width 71 height 28
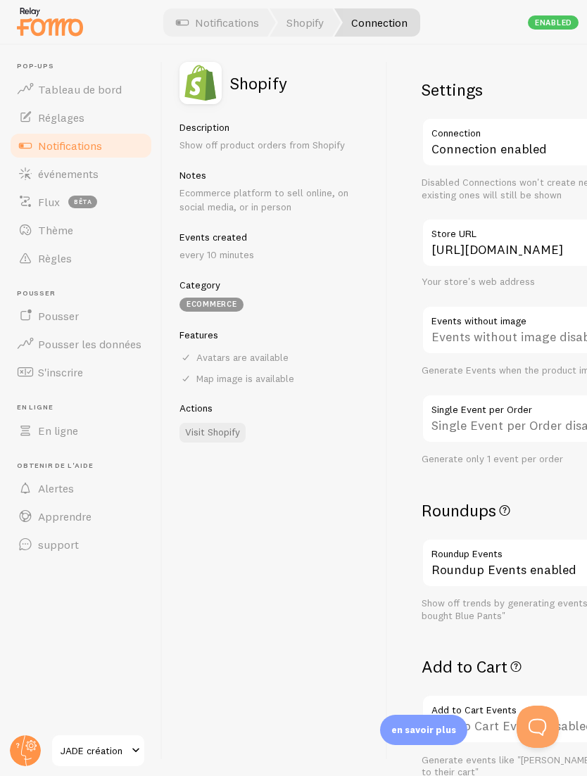
click at [232, 28] on link "Notifications" at bounding box center [217, 22] width 117 height 28
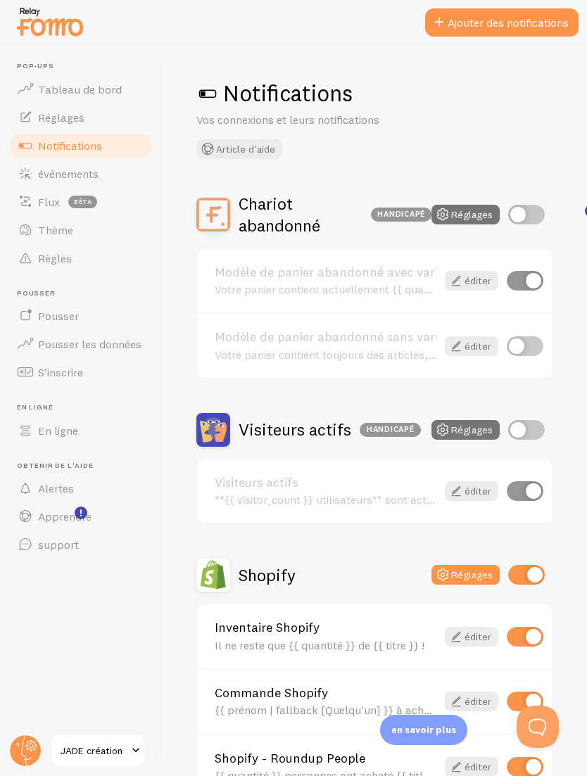
click at [216, 89] on span at bounding box center [207, 93] width 23 height 23
click at [209, 94] on span at bounding box center [207, 93] width 23 height 23
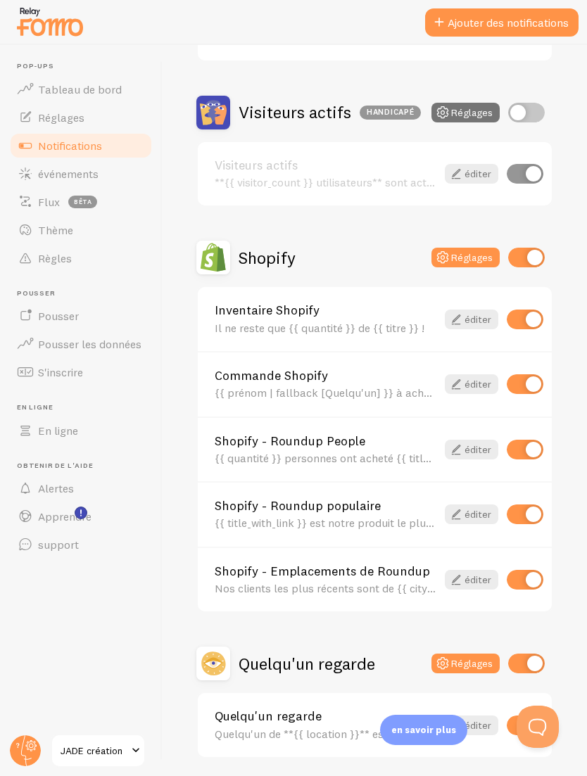
scroll to position [317, 0]
click at [470, 655] on button "Réglages" at bounding box center [466, 665] width 68 height 20
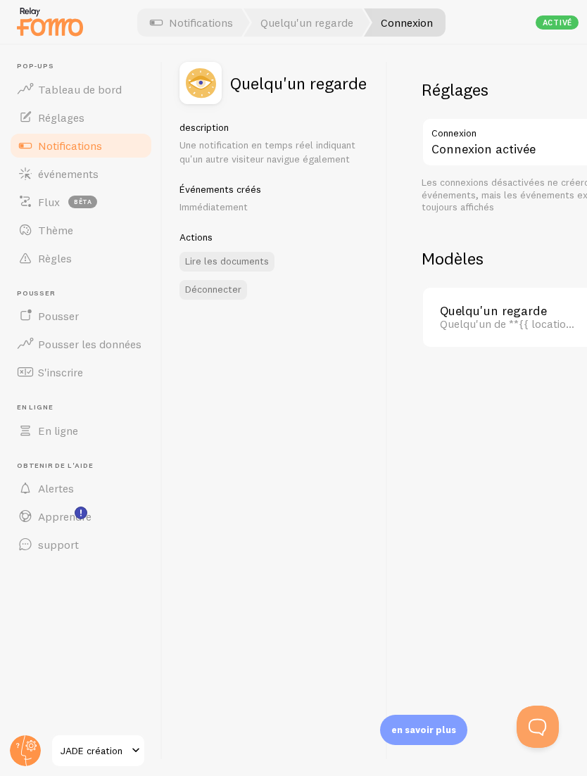
click at [317, 80] on h2 "Quelqu'un regarde" at bounding box center [298, 83] width 137 height 17
click at [215, 68] on img at bounding box center [201, 83] width 42 height 42
click at [220, 65] on img at bounding box center [201, 83] width 42 height 42
click at [220, 68] on img at bounding box center [201, 83] width 42 height 42
click at [351, 0] on div at bounding box center [293, 22] width 587 height 45
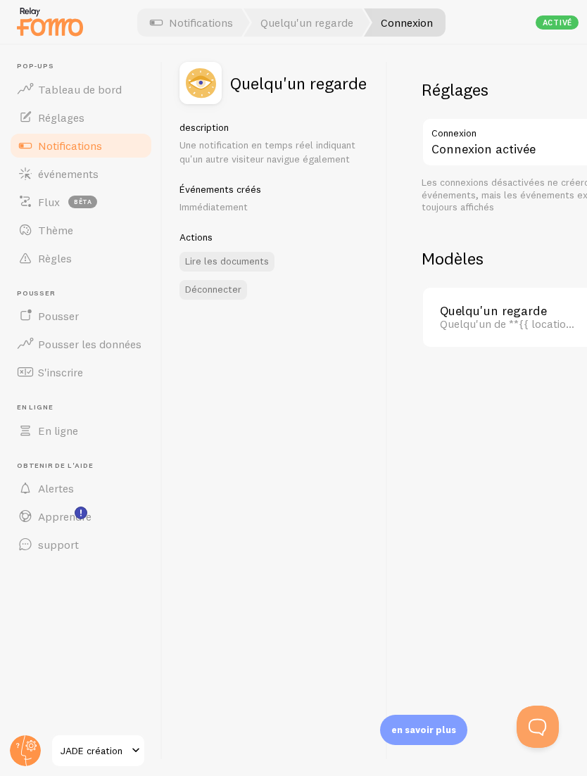
click at [216, 21] on link "Notifications" at bounding box center [191, 22] width 117 height 28
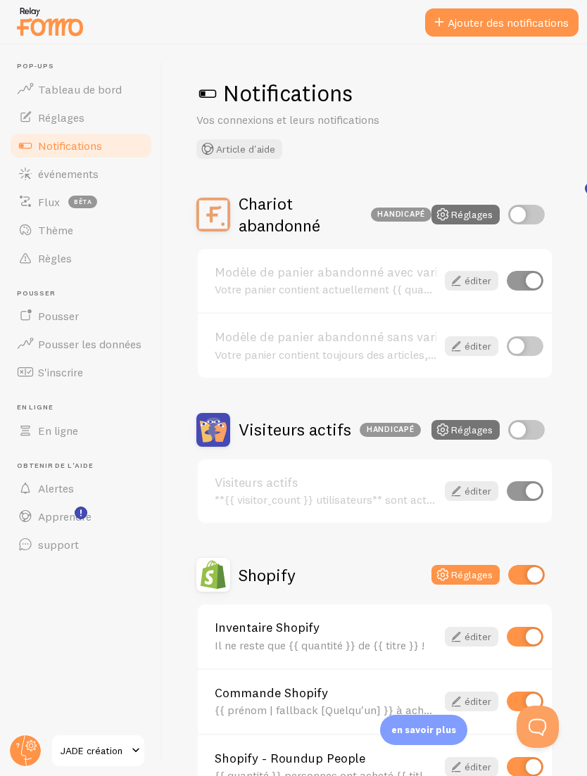
scroll to position [145, 0]
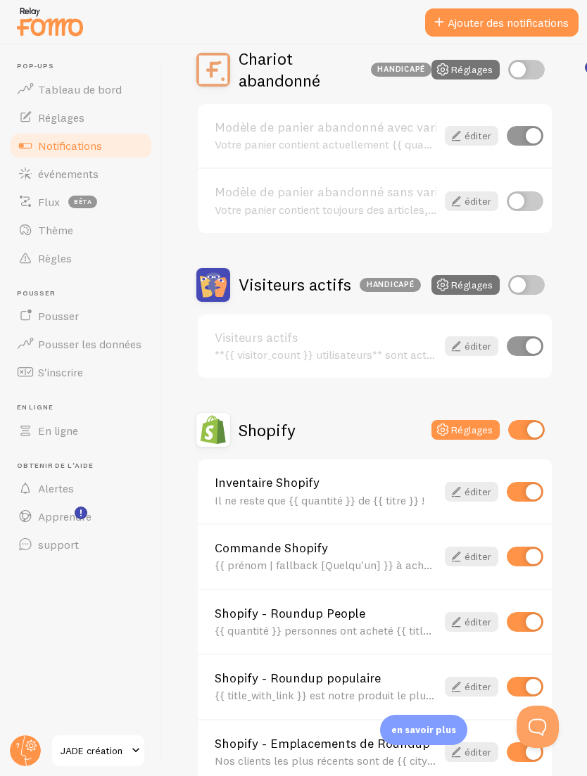
click at [345, 477] on link "Inventaire Shopify" at bounding box center [326, 483] width 222 height 13
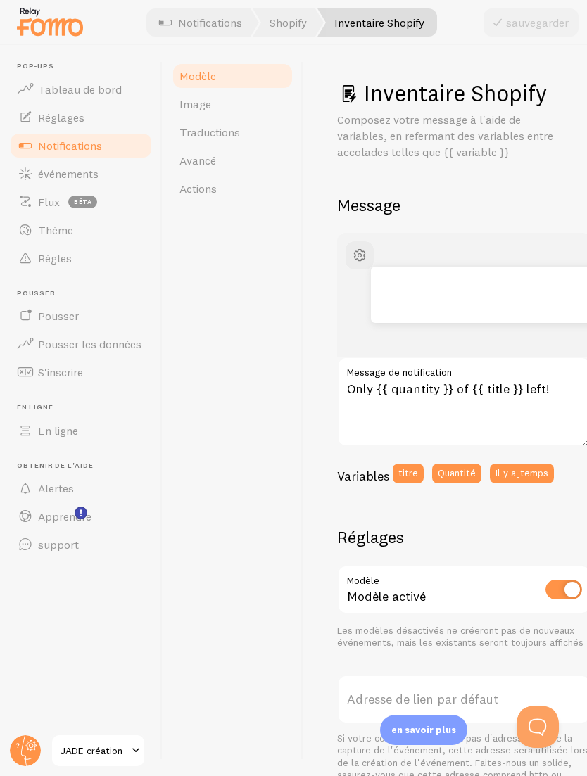
click at [267, 143] on link "Traductions" at bounding box center [232, 132] width 123 height 28
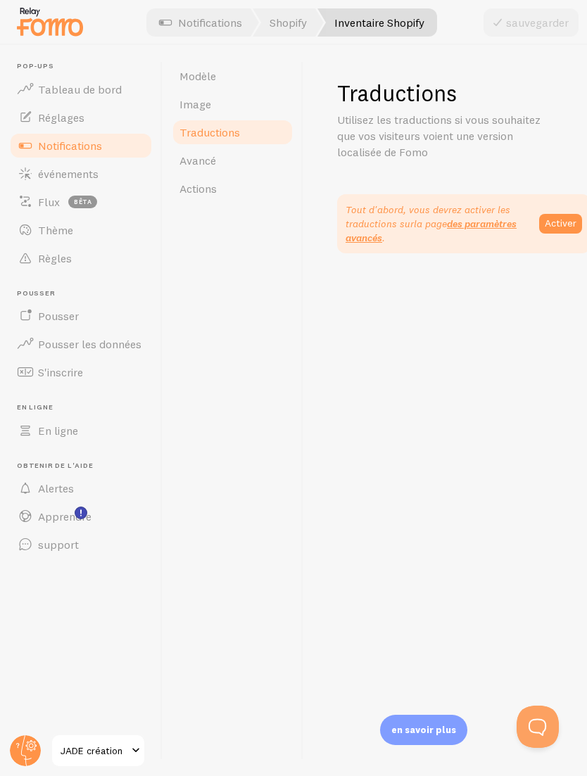
click at [565, 222] on link "Activer" at bounding box center [560, 224] width 43 height 20
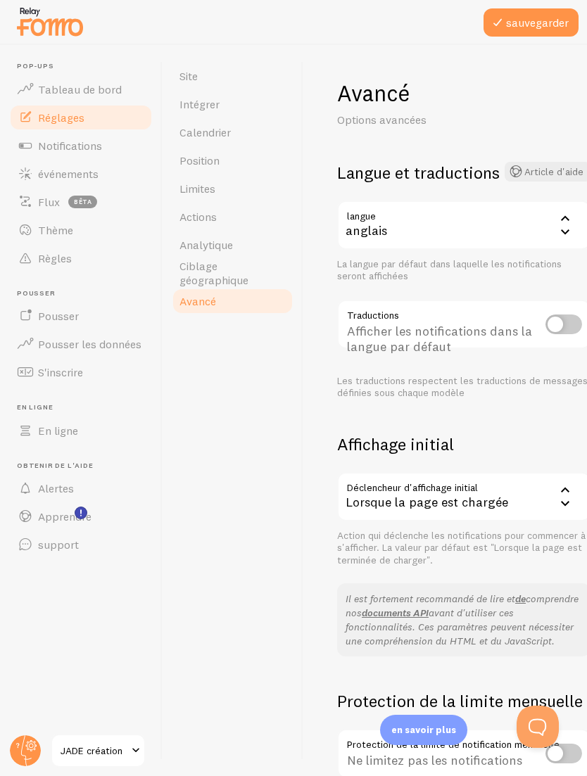
click at [560, 232] on icon at bounding box center [565, 231] width 17 height 17
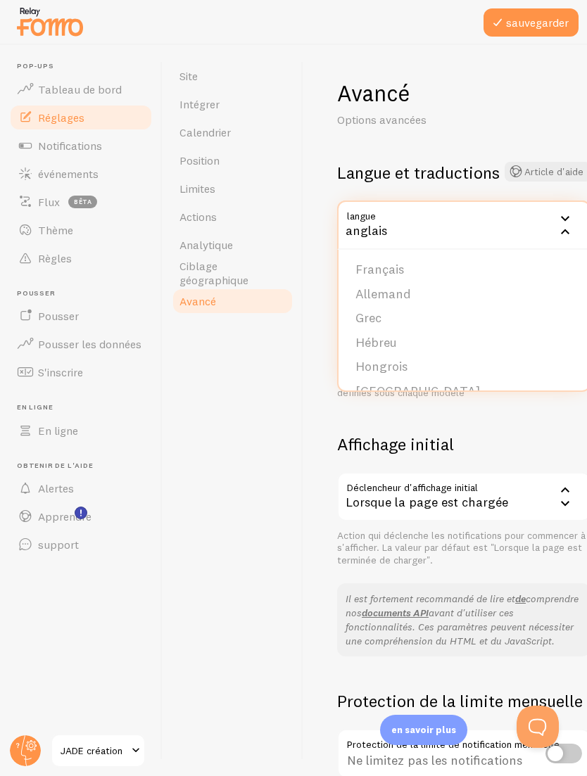
scroll to position [224, 0]
click at [419, 263] on li "Français" at bounding box center [464, 265] width 251 height 25
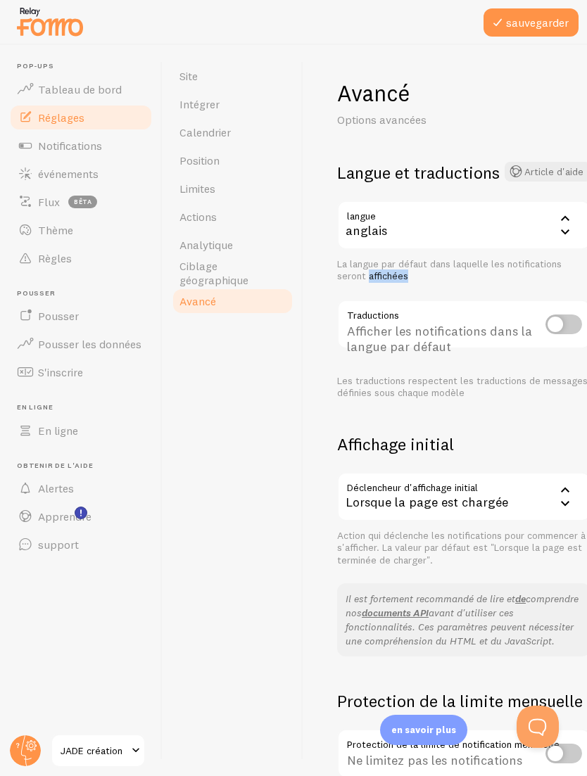
click at [563, 324] on input "checkbox" at bounding box center [564, 325] width 37 height 20
checkbox input "true"
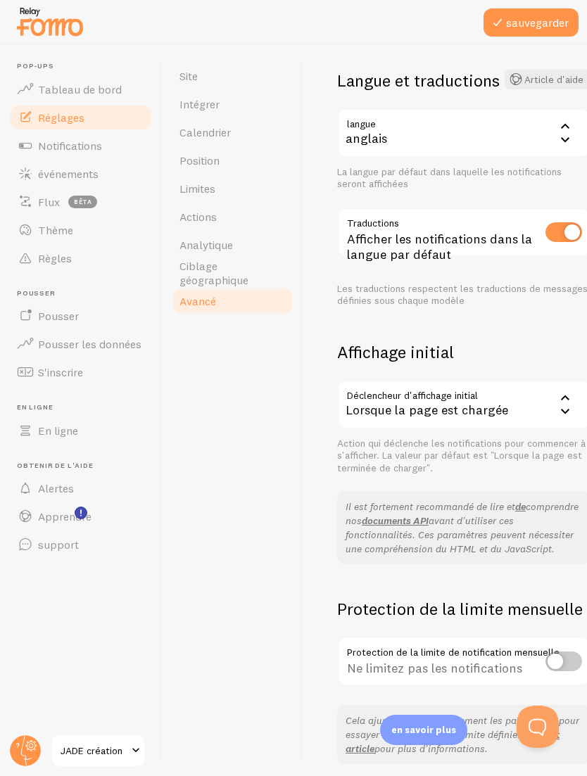
scroll to position [92, 0]
click at [541, 32] on button "sauvegarder" at bounding box center [531, 22] width 95 height 28
click at [232, 82] on link "Site" at bounding box center [232, 76] width 123 height 28
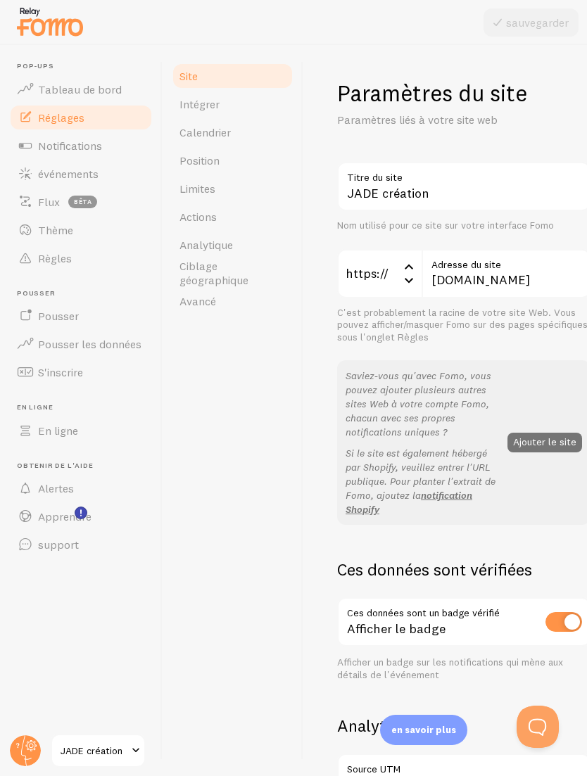
click at [252, 106] on link "Intégrer" at bounding box center [232, 104] width 123 height 28
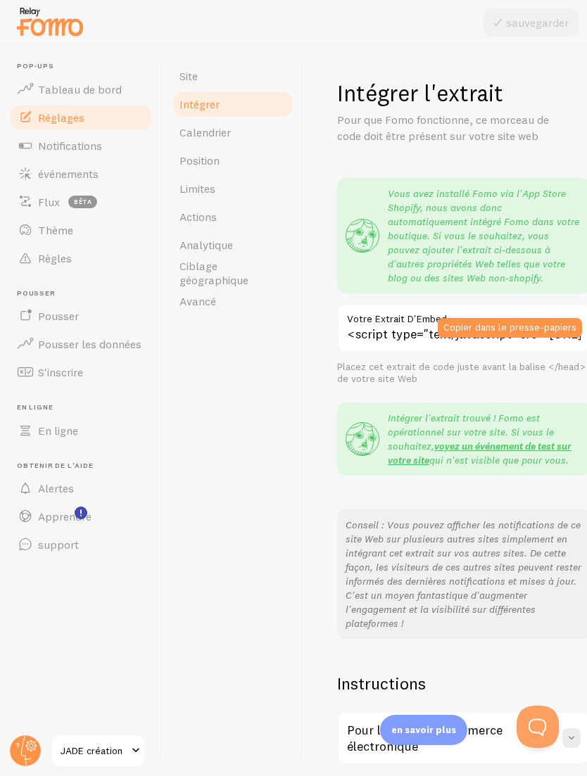
click at [243, 135] on link "Calendrier" at bounding box center [232, 132] width 123 height 28
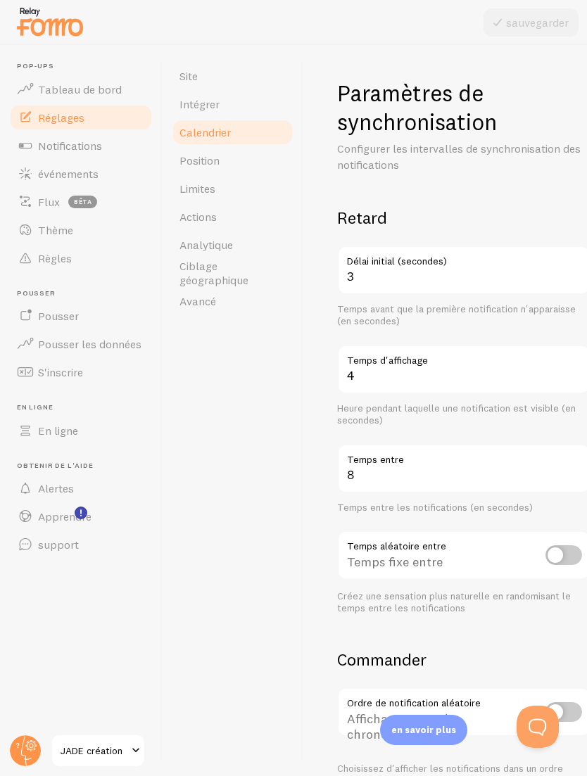
click at [258, 161] on link "Position" at bounding box center [232, 160] width 123 height 28
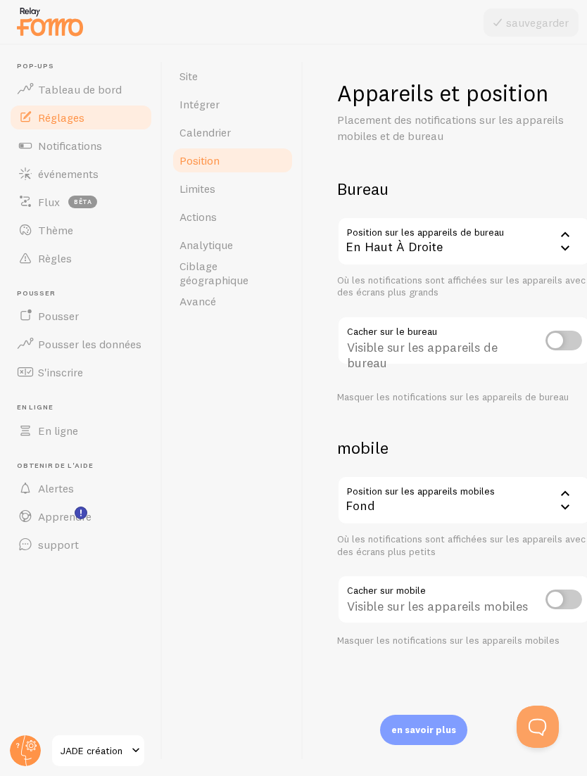
click at [249, 181] on link "Limites" at bounding box center [232, 189] width 123 height 28
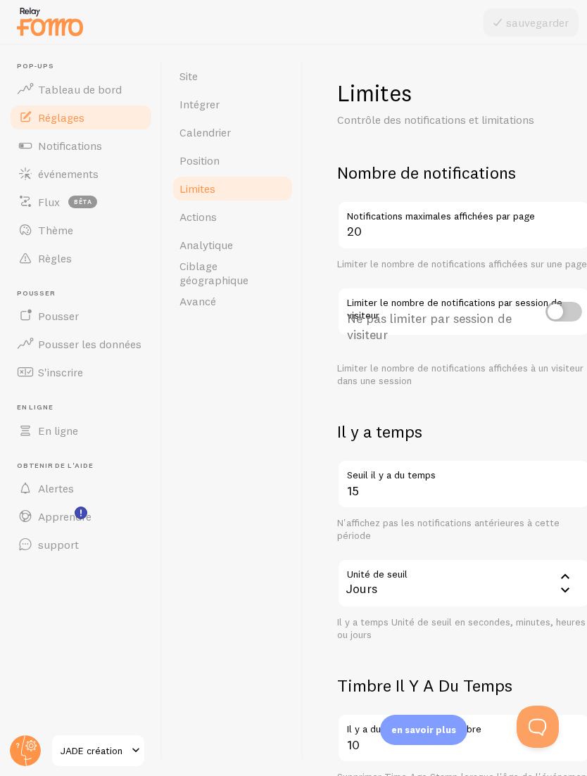
click at [239, 222] on link "Actions" at bounding box center [232, 217] width 123 height 28
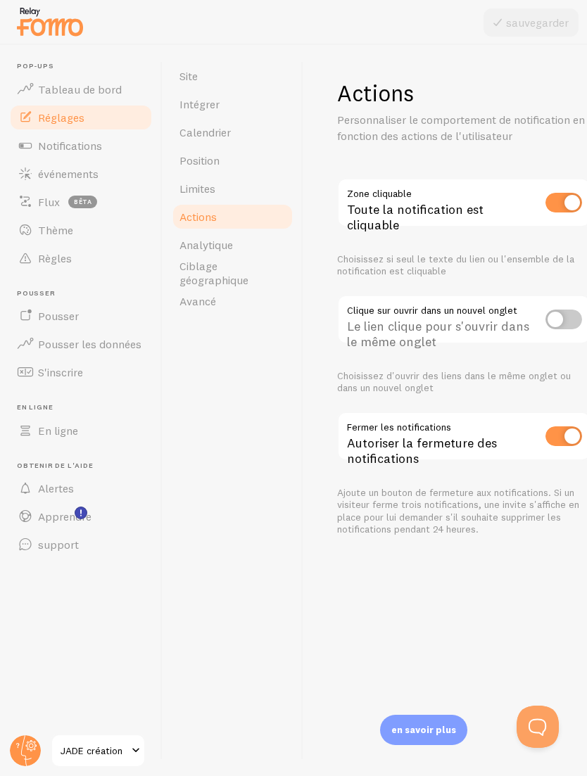
click at [237, 227] on link "Actions" at bounding box center [232, 217] width 123 height 28
click at [233, 245] on span "Analytique" at bounding box center [207, 245] width 54 height 14
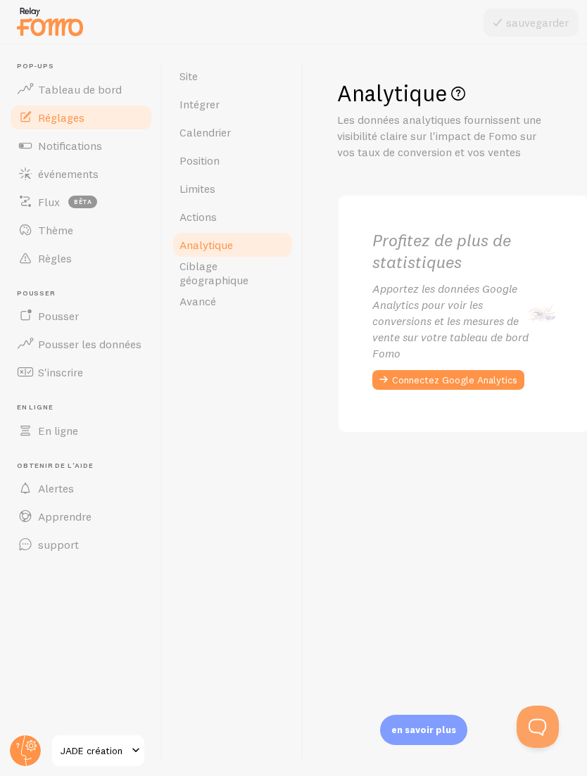
click at [256, 273] on span "Ciblage géographique" at bounding box center [233, 273] width 106 height 28
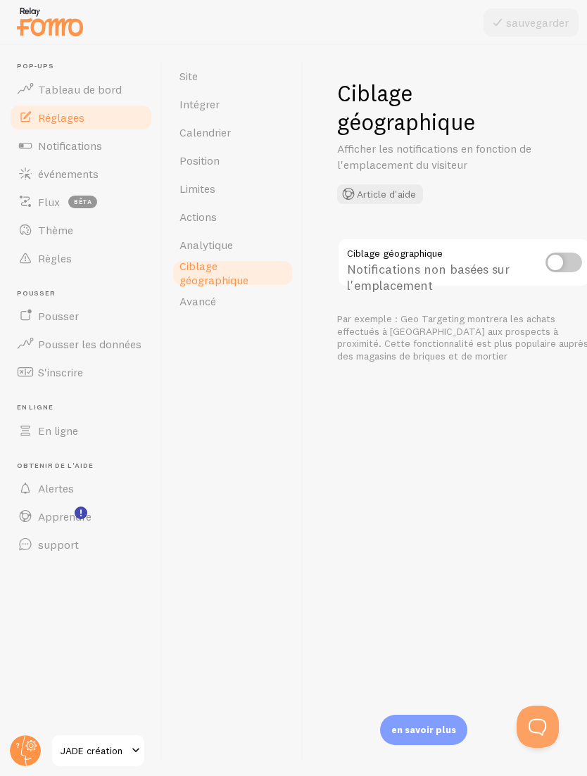
click at [236, 303] on link "Avancé" at bounding box center [232, 301] width 123 height 28
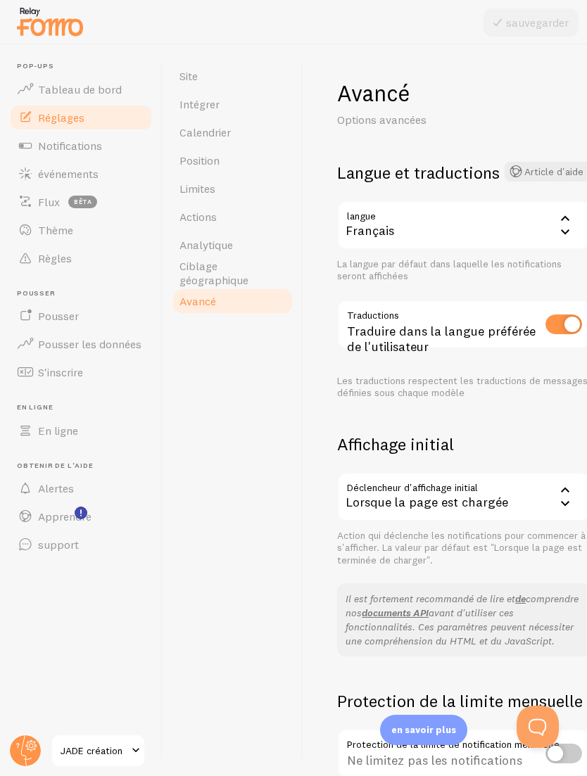
click at [106, 170] on link "événements" at bounding box center [80, 174] width 145 height 28
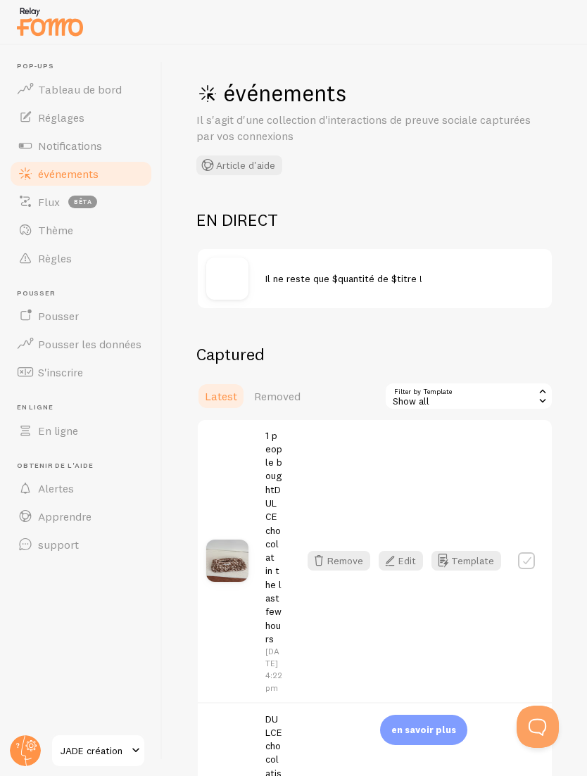
click at [127, 144] on link "Notifications" at bounding box center [80, 146] width 145 height 28
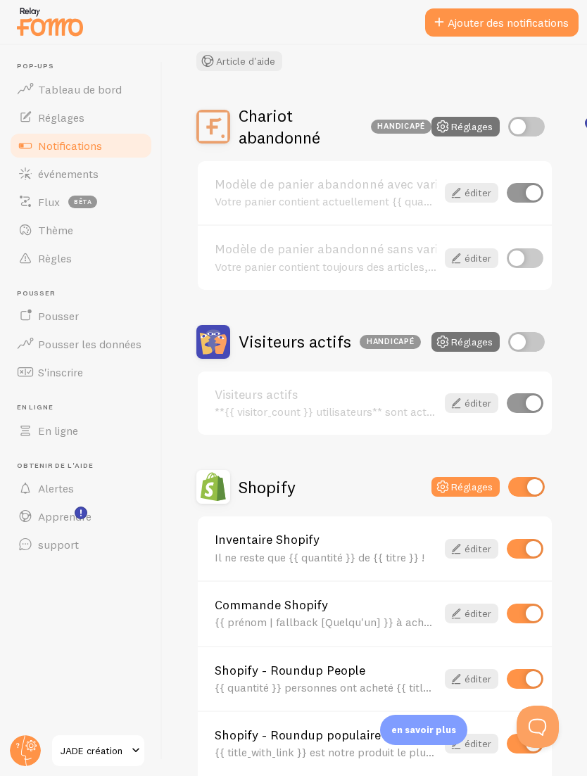
scroll to position [89, 0]
click at [525, 333] on input "checkbox" at bounding box center [526, 342] width 37 height 20
checkbox input "true"
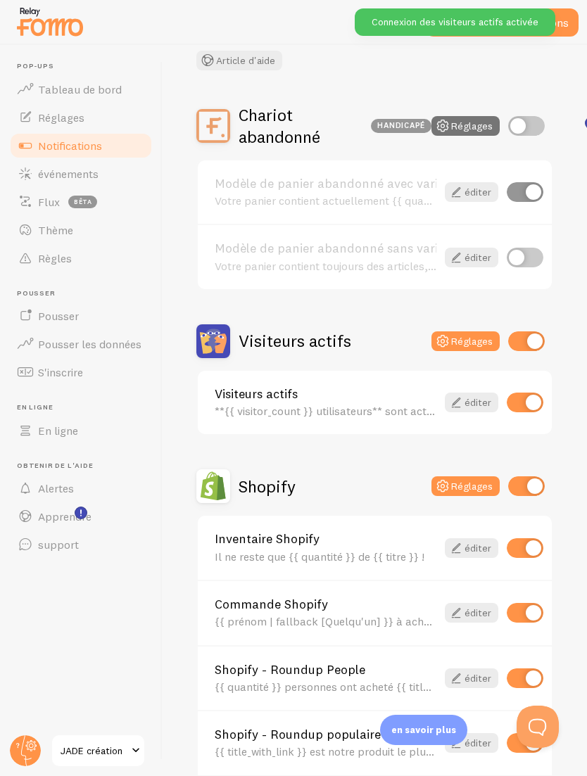
click at [529, 122] on input "checkbox" at bounding box center [526, 126] width 37 height 20
checkbox input "true"
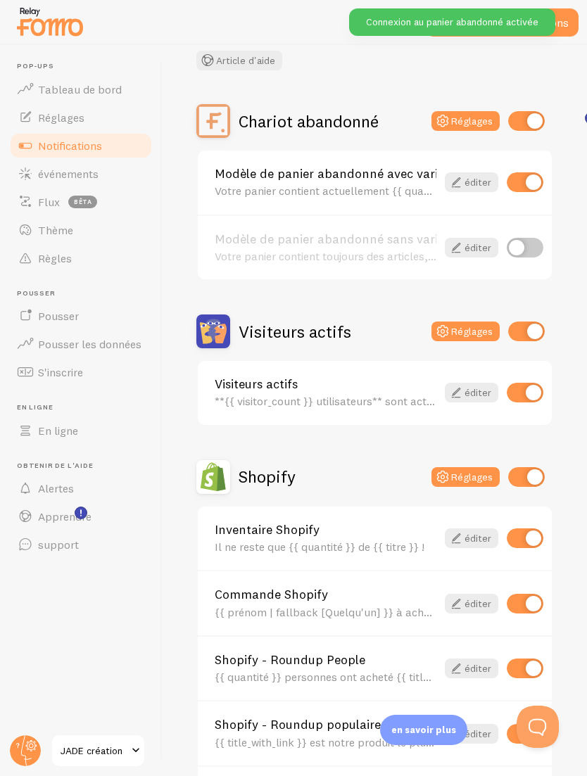
click at [560, 30] on button "Ajouter des notifications" at bounding box center [501, 22] width 153 height 28
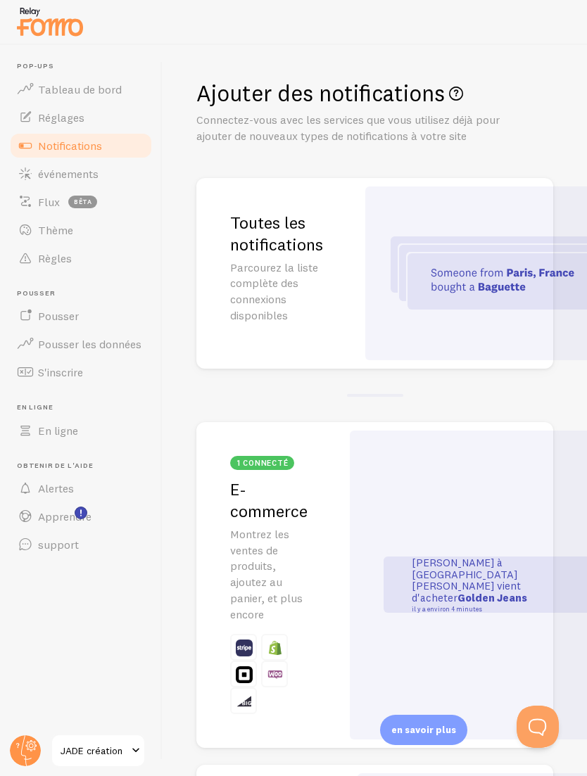
click at [115, 149] on link "Notifications" at bounding box center [80, 146] width 145 height 28
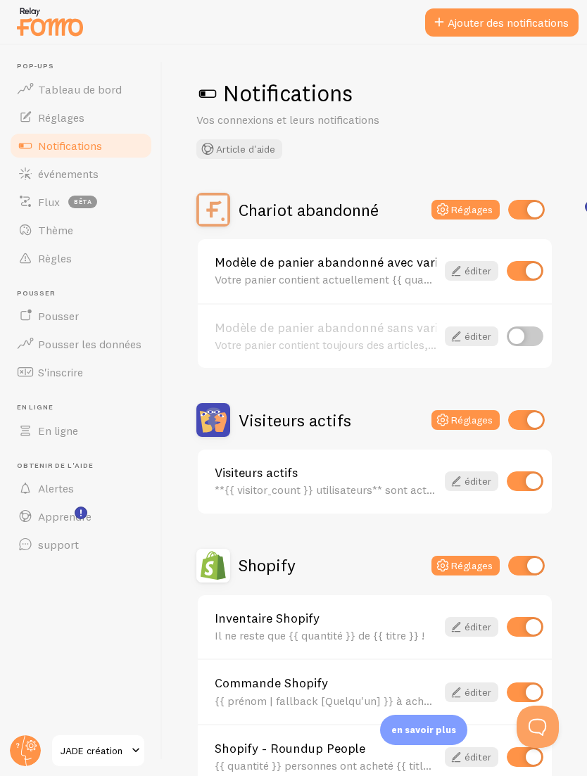
click at [490, 268] on link "éditer" at bounding box center [472, 271] width 54 height 20
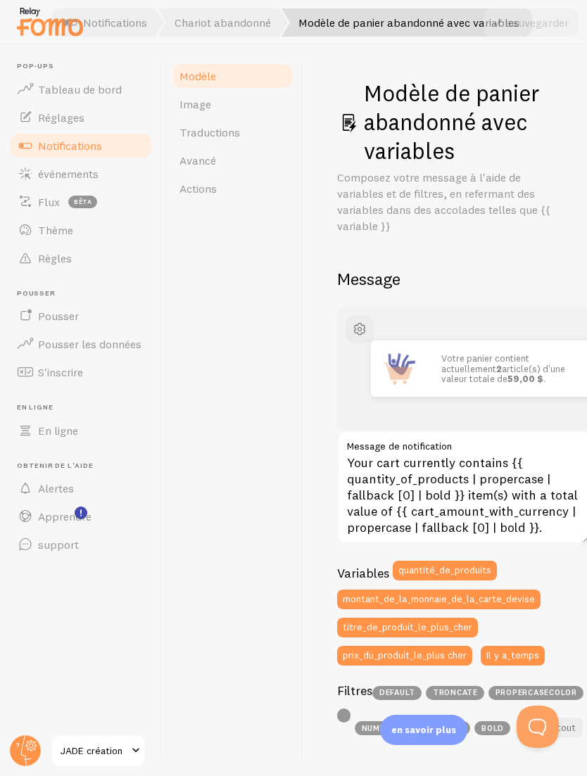
click at [227, 141] on link "Traductions" at bounding box center [232, 132] width 123 height 28
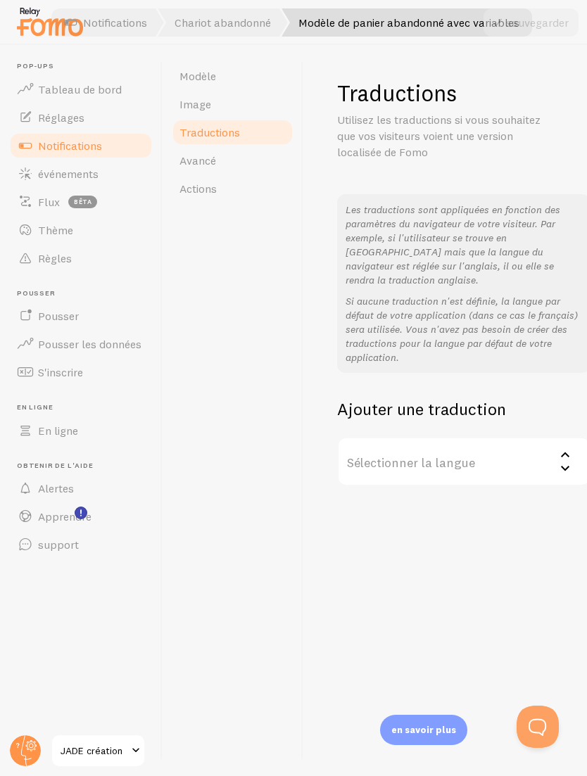
click at [491, 437] on label "Sélectionner la langue" at bounding box center [463, 461] width 253 height 49
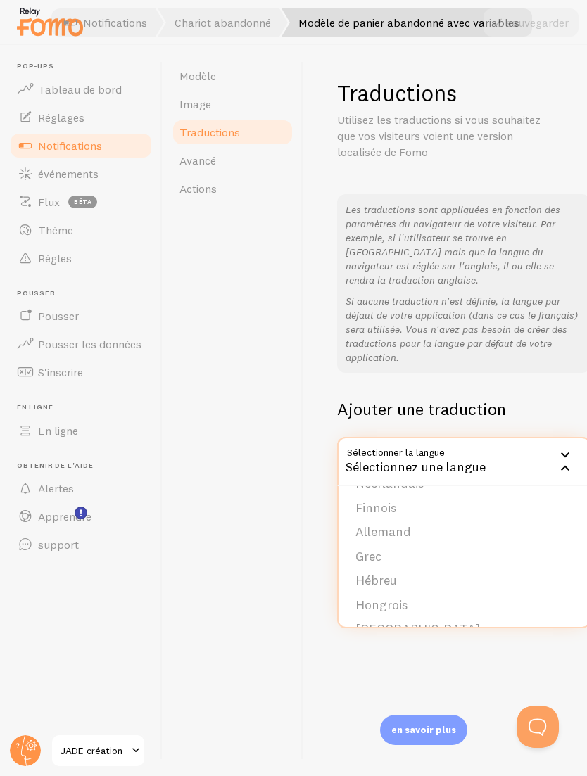
scroll to position [196, 0]
click at [337, 320] on div "Les traductions sont appliquées en fonction des paramètres du navigateur de vot…" at bounding box center [463, 283] width 253 height 179
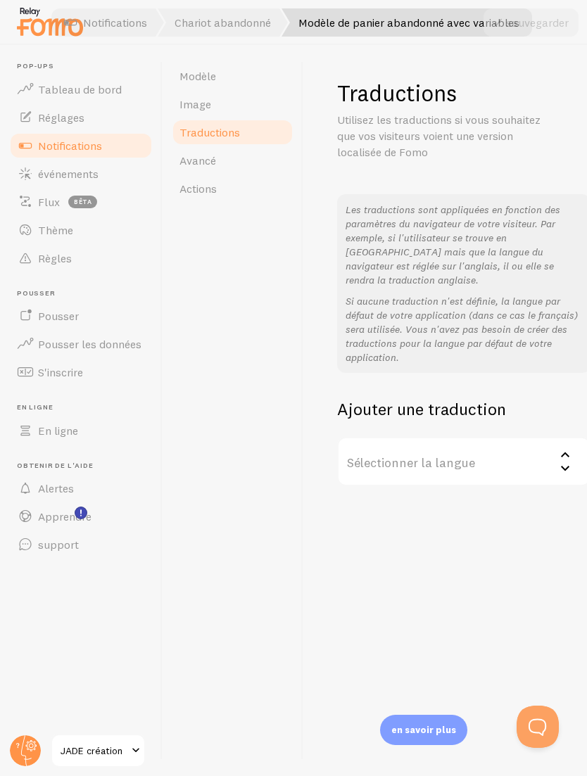
click at [262, 75] on link "Modèle" at bounding box center [232, 76] width 123 height 28
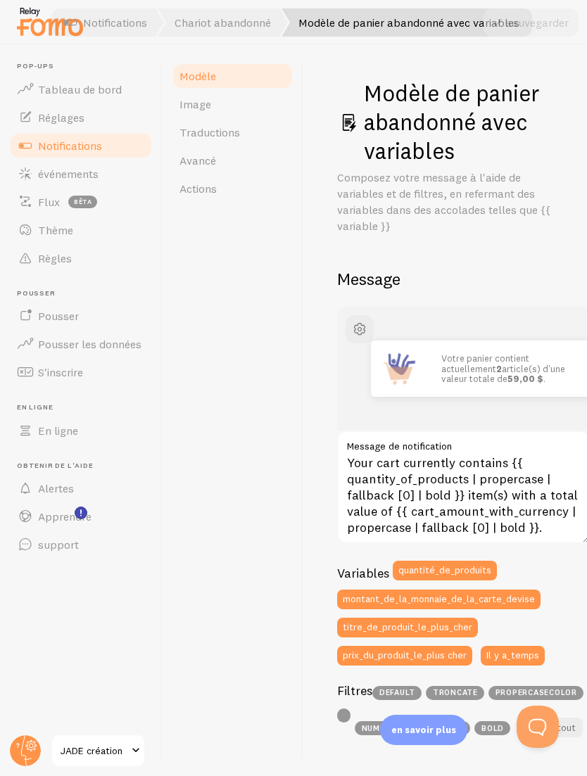
click at [94, 176] on span "événements" at bounding box center [68, 174] width 61 height 14
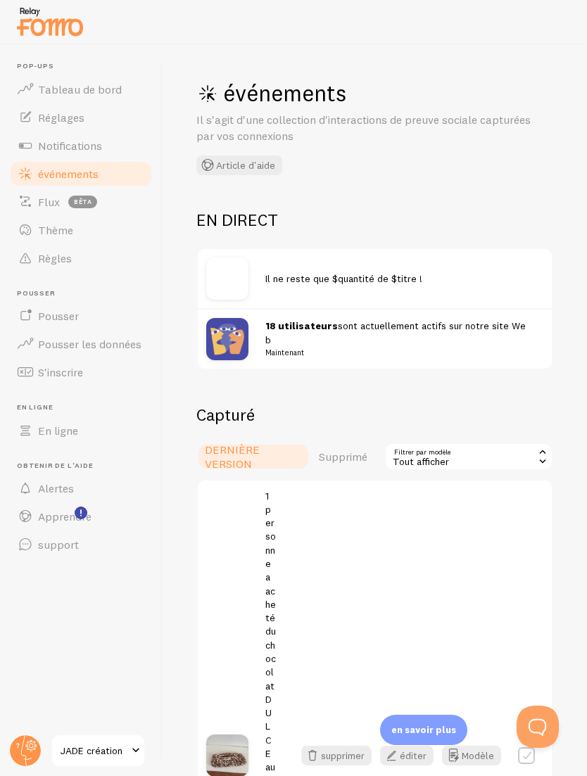
click at [102, 136] on link "Notifications" at bounding box center [80, 146] width 145 height 28
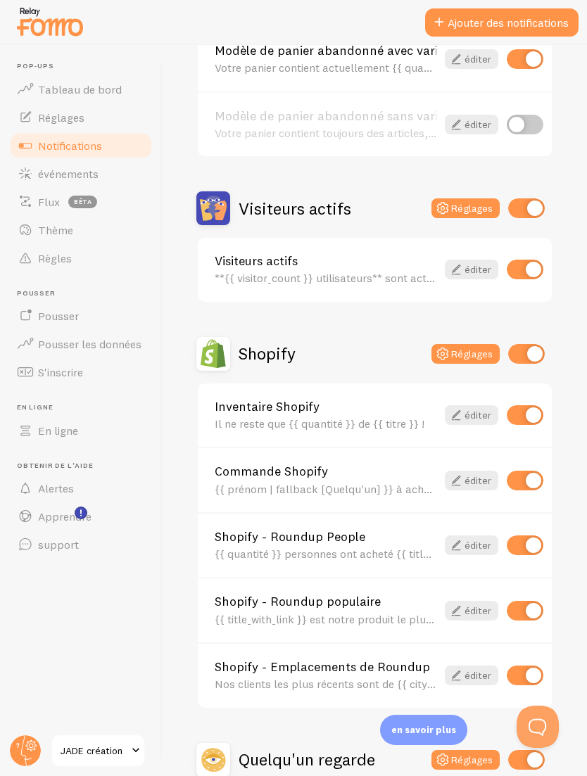
scroll to position [228, 0]
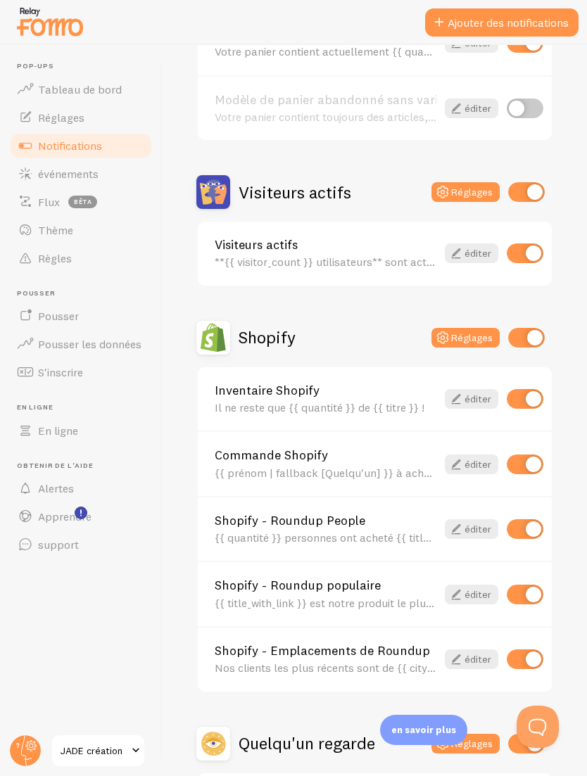
click at [372, 398] on div "Inventaire Shopify Il ne reste que {{ quantité }} de {{ titre }} !" at bounding box center [326, 399] width 222 height 30
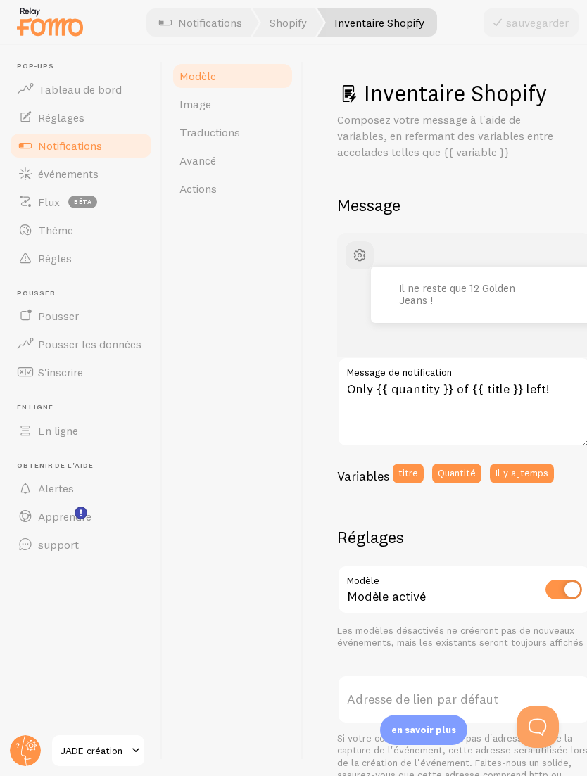
click at [214, 14] on link "Notifications" at bounding box center [200, 22] width 117 height 28
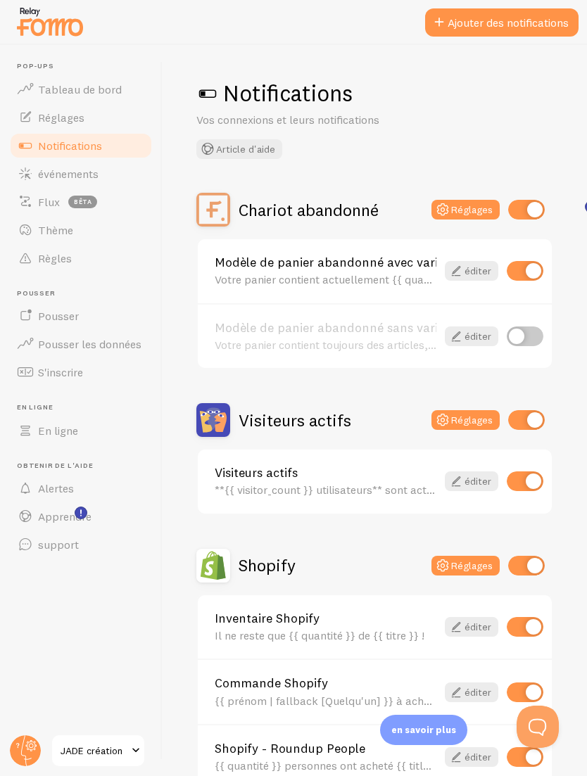
click at [372, 489] on div "**{{ visitor_count }} utilisateurs** sont actuellement actifs sur notre {{ page…" at bounding box center [326, 490] width 222 height 13
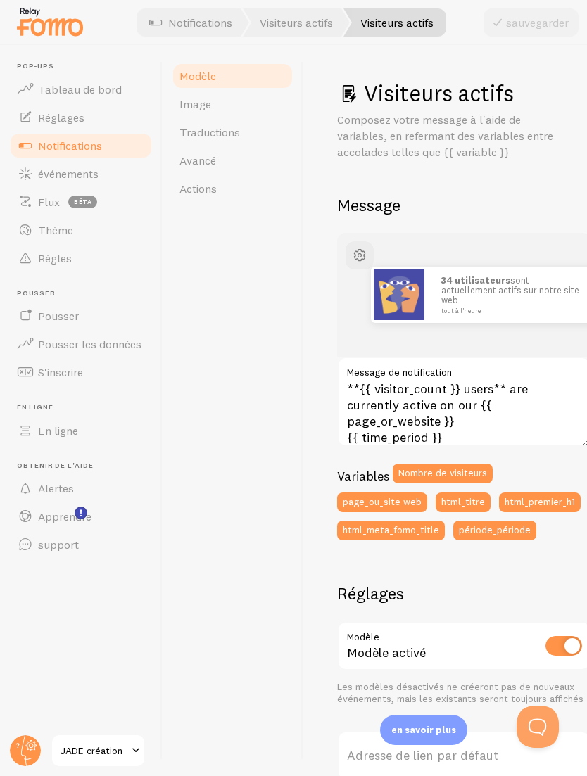
click at [237, 134] on span "Traductions" at bounding box center [210, 132] width 61 height 14
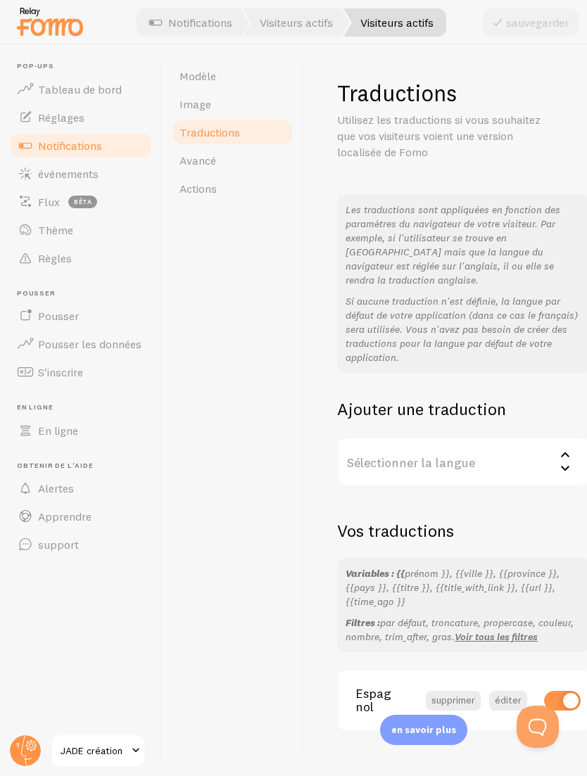
click at [509, 446] on label "Sélectionner la langue" at bounding box center [463, 461] width 253 height 49
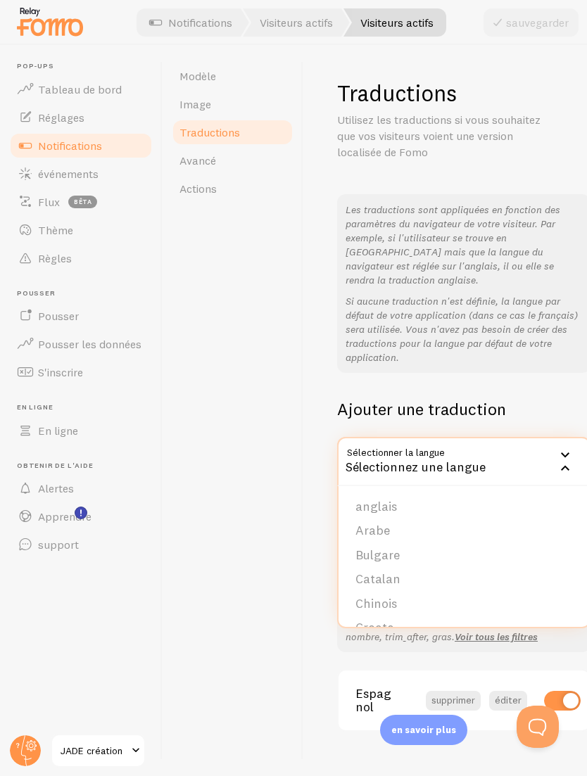
click at [562, 691] on input "checkbox" at bounding box center [562, 701] width 37 height 20
checkbox input "false"
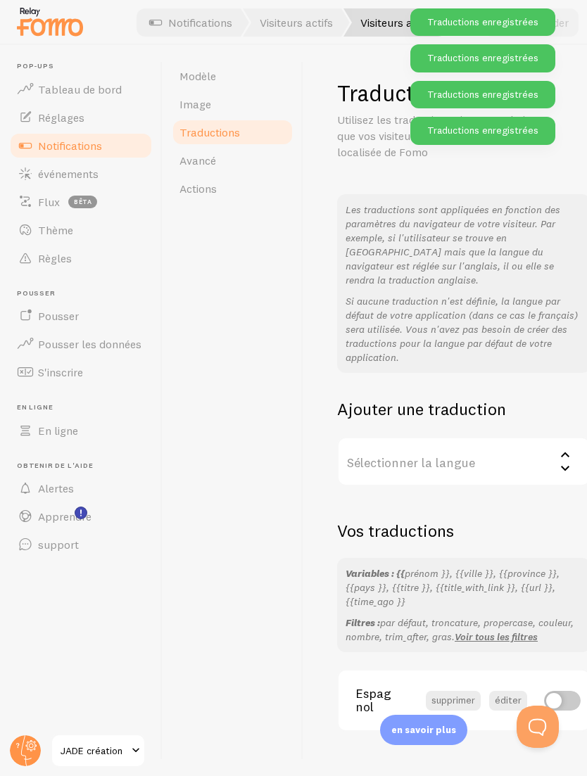
click at [522, 437] on label "Sélectionner la langue" at bounding box center [463, 461] width 253 height 49
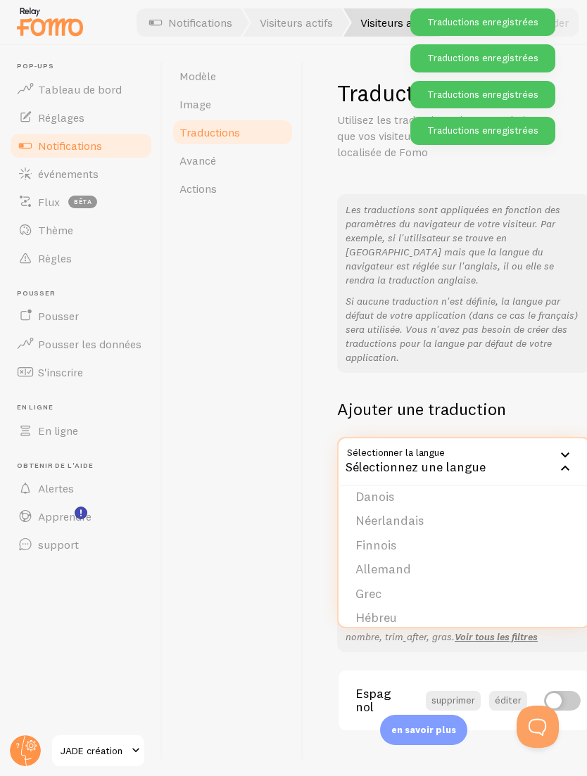
scroll to position [165, 0]
click at [442, 365] on div "Les traductions sont appliquées en fonction des paramètres du navigateur de vot…" at bounding box center [445, 340] width 216 height 292
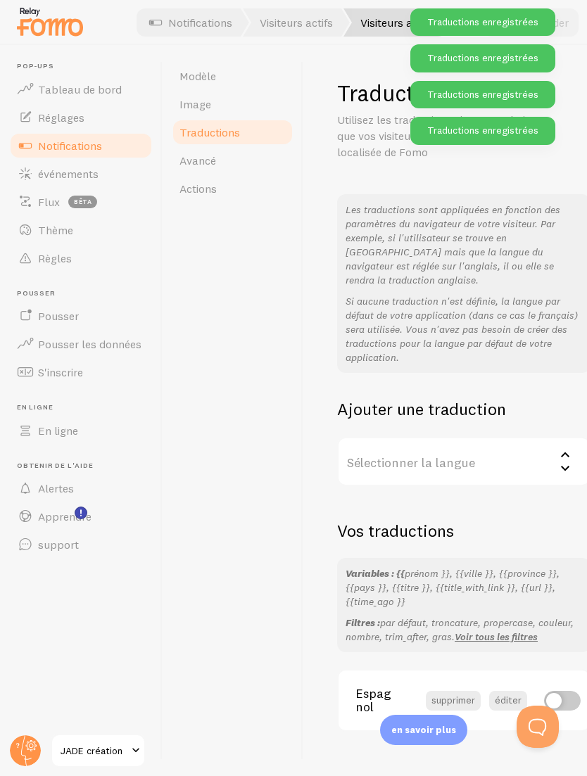
click at [533, 437] on label "Sélectionner la langue" at bounding box center [463, 461] width 253 height 49
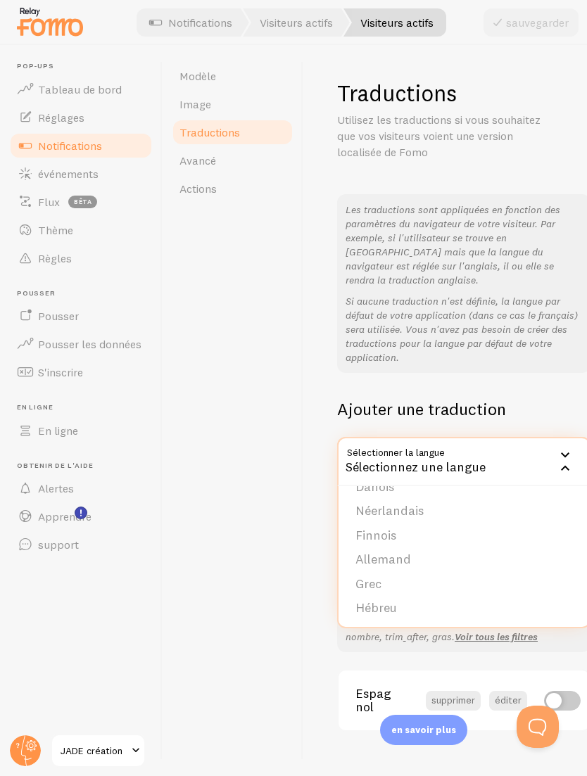
click at [431, 176] on div "Traductions Utilisez les traductions si vous souhaitez que vos visiteurs voient…" at bounding box center [445, 405] width 216 height 653
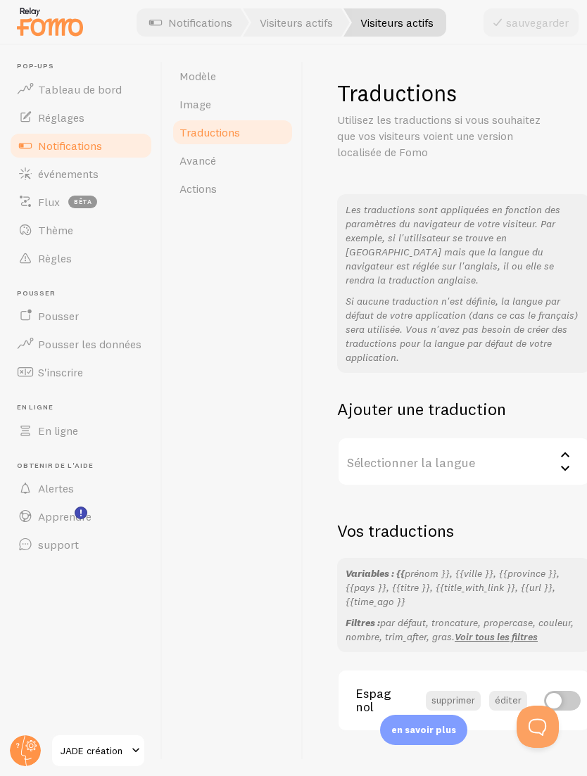
click at [289, 18] on link "Visiteurs actifs" at bounding box center [296, 22] width 107 height 28
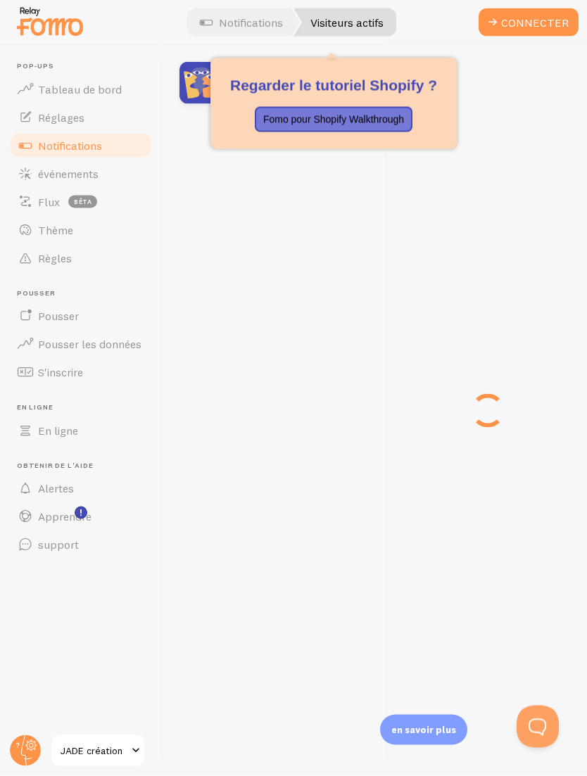
scroll to position [18, 0]
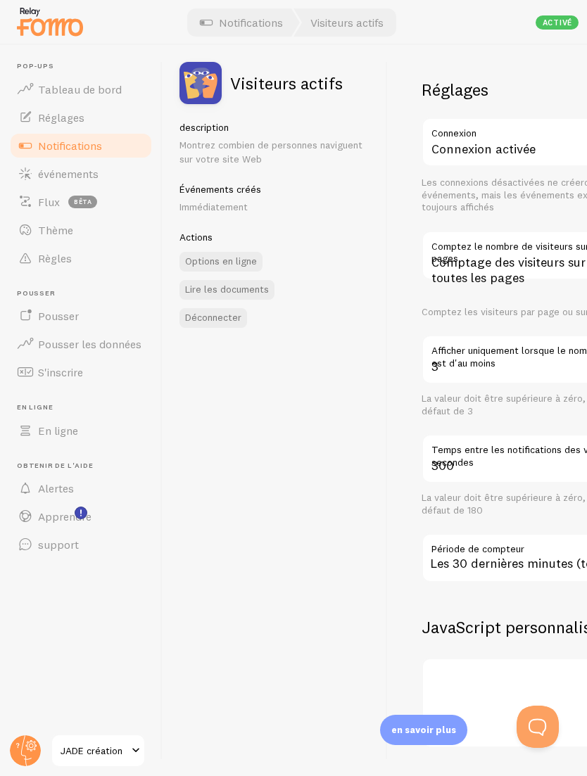
click at [265, 10] on link "Notifications" at bounding box center [241, 22] width 117 height 28
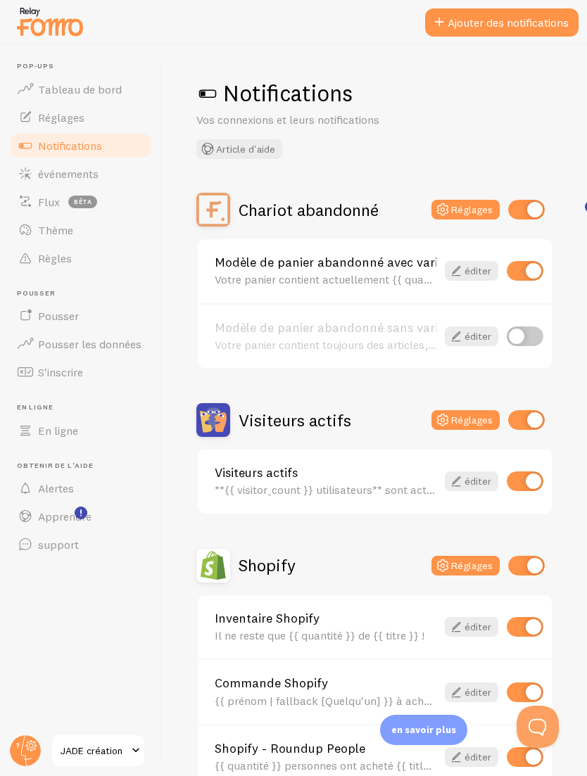
click at [523, 472] on input "checkbox" at bounding box center [525, 482] width 37 height 20
checkbox input "false"
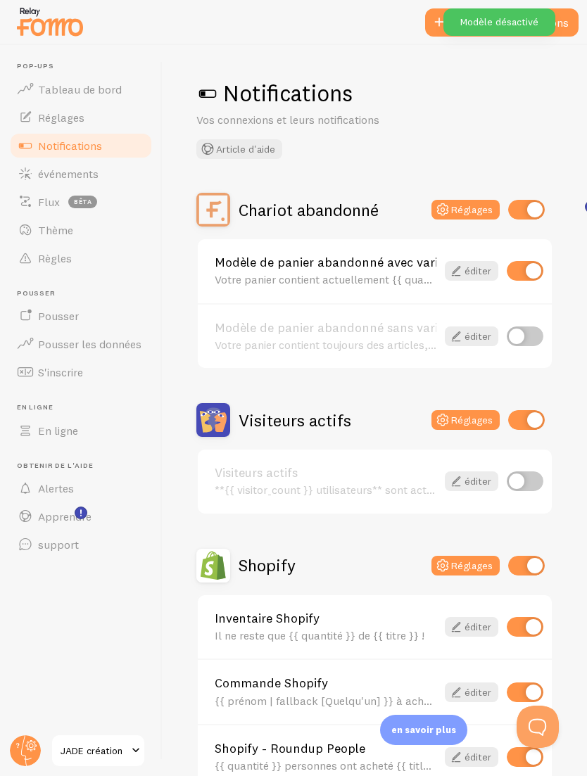
click at [515, 410] on input "checkbox" at bounding box center [526, 420] width 37 height 20
checkbox input "false"
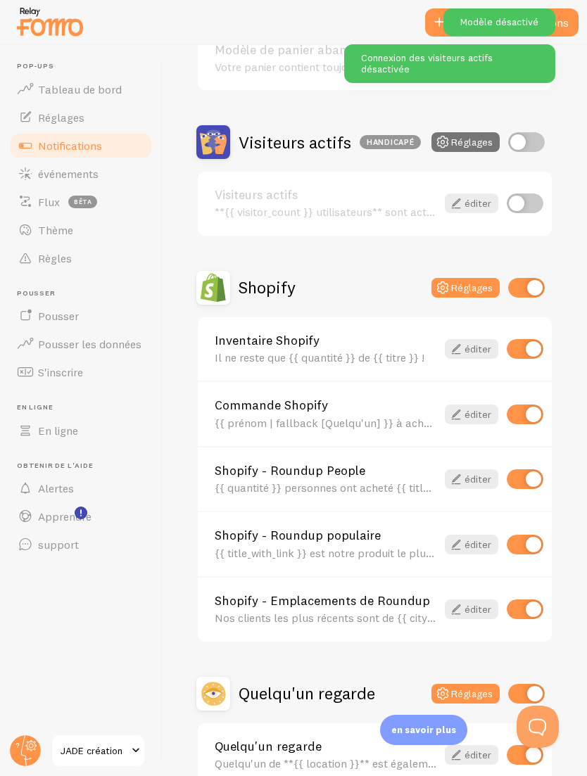
scroll to position [285, 0]
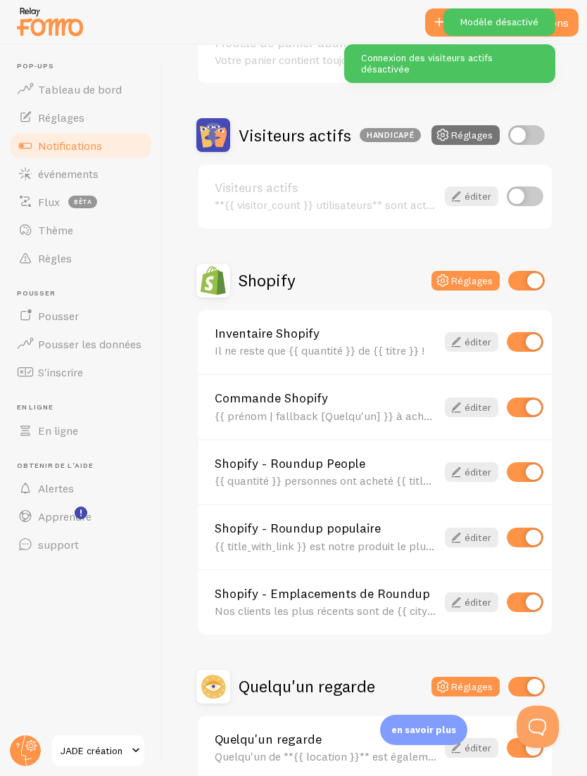
click at [334, 344] on div "Il ne reste que {{ quantité }} de {{ titre }} !" at bounding box center [326, 350] width 222 height 13
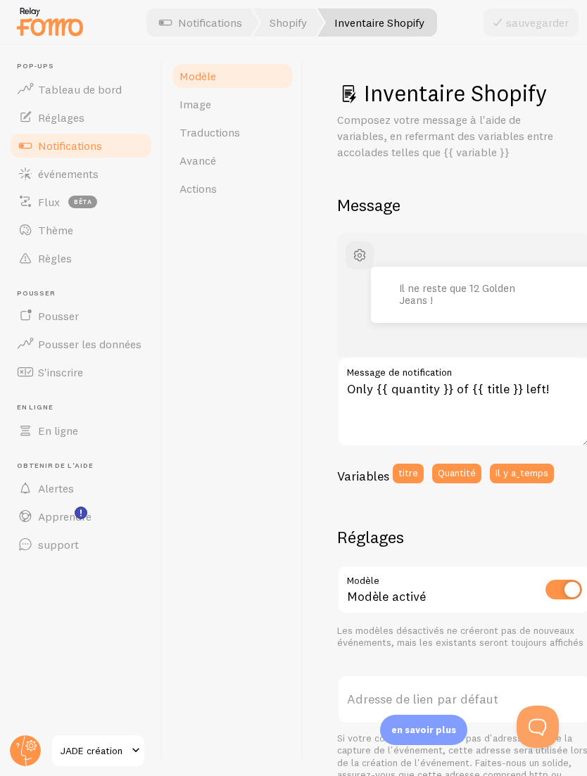
click at [233, 134] on span "Traductions" at bounding box center [210, 132] width 61 height 14
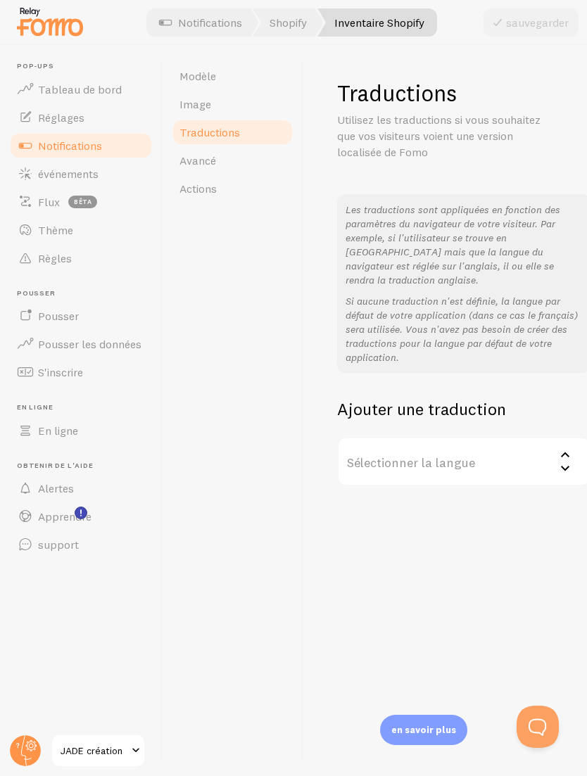
click at [477, 437] on label "Sélectionner la langue" at bounding box center [463, 461] width 253 height 49
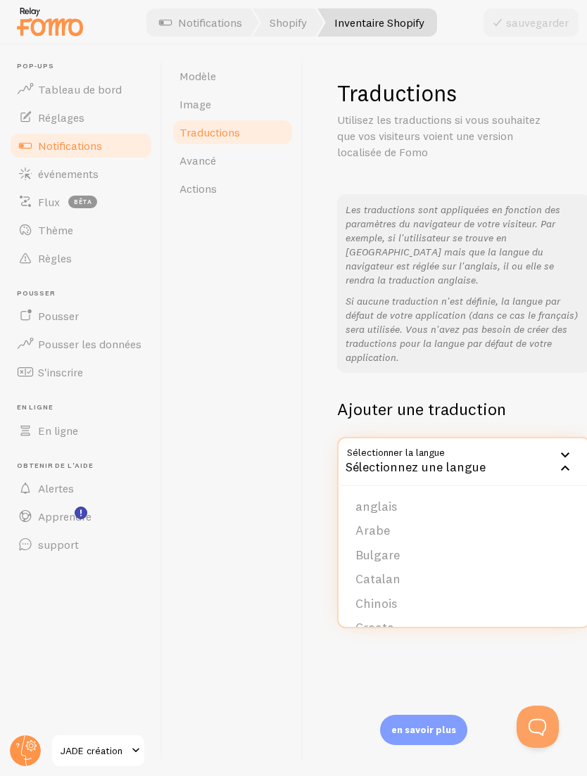
click at [461, 437] on div "Sélectionnez une langue" at bounding box center [463, 461] width 253 height 49
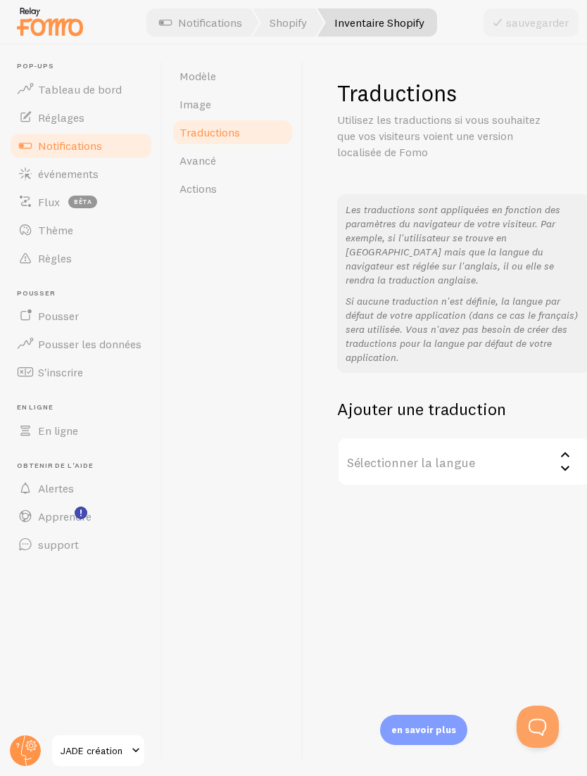
click at [555, 448] on label "Sélectionner la langue" at bounding box center [463, 461] width 253 height 49
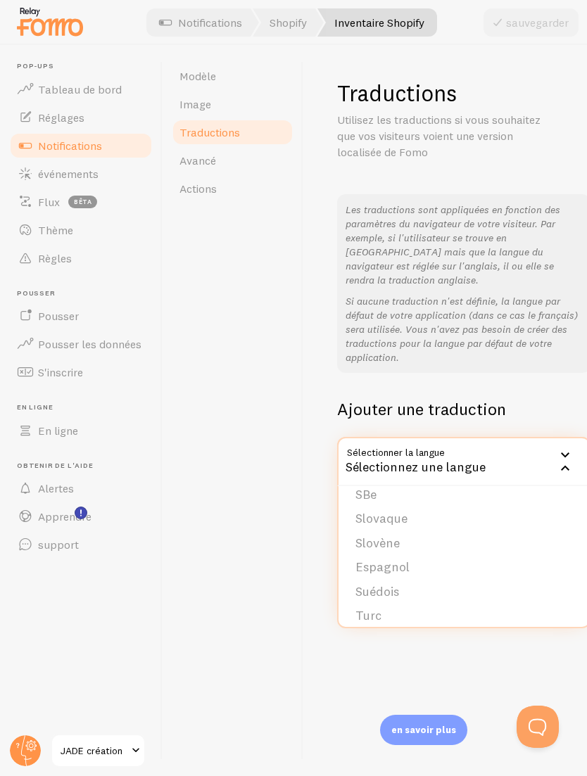
scroll to position [45, 0]
click at [213, 90] on link "Image" at bounding box center [232, 104] width 123 height 28
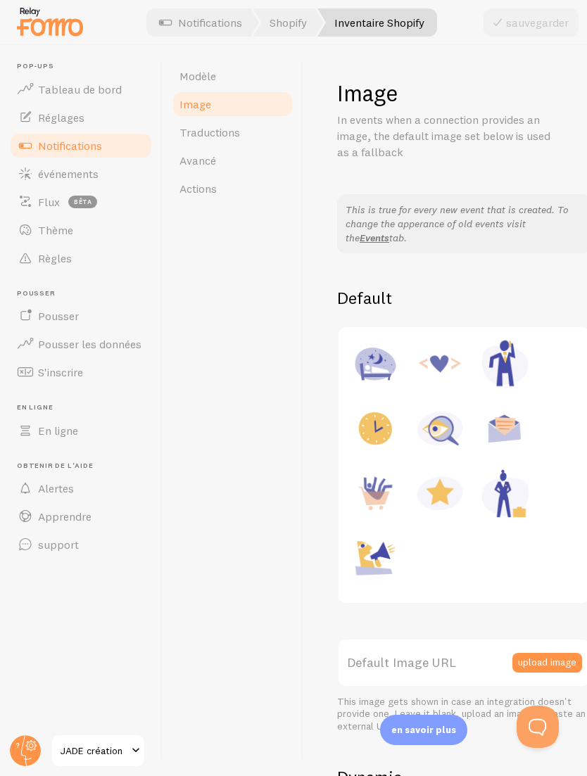
click at [215, 70] on span "Modèle" at bounding box center [198, 76] width 37 height 14
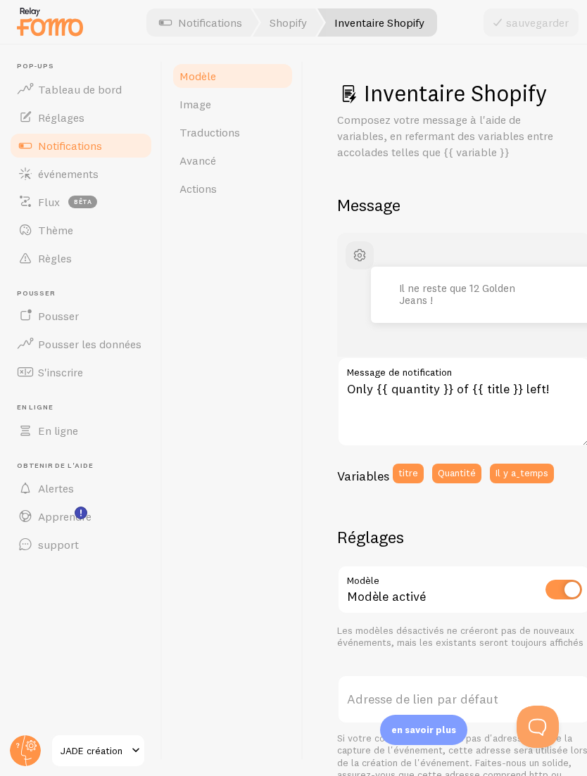
click at [219, 68] on link "Modèle" at bounding box center [232, 76] width 123 height 28
click at [208, 63] on link "Modèle" at bounding box center [232, 76] width 123 height 28
click at [203, 23] on link "Notifications" at bounding box center [200, 22] width 117 height 28
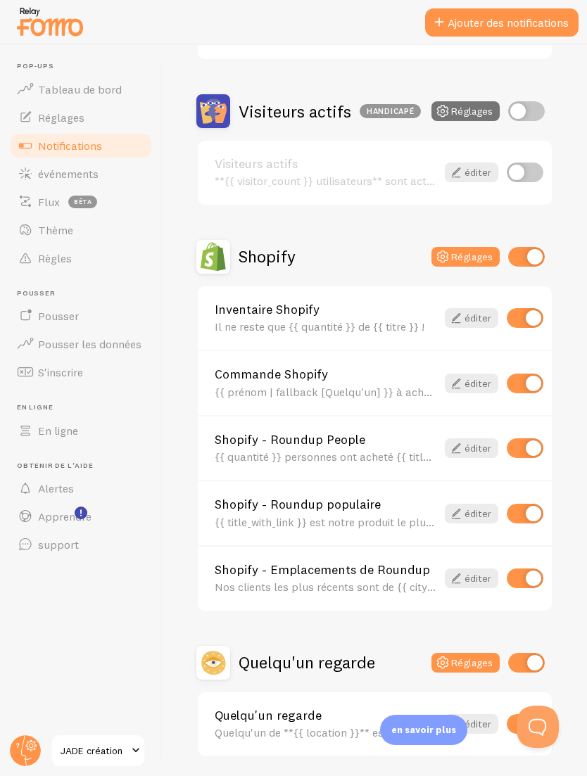
scroll to position [308, 0]
click at [460, 655] on button "Réglages" at bounding box center [466, 664] width 68 height 20
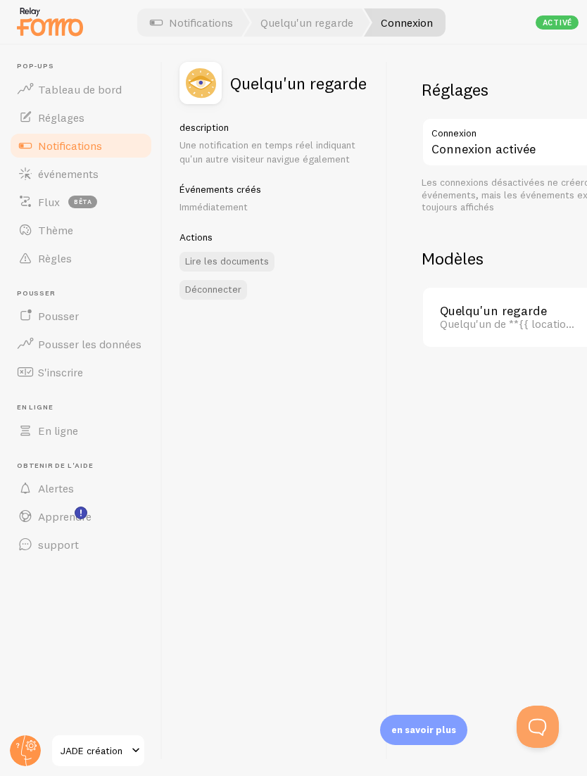
click at [212, 23] on link "Notifications" at bounding box center [191, 22] width 117 height 28
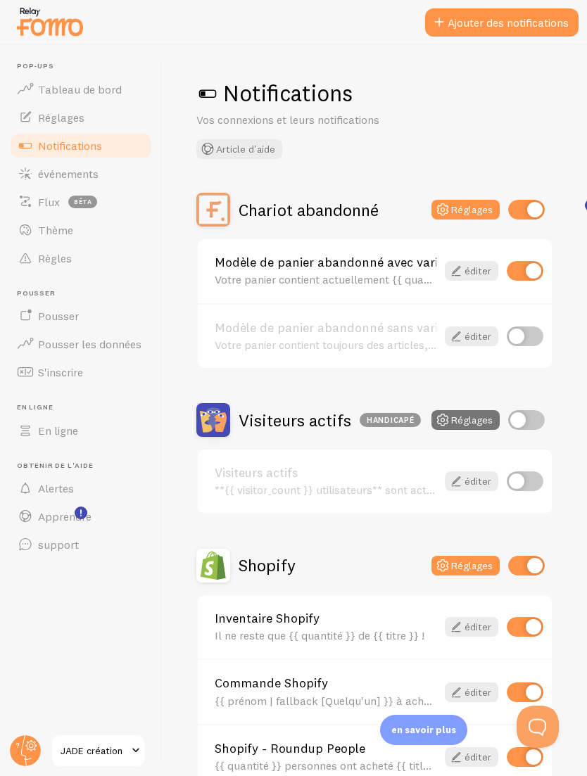
click at [470, 566] on button "Réglages" at bounding box center [466, 566] width 68 height 20
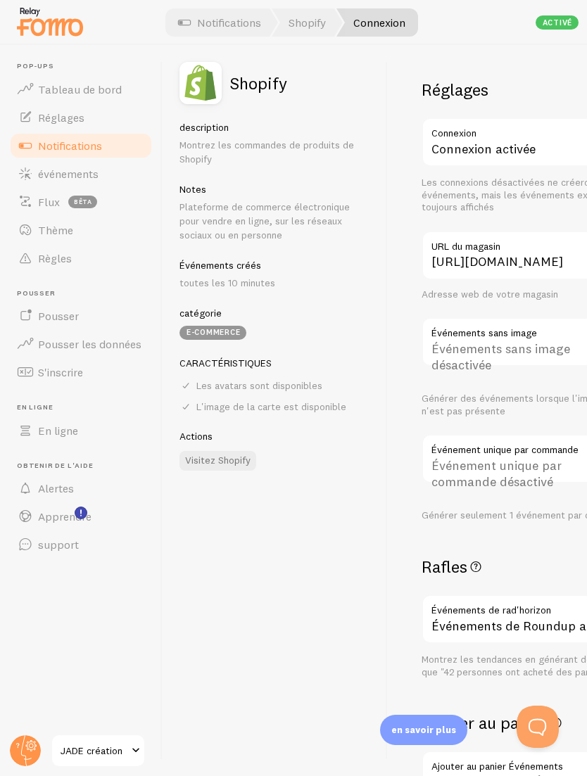
click at [395, 30] on link "Connexion" at bounding box center [377, 22] width 82 height 28
click at [248, 25] on link "Notifications" at bounding box center [219, 22] width 117 height 28
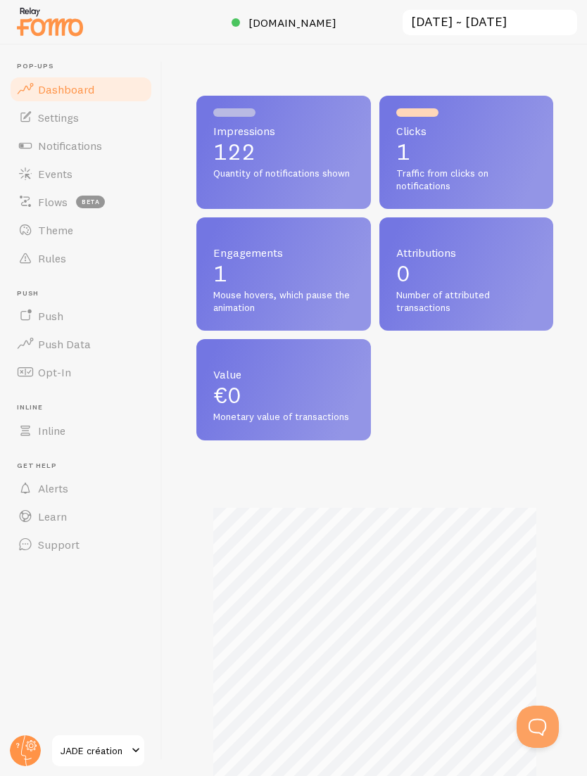
scroll to position [370, 357]
click at [109, 125] on link "Settings" at bounding box center [80, 117] width 145 height 28
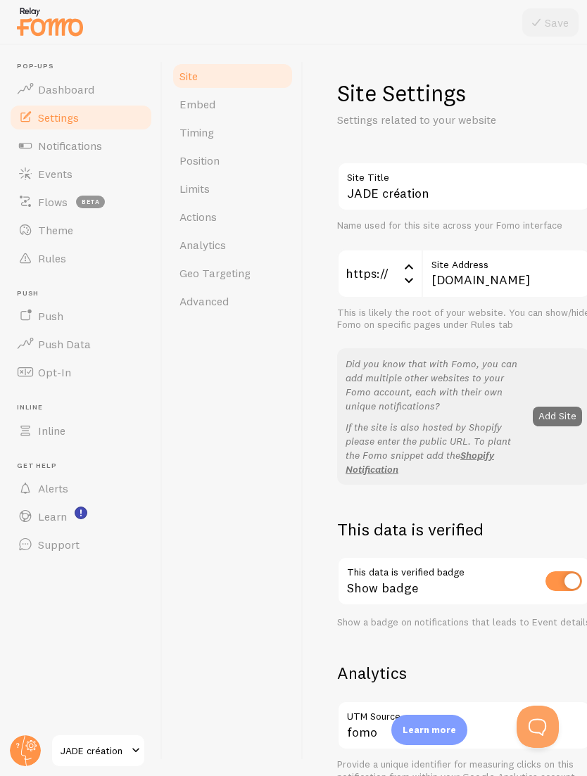
click at [111, 151] on link "Notifications" at bounding box center [80, 146] width 145 height 28
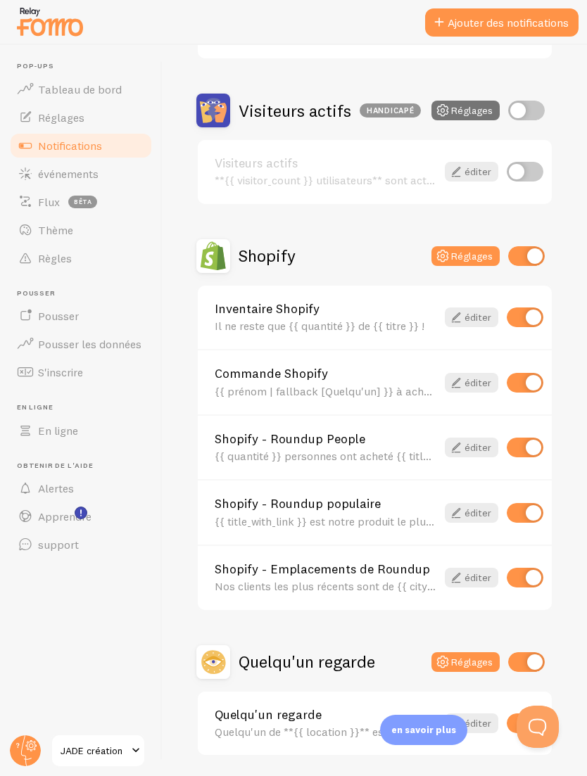
scroll to position [308, 0]
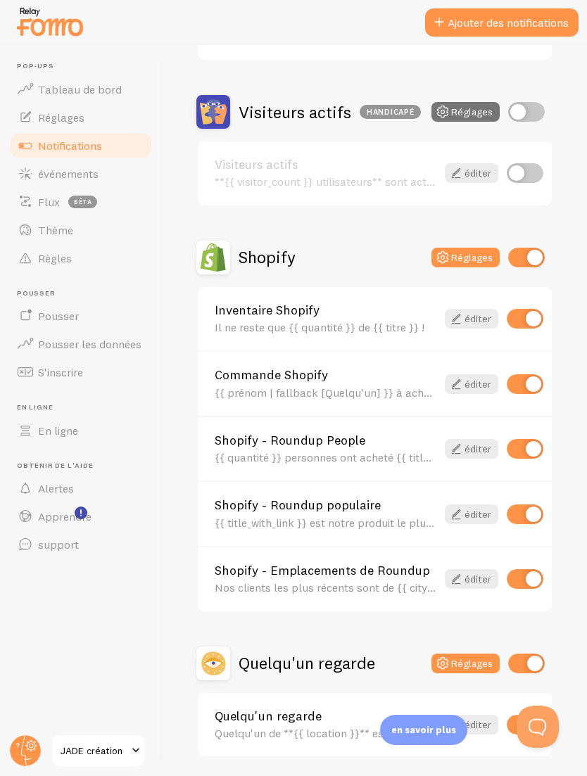
click at [350, 315] on div "Inventaire Shopify Il ne reste que {{ quantité }} de {{ titre }} !" at bounding box center [326, 319] width 222 height 30
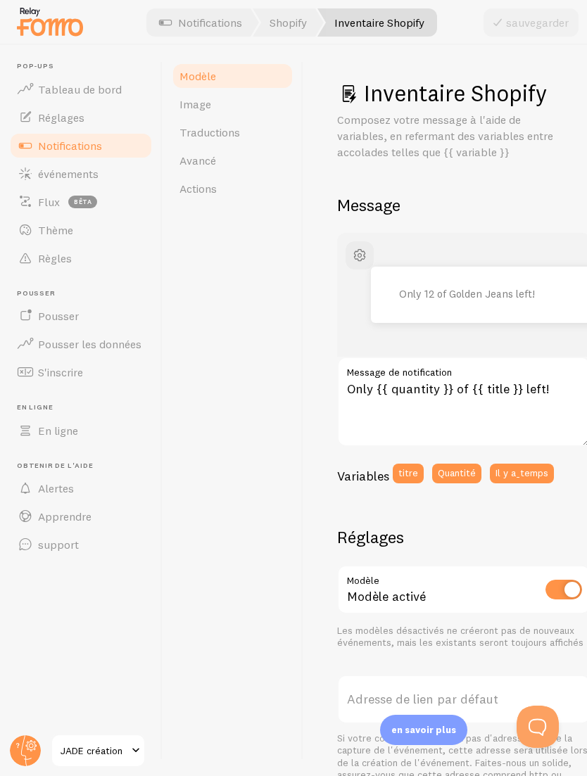
click at [251, 139] on link "Traductions" at bounding box center [232, 132] width 123 height 28
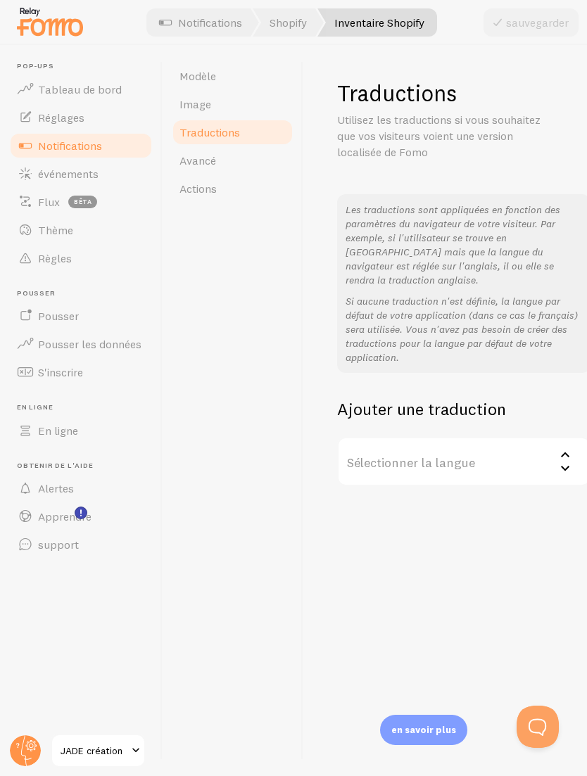
click at [205, 23] on link "Notifications" at bounding box center [200, 22] width 117 height 28
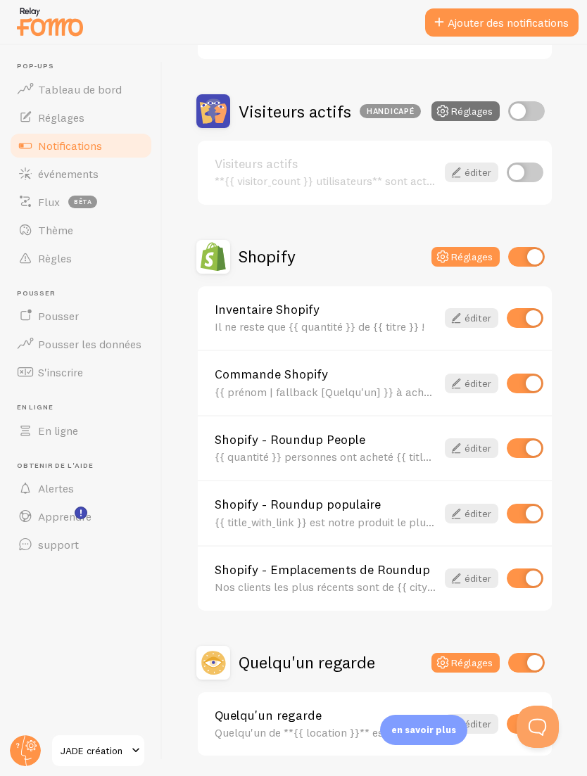
scroll to position [308, 0]
click at [337, 380] on div "Commande Shopify {{ prénom | fallback [Quelqu'un] }} à acheté {{ title_with_lin…" at bounding box center [326, 384] width 222 height 30
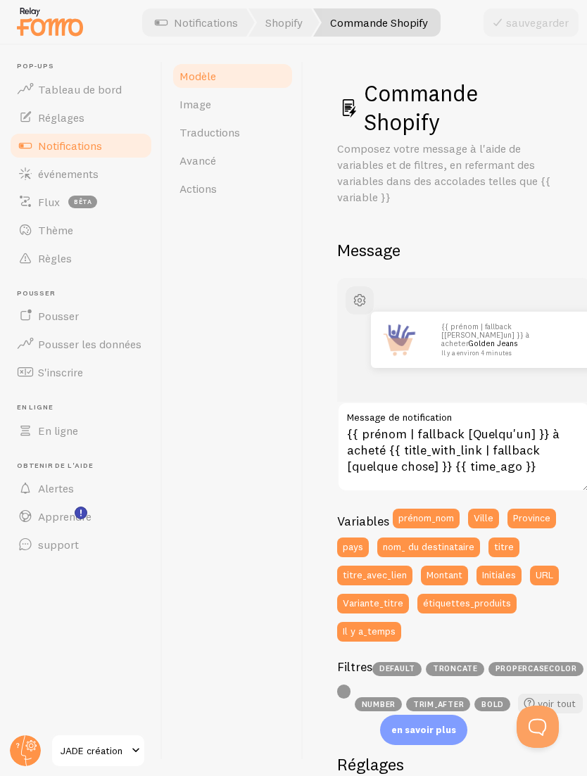
click at [264, 132] on link "Traductions" at bounding box center [232, 132] width 123 height 28
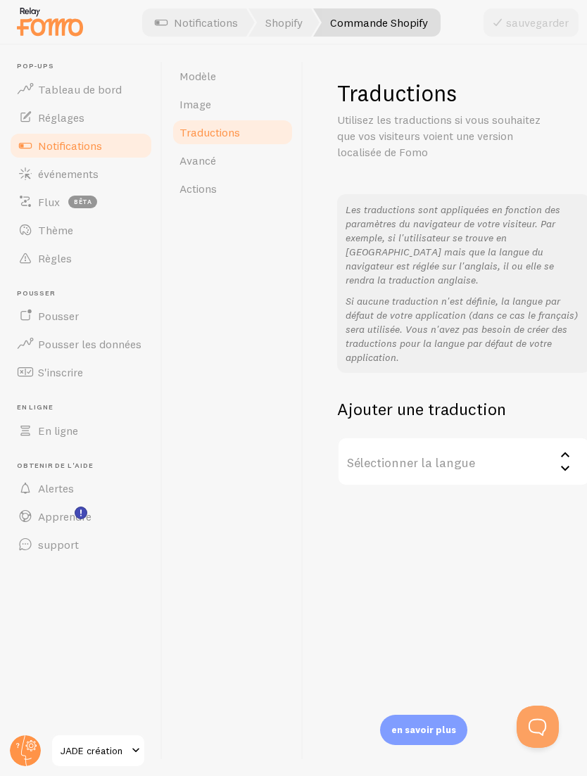
click at [199, 30] on link "Notifications" at bounding box center [196, 22] width 117 height 28
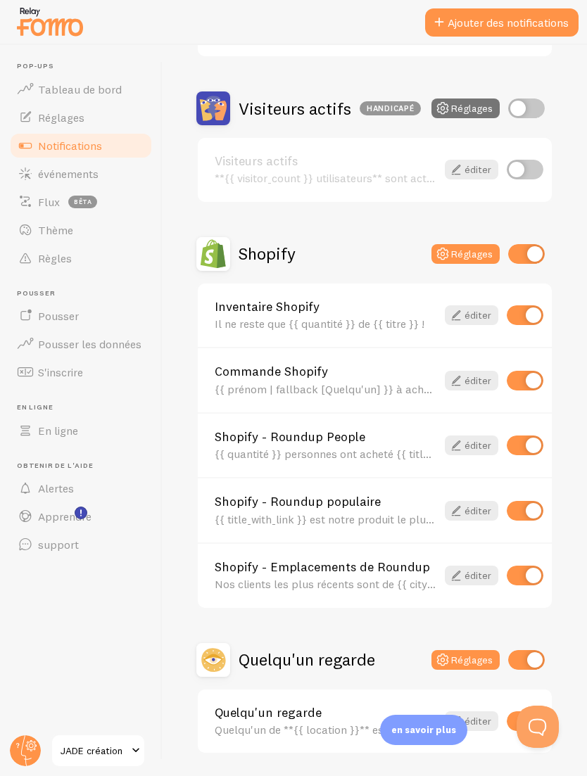
scroll to position [308, 0]
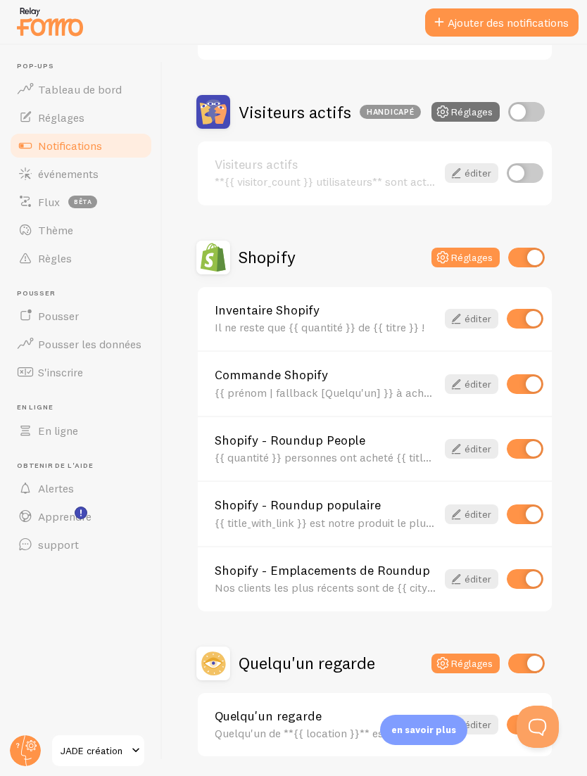
click at [529, 505] on input "checkbox" at bounding box center [525, 515] width 37 height 20
checkbox input "false"
click at [347, 566] on link "Shopify - Emplacements de Roundup" at bounding box center [326, 571] width 222 height 13
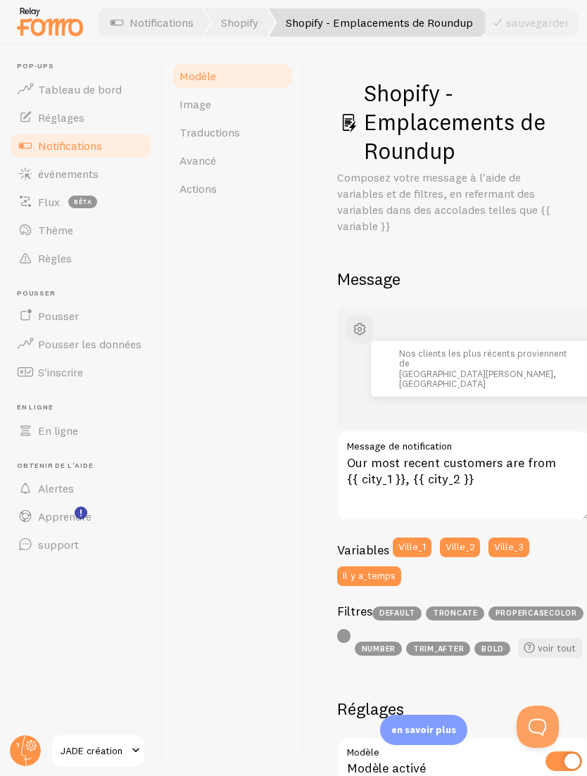
scroll to position [1, 0]
click at [169, 26] on link "Notifications" at bounding box center [152, 22] width 117 height 28
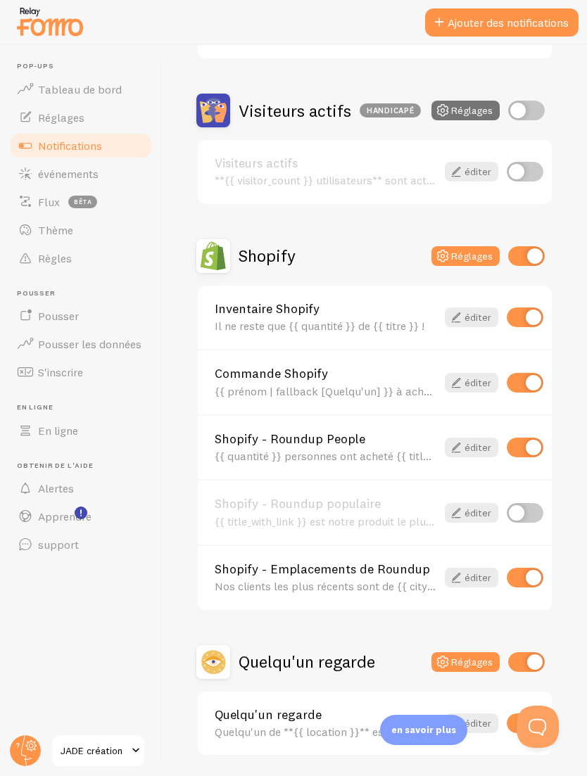
scroll to position [308, 0]
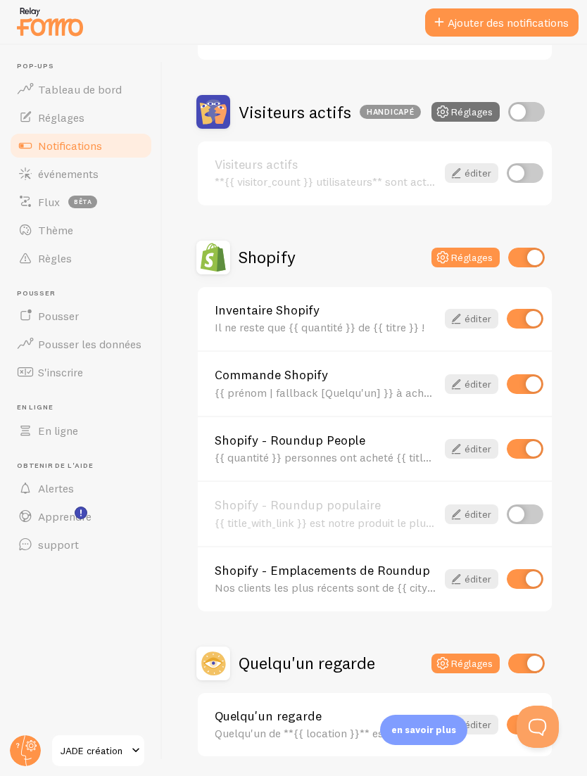
click at [534, 570] on input "checkbox" at bounding box center [525, 580] width 37 height 20
checkbox input "false"
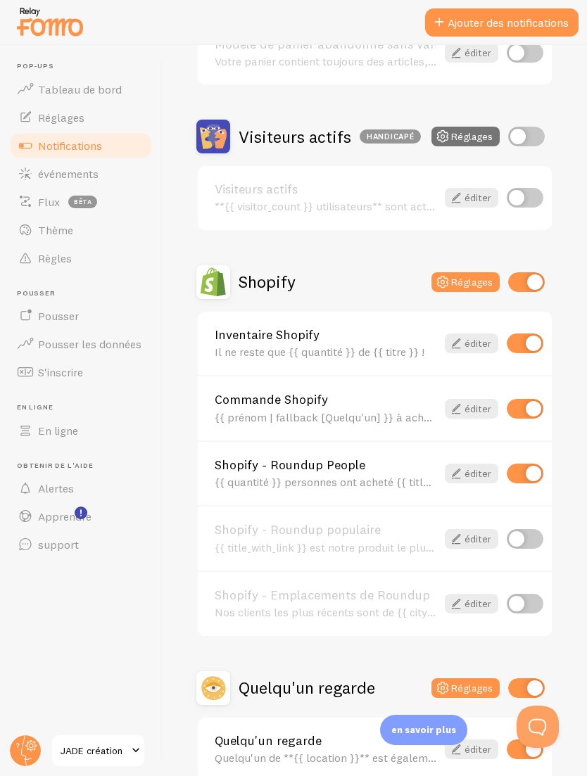
scroll to position [258, 0]
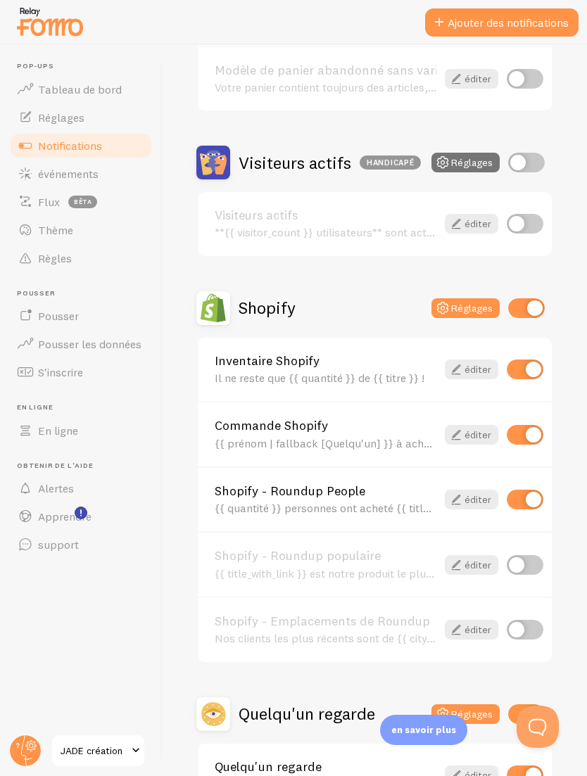
click at [356, 504] on div "{{ quantité }} personnes ont acheté {{ title_with_link }} au cours des dernière…" at bounding box center [326, 508] width 222 height 13
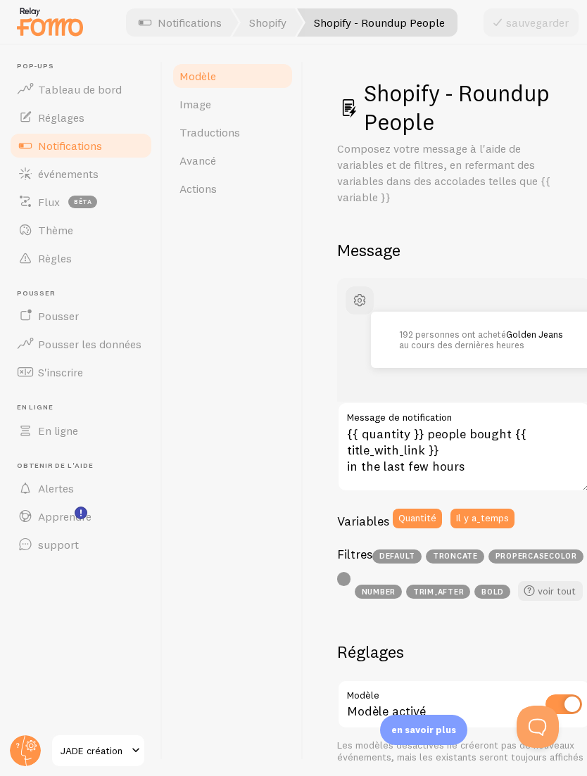
click at [212, 32] on link "Notifications" at bounding box center [180, 22] width 117 height 28
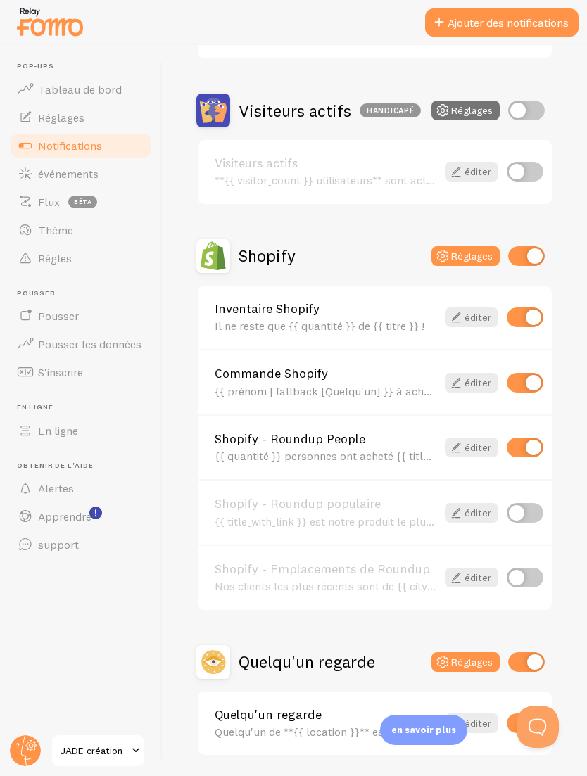
scroll to position [308, 0]
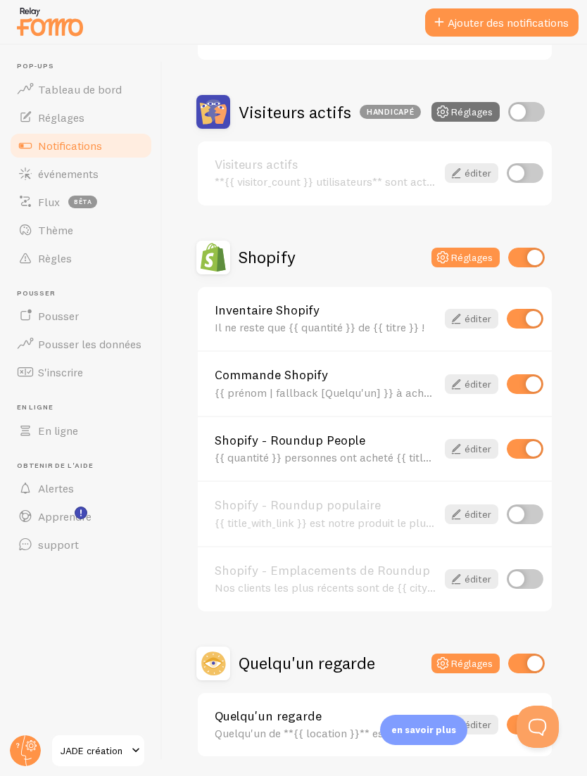
click at [460, 264] on button "Réglages" at bounding box center [466, 258] width 68 height 20
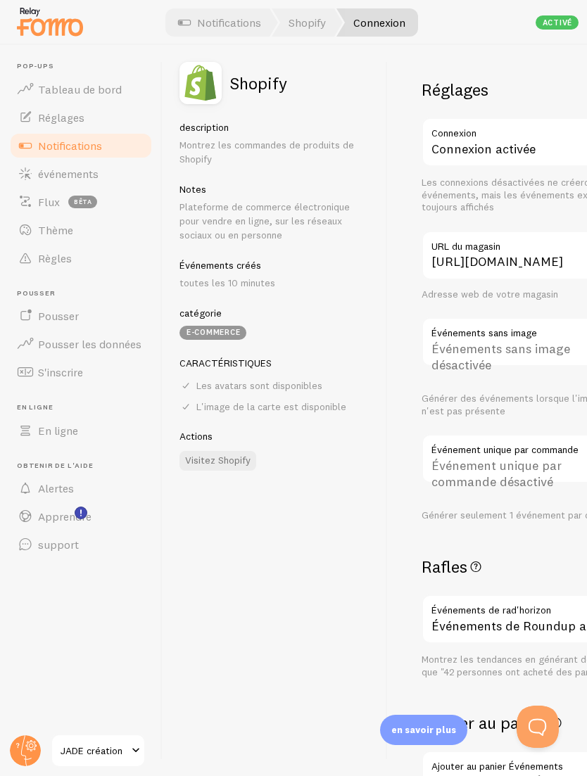
click at [305, 34] on link "Shopify" at bounding box center [307, 22] width 71 height 28
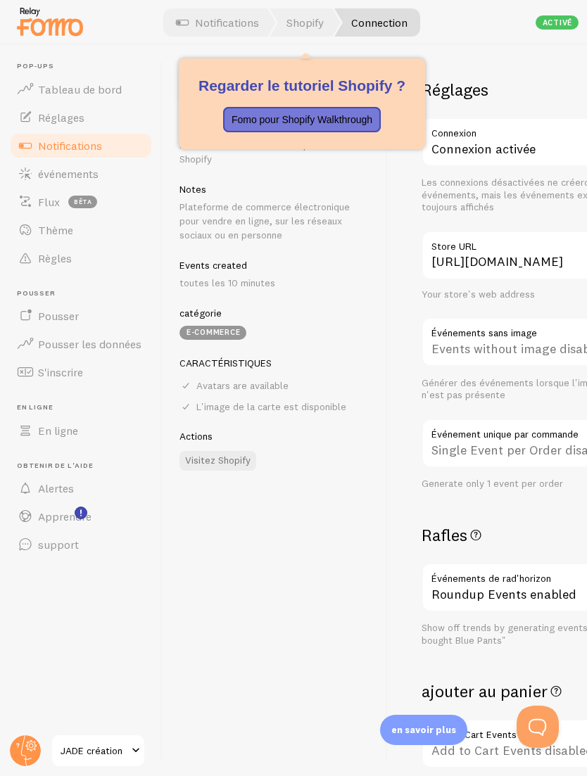
click at [239, 29] on link "Notifications" at bounding box center [217, 22] width 117 height 28
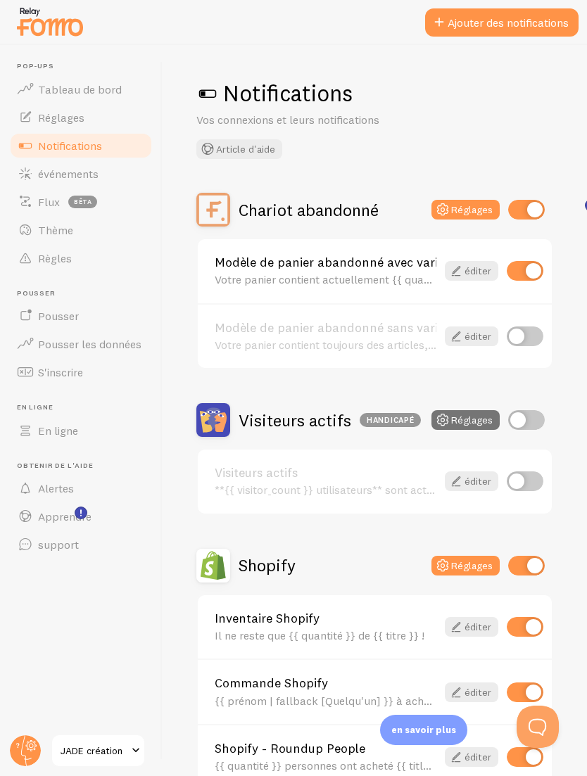
click at [285, 612] on link "Inventaire Shopify" at bounding box center [326, 618] width 222 height 13
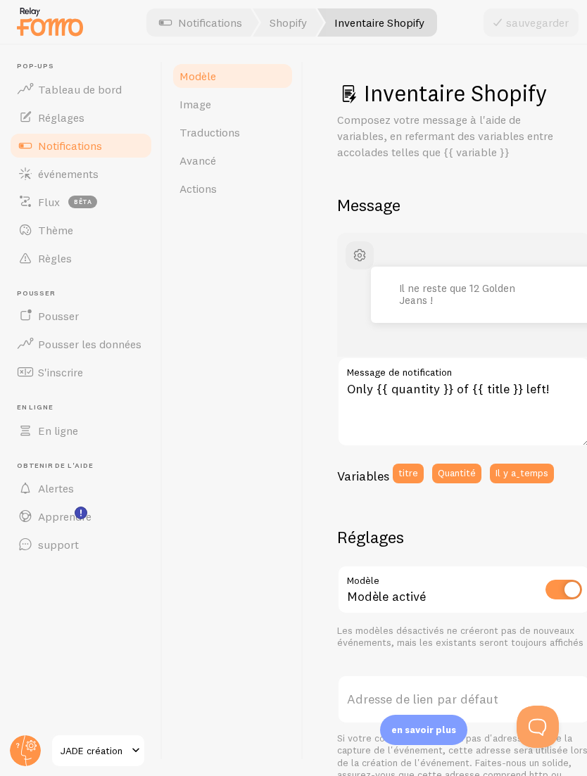
click at [237, 130] on span "Traductions" at bounding box center [210, 132] width 61 height 14
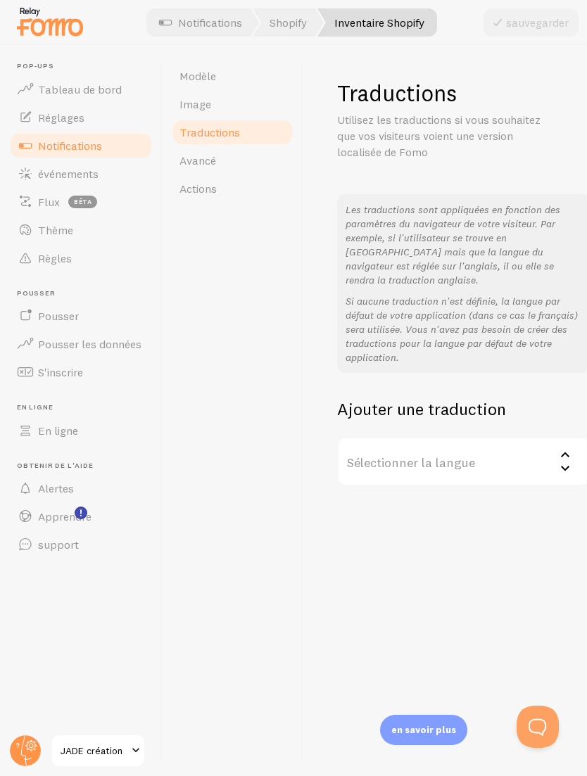
click at [382, 437] on label "Sélectionner la langue" at bounding box center [463, 461] width 253 height 49
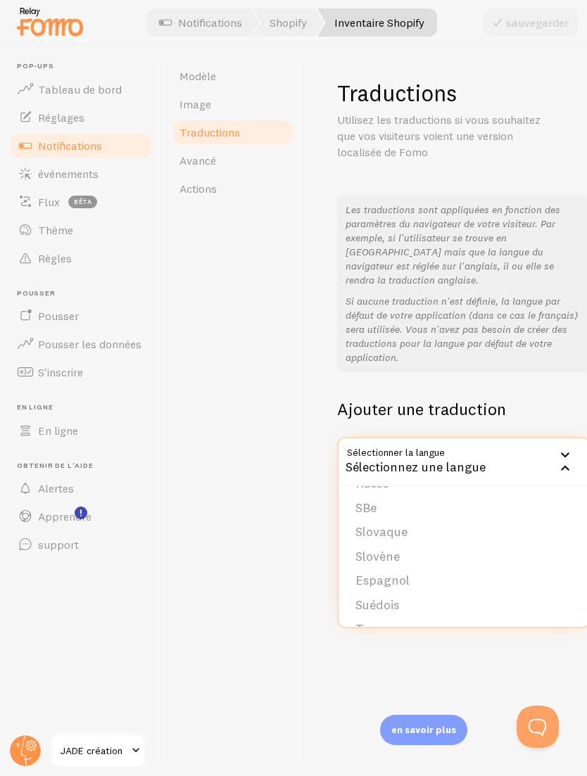
click at [298, 245] on div "Modèle Image Traductions Avancé Actions" at bounding box center [233, 410] width 141 height 731
